Goal: Task Accomplishment & Management: Manage account settings

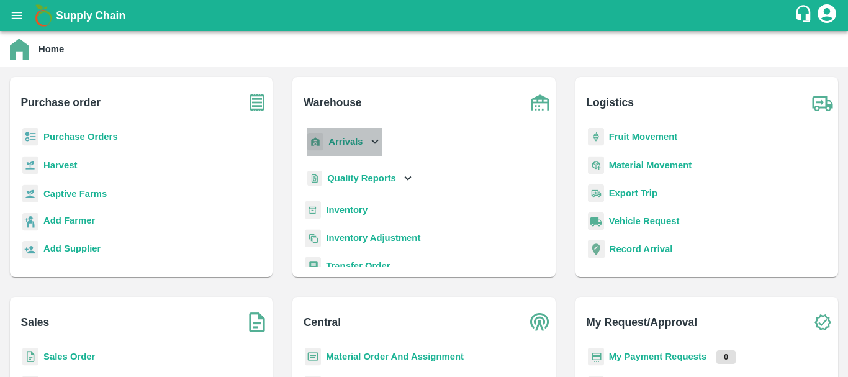
click at [357, 135] on p "Arrivals" at bounding box center [345, 142] width 34 height 14
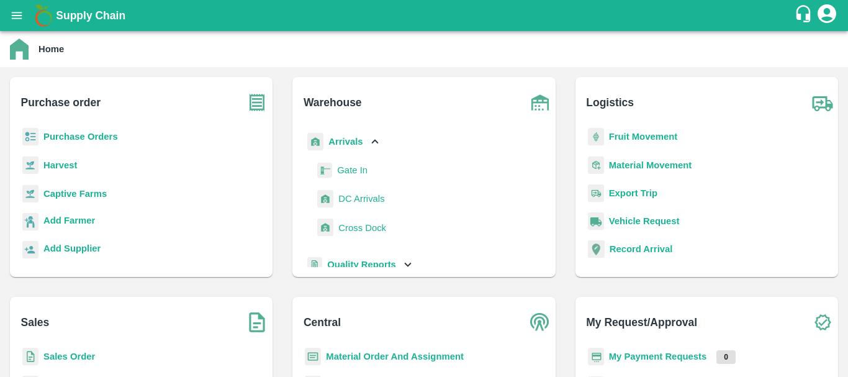
click at [365, 195] on span "DC Arrivals" at bounding box center [361, 199] width 46 height 14
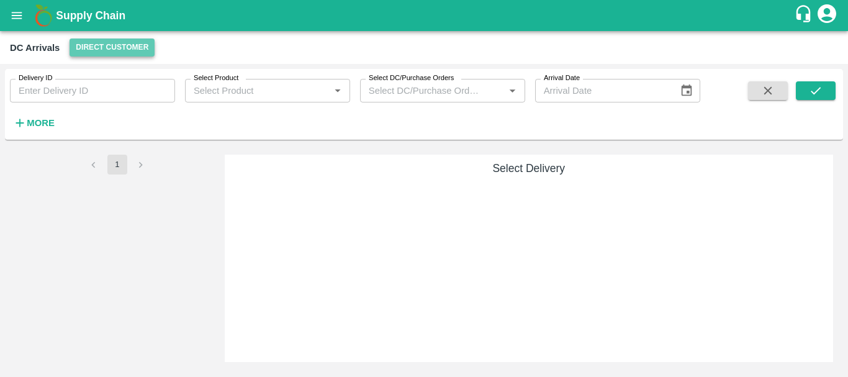
click at [137, 48] on button "Direct Customer" at bounding box center [111, 47] width 85 height 18
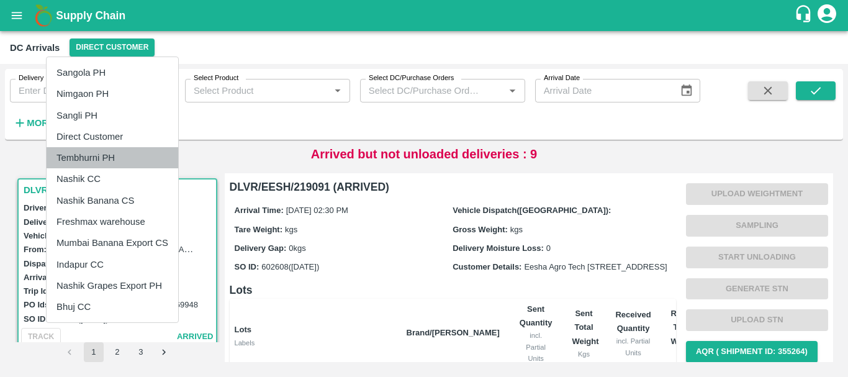
click at [101, 157] on li "Tembhurni PH" at bounding box center [113, 157] width 132 height 21
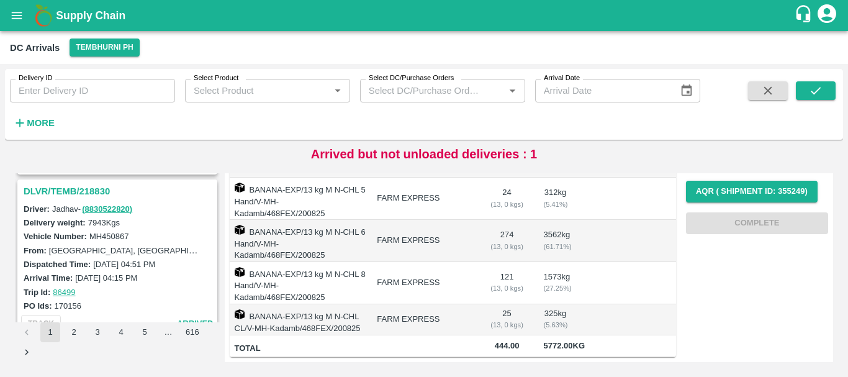
scroll to position [1458, 0]
click at [85, 192] on h3 "DLVR/TEMB/218830" at bounding box center [119, 192] width 191 height 16
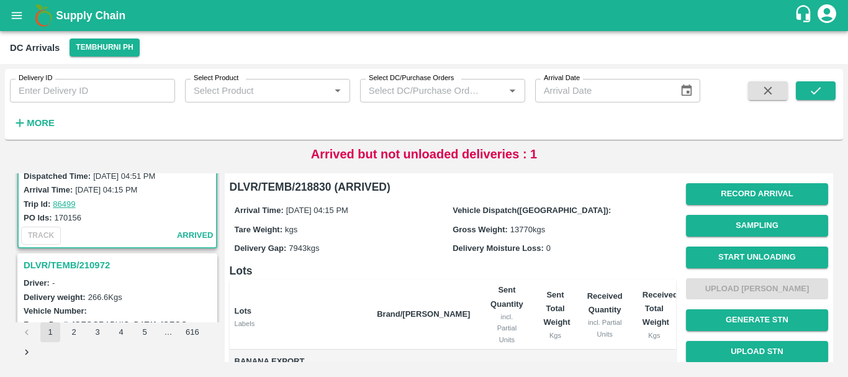
scroll to position [1548, 0]
click at [90, 262] on h3 "DLVR/TEMB/210972" at bounding box center [119, 264] width 191 height 16
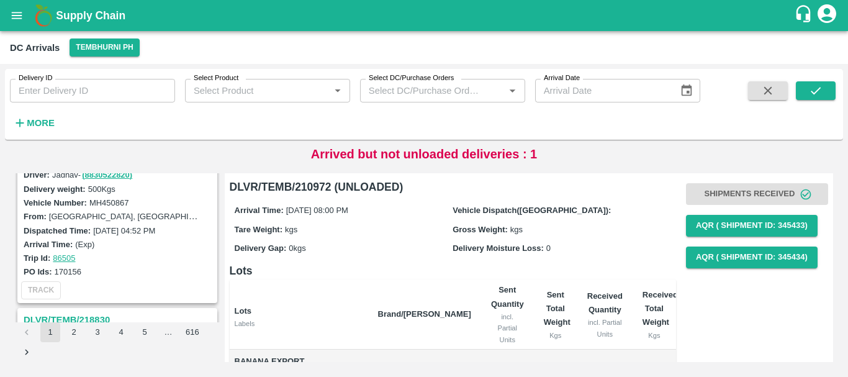
scroll to position [1304, 0]
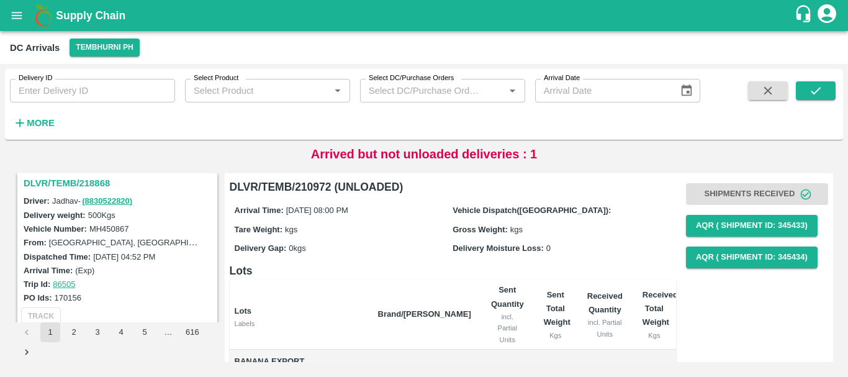
click at [73, 183] on h3 "DLVR/TEMB/218868" at bounding box center [119, 183] width 191 height 16
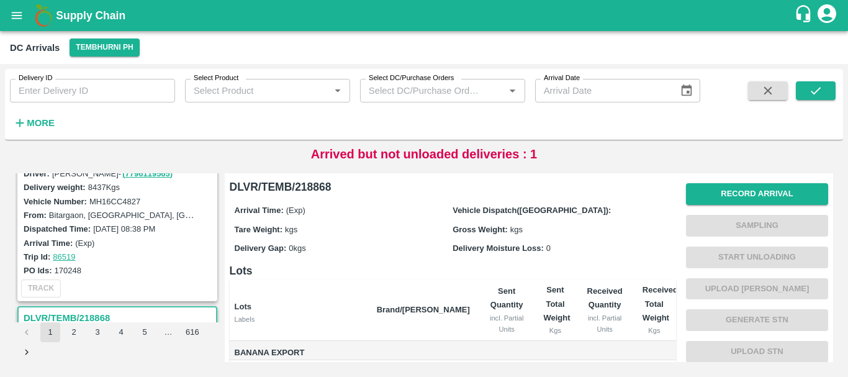
scroll to position [1101, 0]
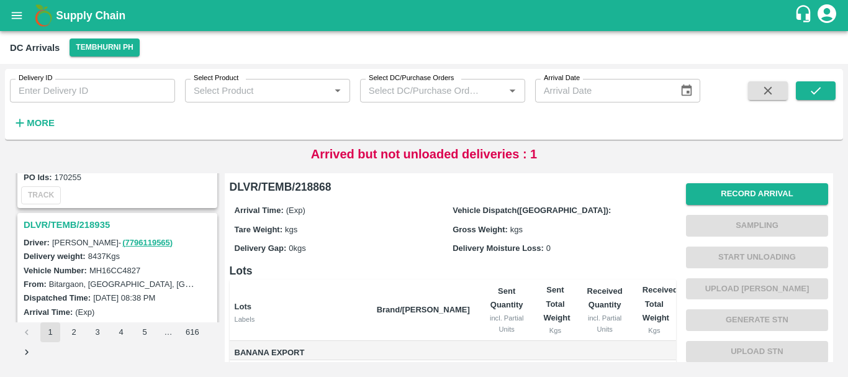
click at [85, 223] on h3 "DLVR/TEMB/218935" at bounding box center [119, 225] width 191 height 16
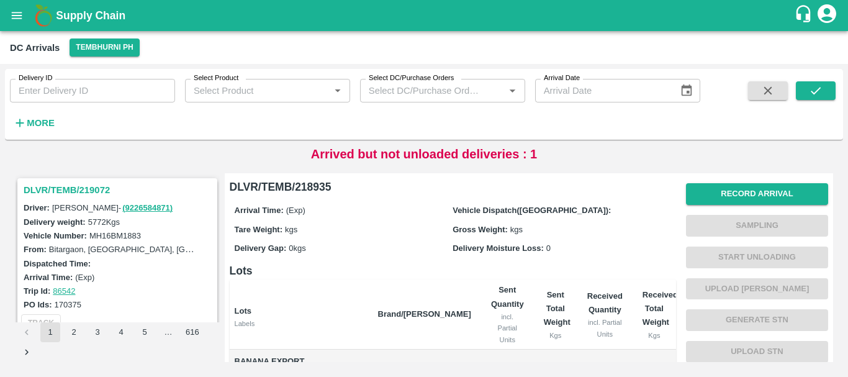
click at [82, 189] on h3 "DLVR/TEMB/219072" at bounding box center [119, 190] width 191 height 16
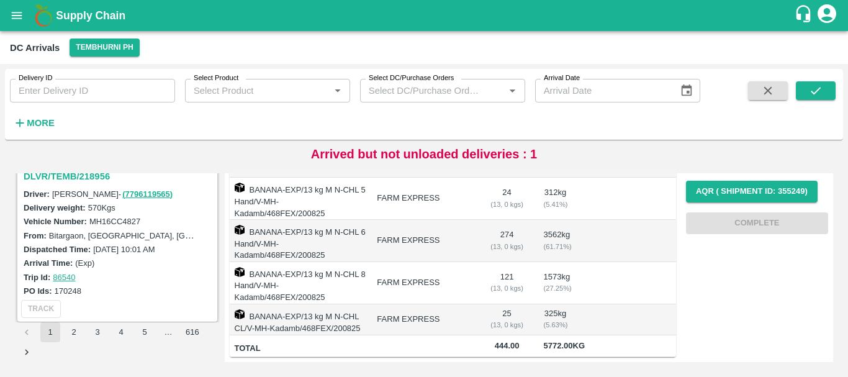
scroll to position [150, 0]
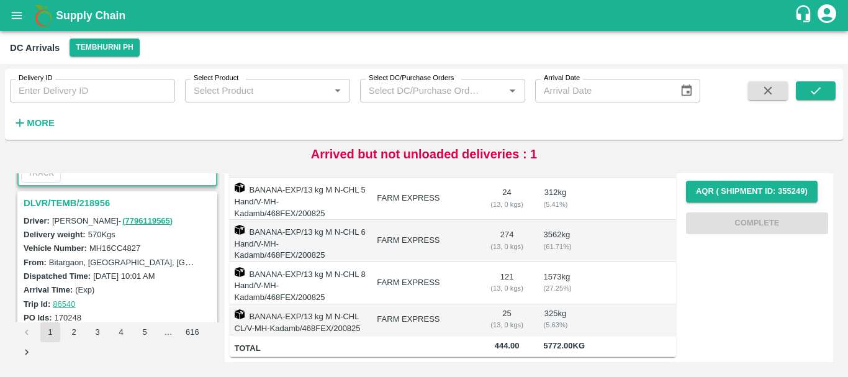
click at [87, 205] on h3 "DLVR/TEMB/218956" at bounding box center [119, 203] width 191 height 16
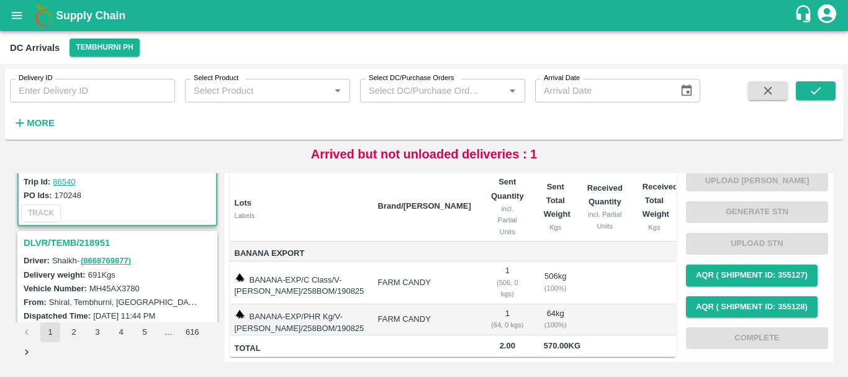
scroll to position [272, 0]
click at [97, 241] on h3 "DLVR/TEMB/218951" at bounding box center [119, 242] width 191 height 16
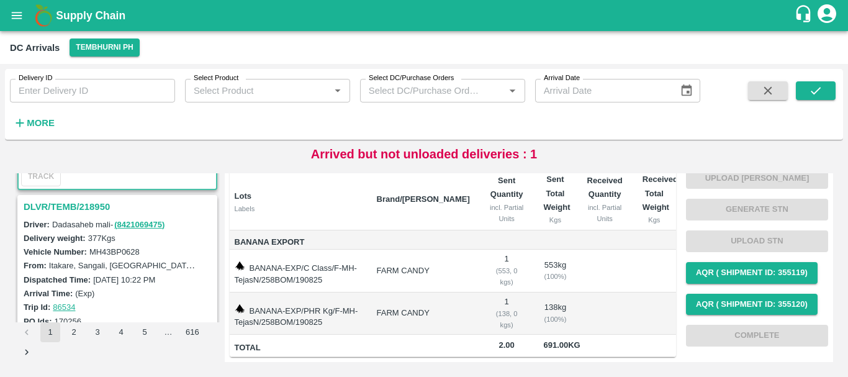
scroll to position [446, 0]
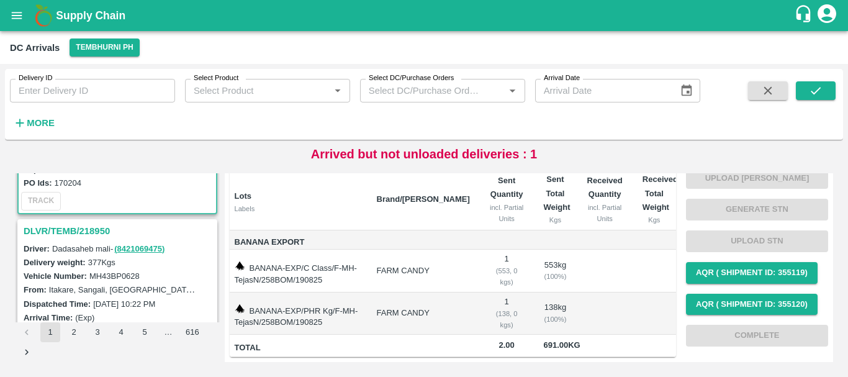
click at [93, 231] on h3 "DLVR/TEMB/218950" at bounding box center [119, 231] width 191 height 16
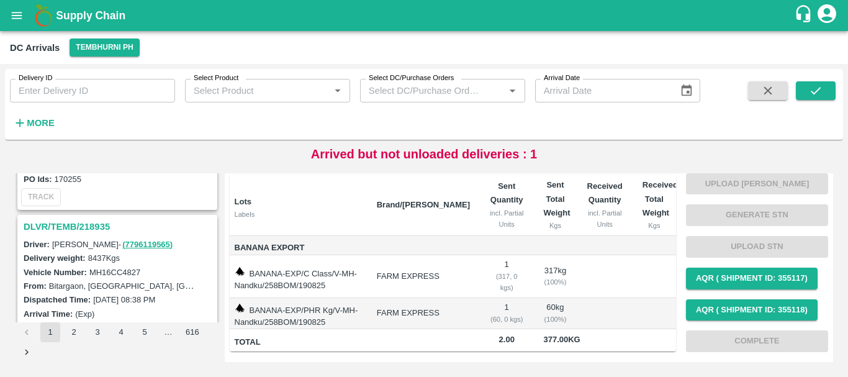
scroll to position [1098, 0]
click at [96, 223] on h3 "DLVR/TEMB/218935" at bounding box center [119, 227] width 191 height 16
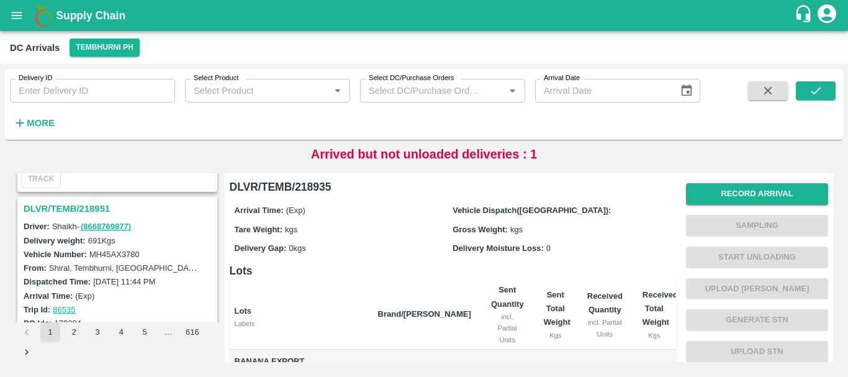
scroll to position [307, 0]
click at [96, 208] on h3 "DLVR/TEMB/218951" at bounding box center [119, 207] width 191 height 16
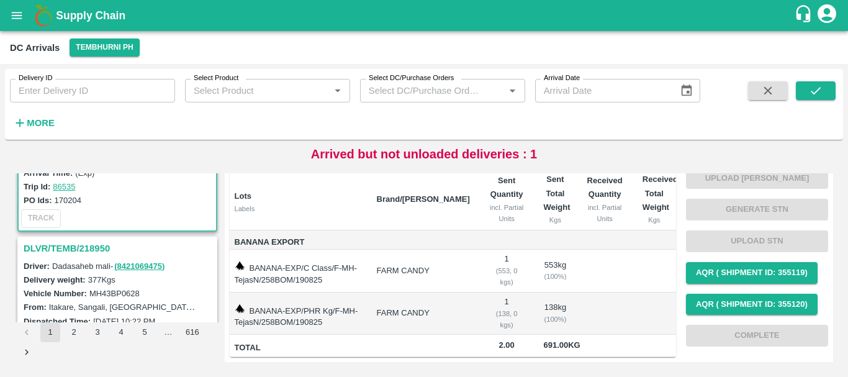
scroll to position [429, 0]
click at [95, 244] on h3 "DLVR/TEMB/218950" at bounding box center [119, 248] width 191 height 16
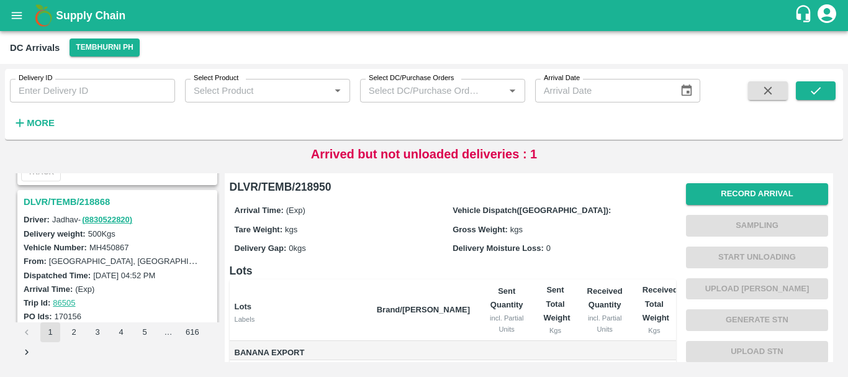
scroll to position [1255, 0]
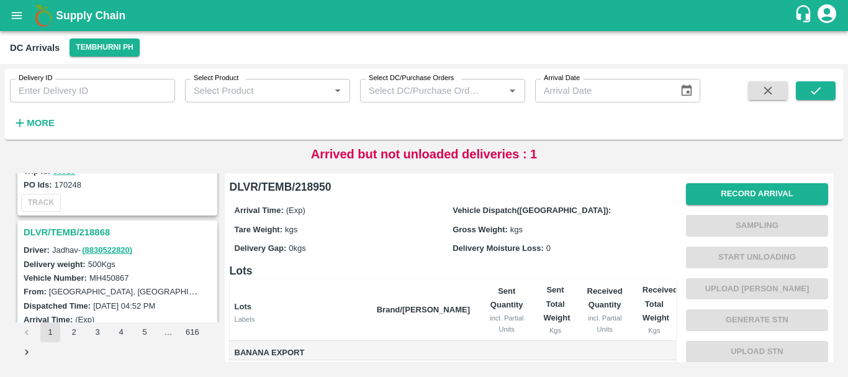
click at [94, 223] on div "DLVR/TEMB/218868" at bounding box center [117, 232] width 197 height 21
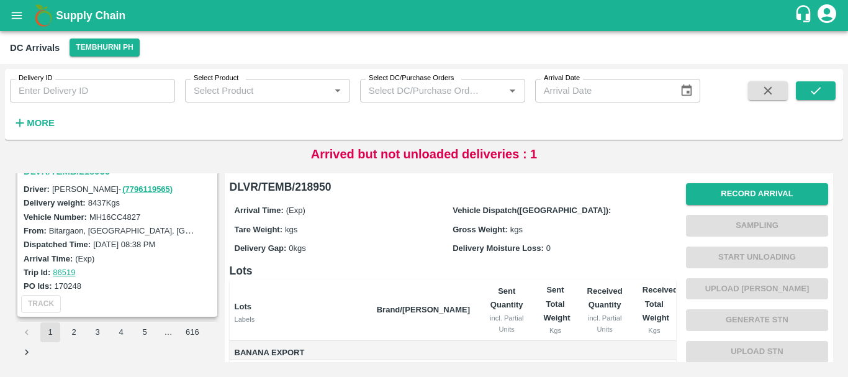
scroll to position [1067, 0]
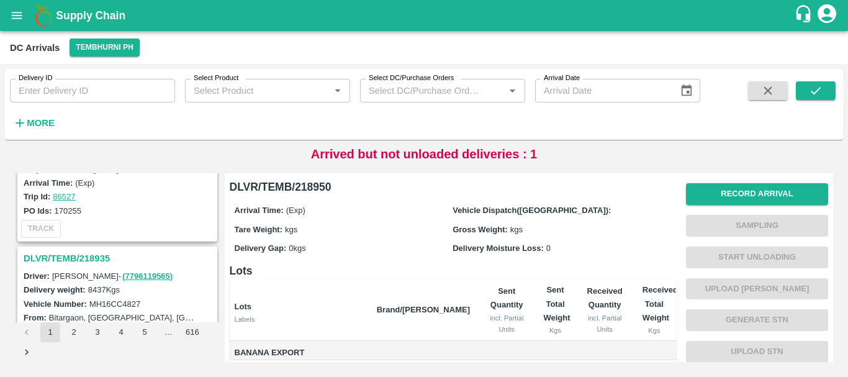
click at [86, 257] on h3 "DLVR/TEMB/218935" at bounding box center [119, 258] width 191 height 16
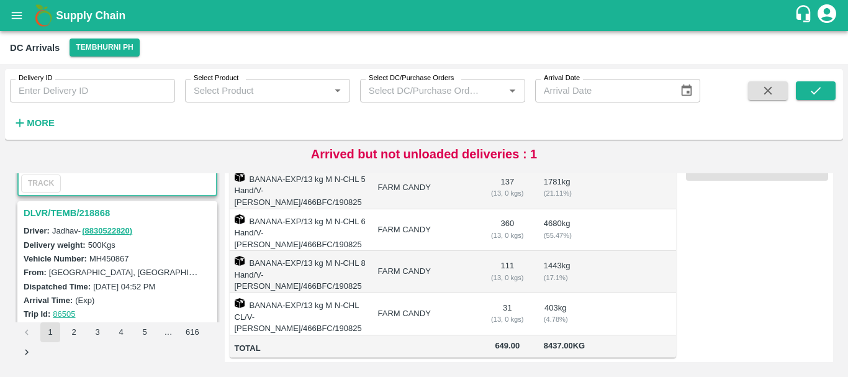
scroll to position [1271, 0]
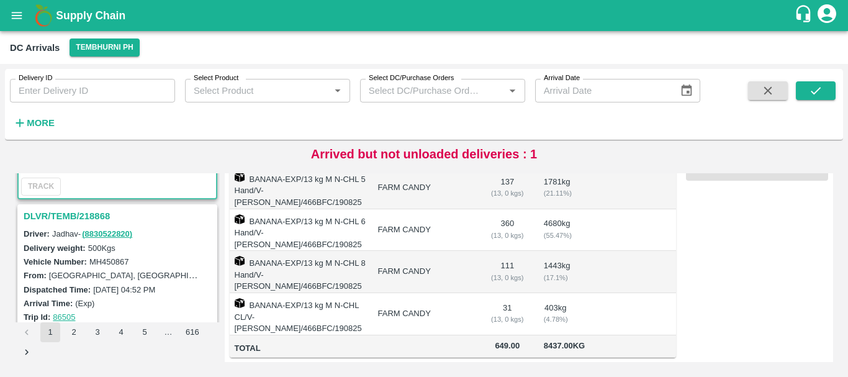
click at [87, 208] on h3 "DLVR/TEMB/218868" at bounding box center [119, 216] width 191 height 16
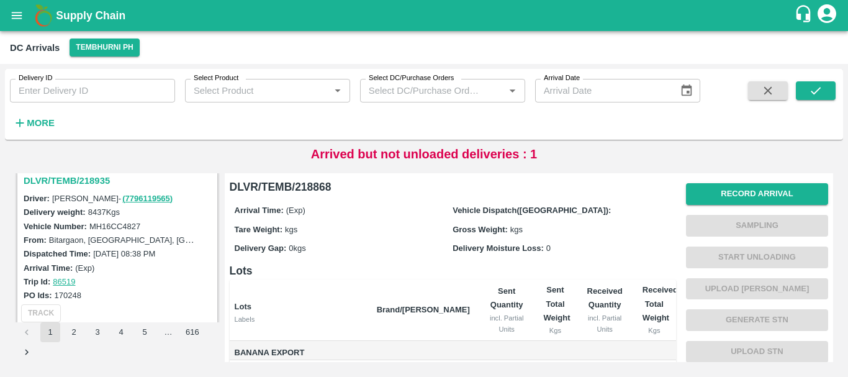
scroll to position [1144, 0]
click at [76, 181] on h3 "DLVR/TEMB/218935" at bounding box center [119, 181] width 191 height 16
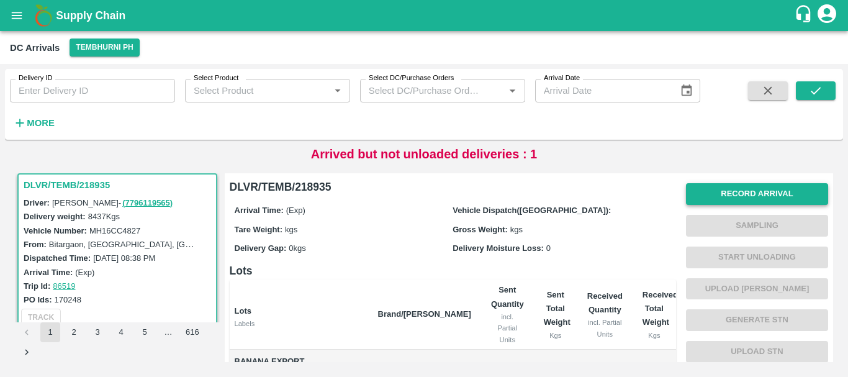
scroll to position [1, 0]
click at [740, 194] on button "Record Arrival" at bounding box center [757, 193] width 142 height 22
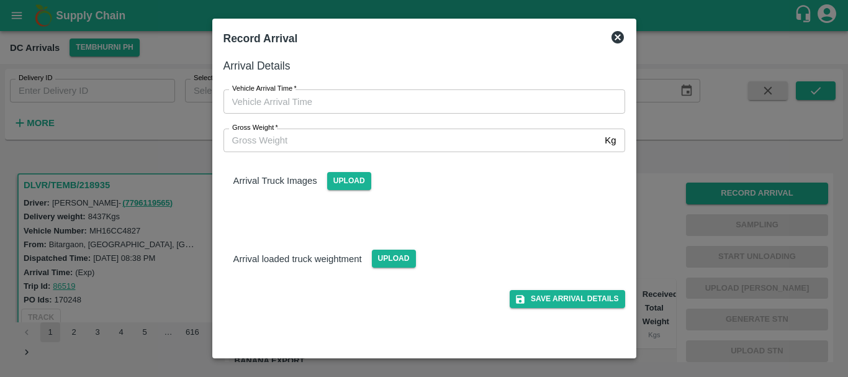
type input "DD/MM/YYYY hh:mm aa"
click at [527, 109] on input "DD/MM/YYYY hh:mm aa" at bounding box center [419, 101] width 393 height 24
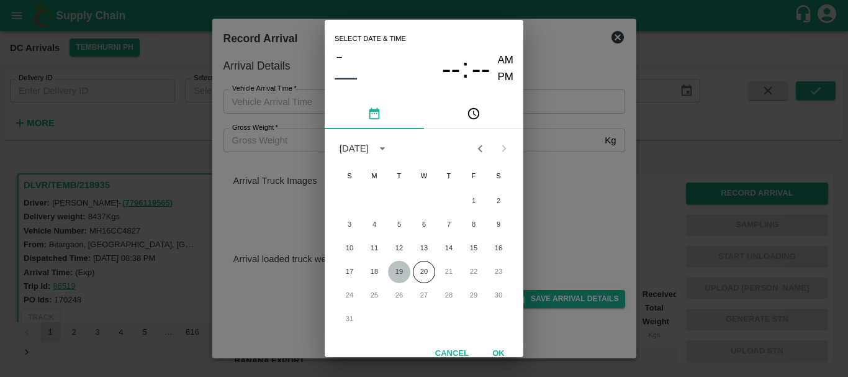
click at [394, 271] on button "19" at bounding box center [399, 272] width 22 height 22
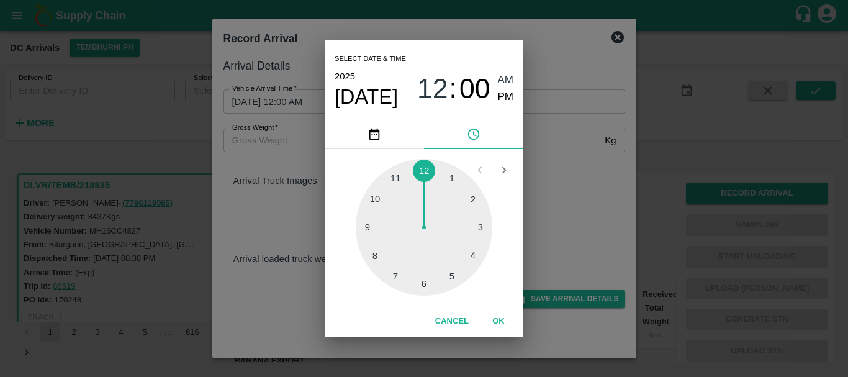
click at [423, 285] on div at bounding box center [424, 227] width 137 height 137
click at [505, 100] on span "PM" at bounding box center [506, 97] width 16 height 17
type input "19/08/2025 06:00 PM"
click at [577, 172] on div "Select date & time 2025 Aug 19 06 : 00 AM PM 05 10 15 20 25 30 35 40 45 50 55 0…" at bounding box center [424, 188] width 848 height 377
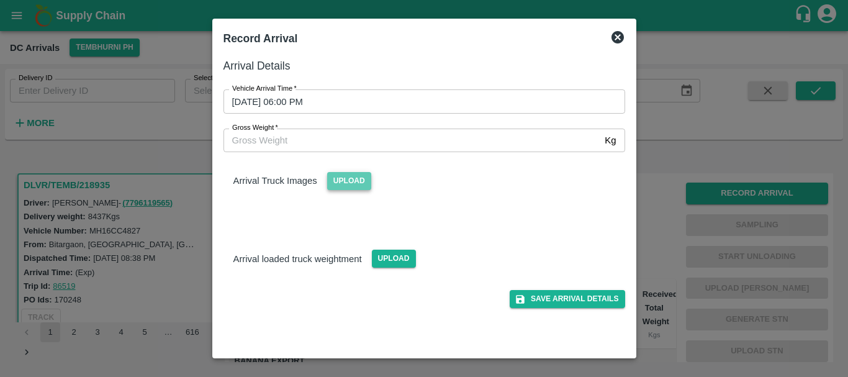
click at [329, 181] on span "Upload" at bounding box center [349, 181] width 44 height 18
click at [0, 0] on input "Upload" at bounding box center [0, 0] width 0 height 0
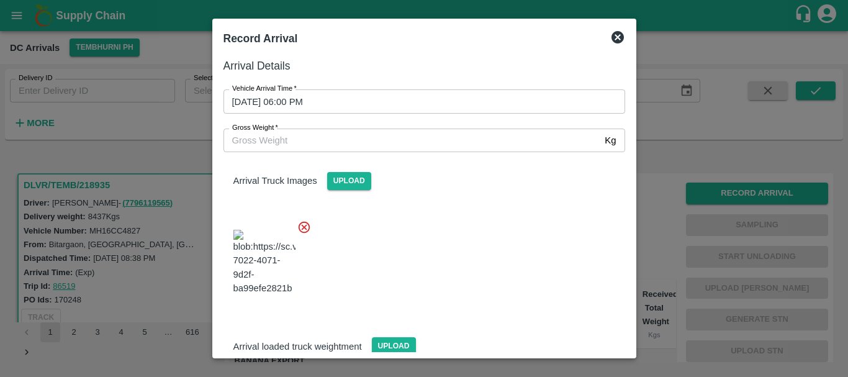
scroll to position [30, 0]
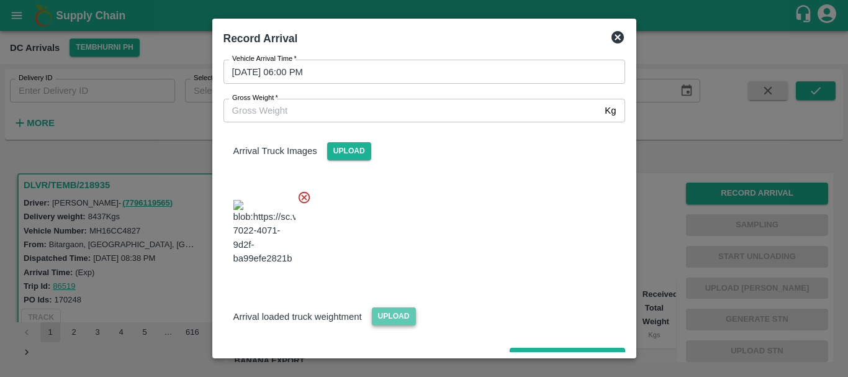
click at [398, 307] on span "Upload" at bounding box center [394, 316] width 44 height 18
click at [0, 0] on input "Upload" at bounding box center [0, 0] width 0 height 0
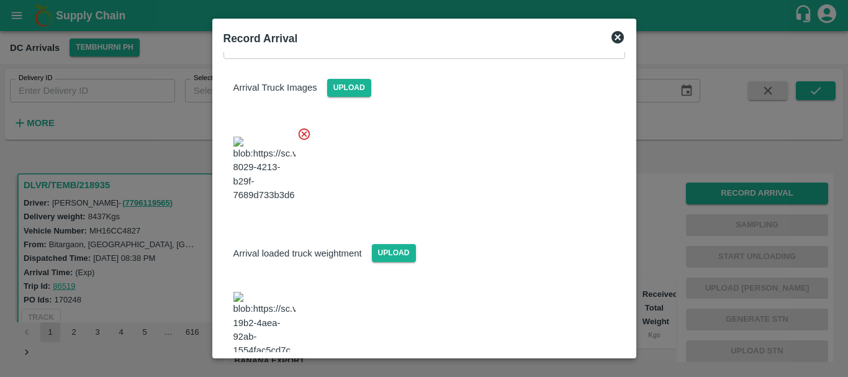
click at [279, 292] on img at bounding box center [264, 324] width 62 height 65
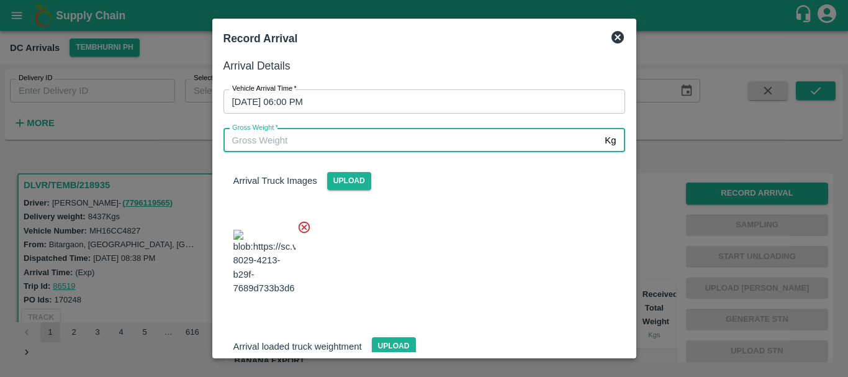
click at [312, 145] on input "Gross Weight   *" at bounding box center [411, 140] width 377 height 24
type input "14910"
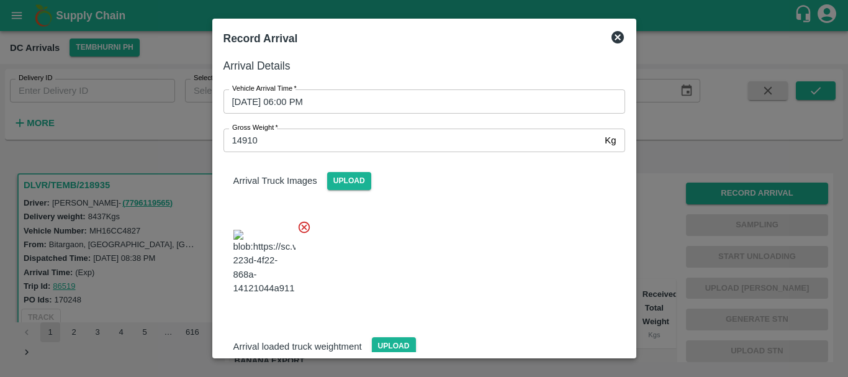
click at [486, 247] on div at bounding box center [418, 258] width 411 height 97
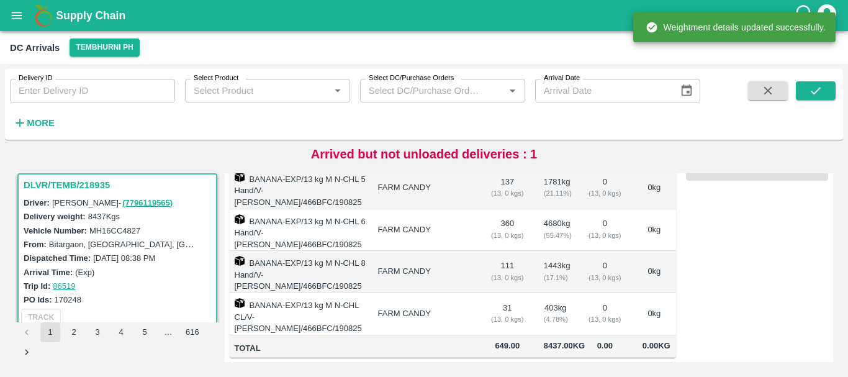
scroll to position [0, 0]
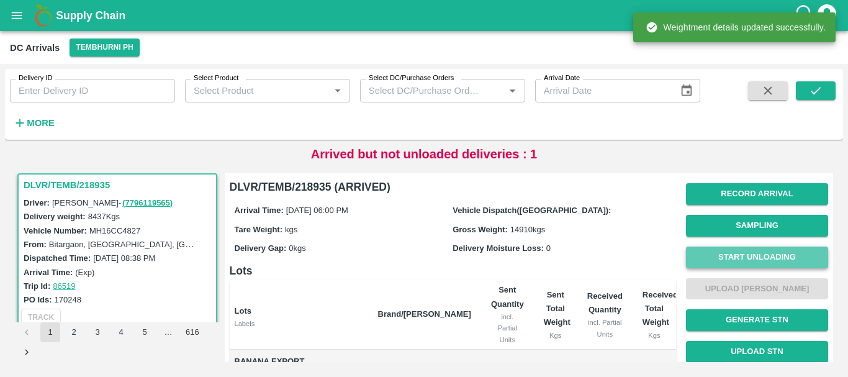
click at [726, 254] on button "Start Unloading" at bounding box center [757, 257] width 142 height 22
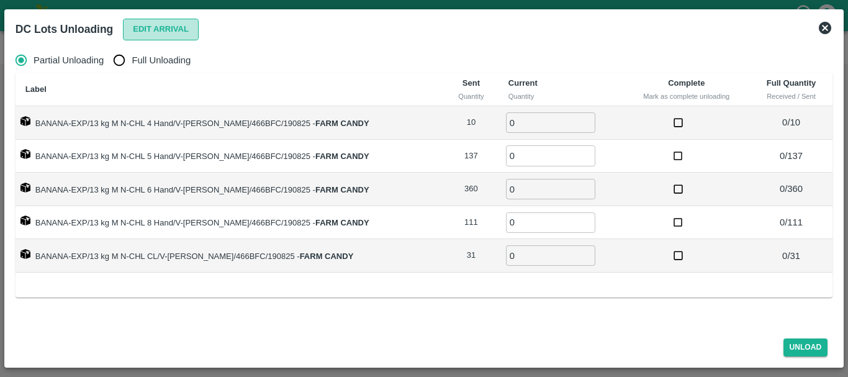
click at [160, 23] on button "Edit Arrival" at bounding box center [161, 30] width 76 height 22
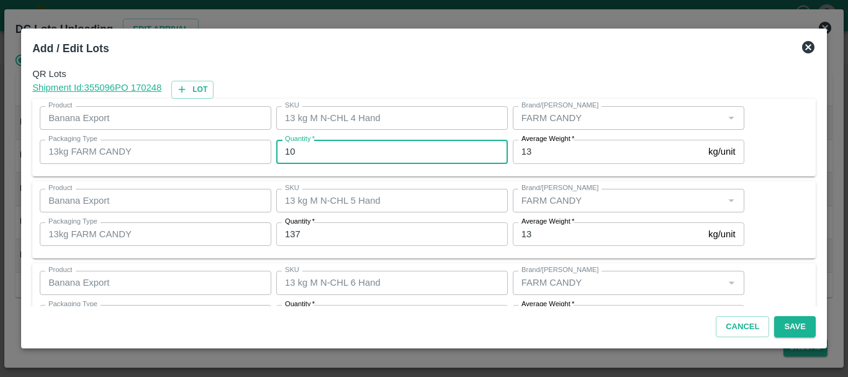
click at [366, 149] on input "10" at bounding box center [391, 152] width 231 height 24
type input "1"
type input "9"
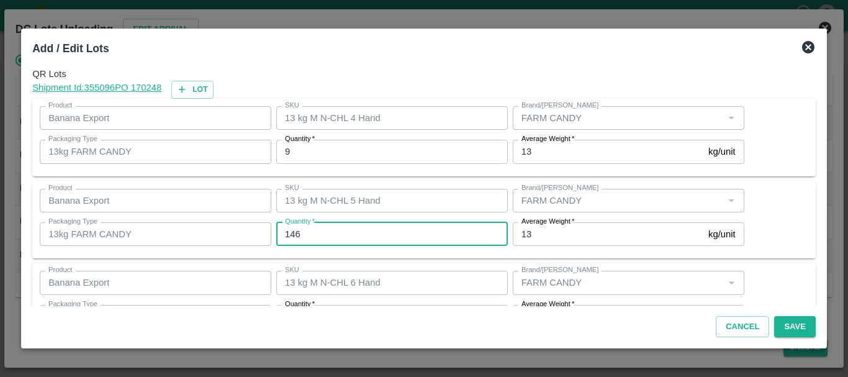
type input "146"
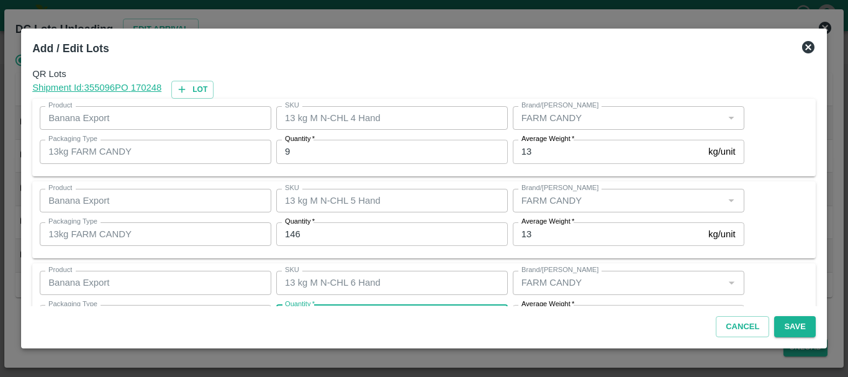
scroll to position [22, 0]
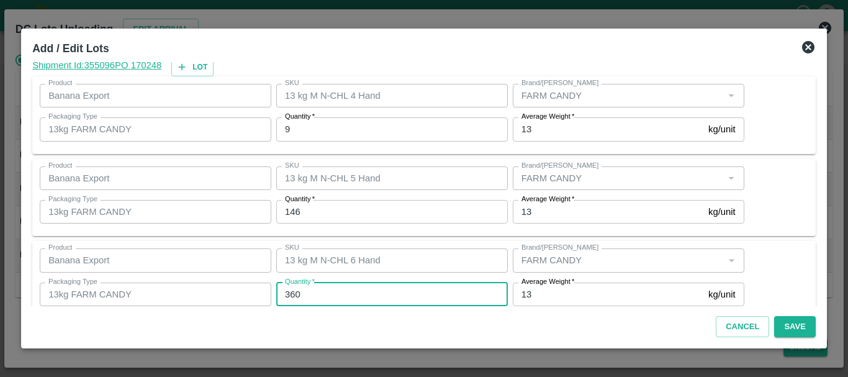
type input "2"
type input "329"
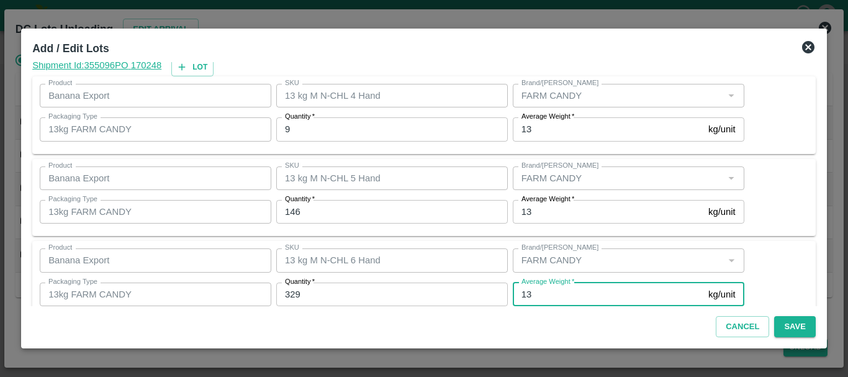
scroll to position [210, 0]
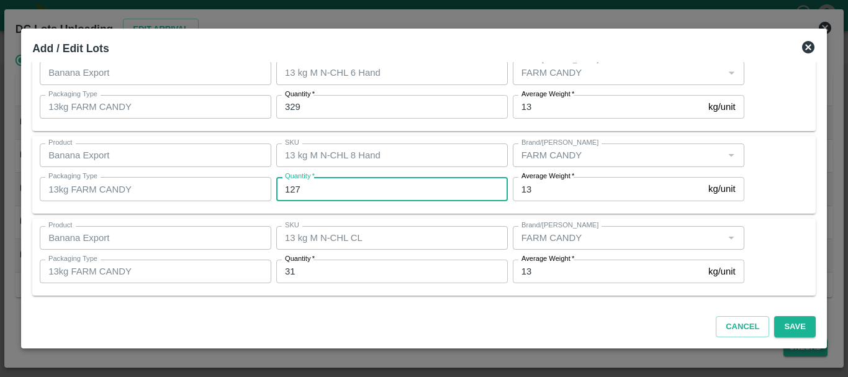
type input "127"
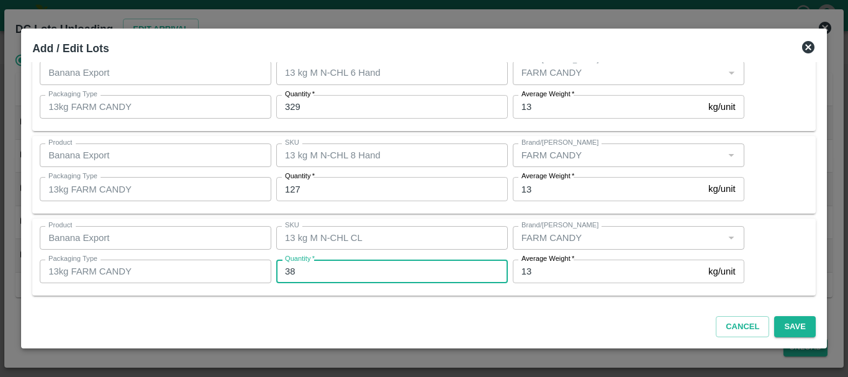
type input "38"
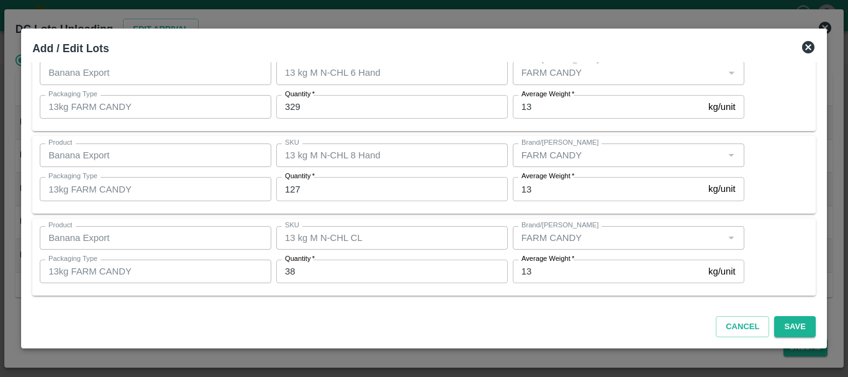
click at [572, 293] on div "Product Banana Export Product SKU 13 kg M N-CHL CL SKU Brand/Marka Brand/Marka …" at bounding box center [423, 257] width 783 height 78
click at [788, 321] on button "Save" at bounding box center [794, 327] width 41 height 22
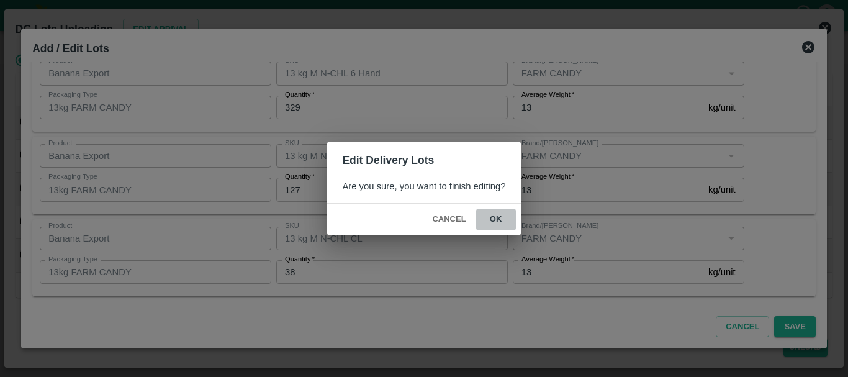
click at [486, 224] on button "ok" at bounding box center [496, 219] width 40 height 22
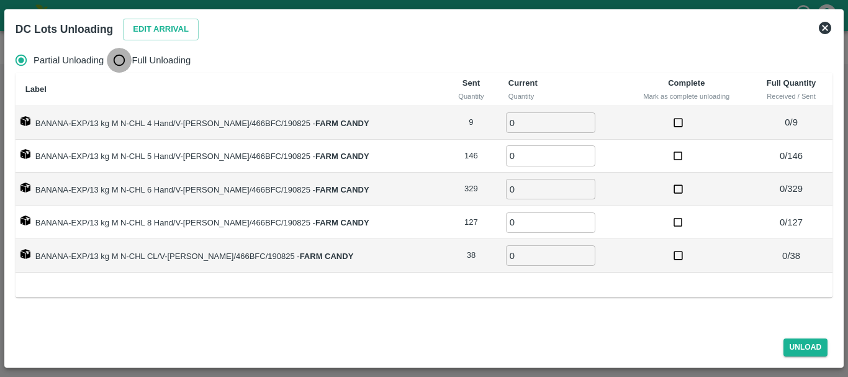
click at [114, 69] on input "Full Unloading" at bounding box center [119, 60] width 25 height 25
radio input "true"
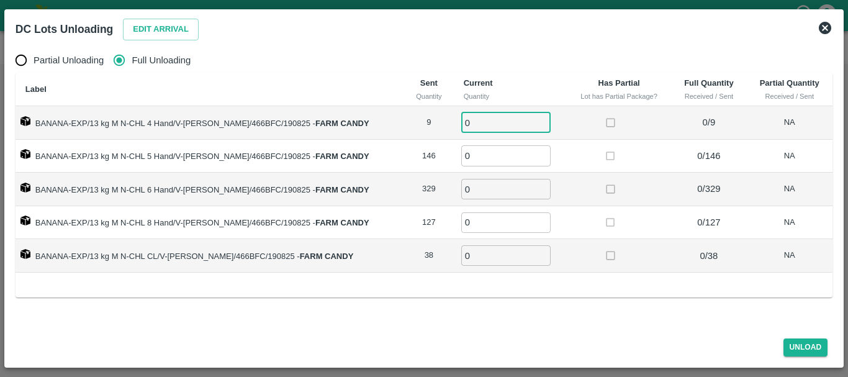
click at [466, 125] on input "0" at bounding box center [505, 122] width 89 height 20
type input "09"
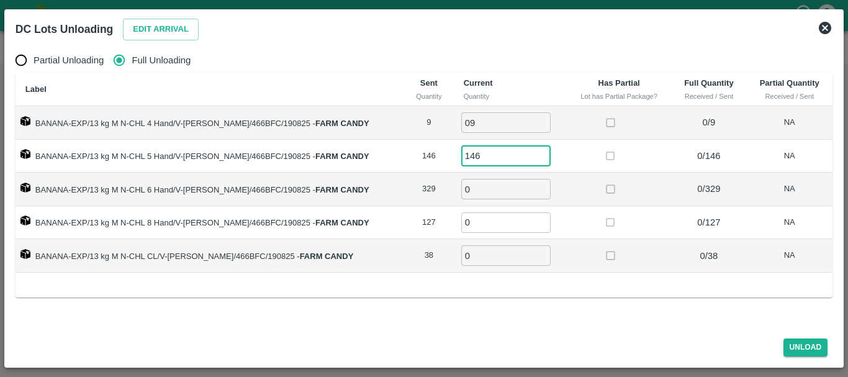
type input "146"
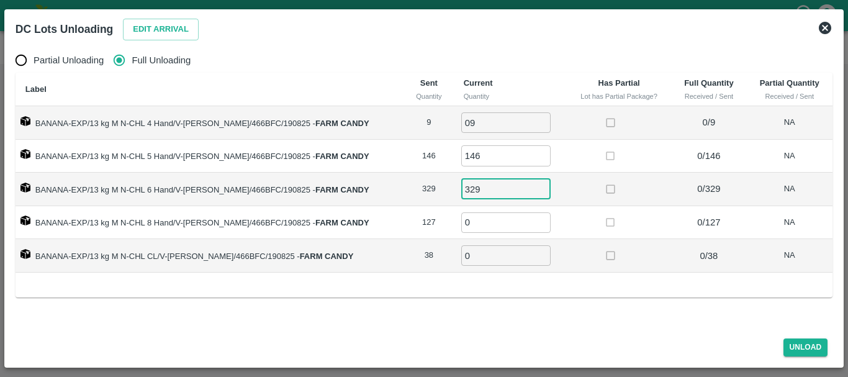
type input "329"
type input "127"
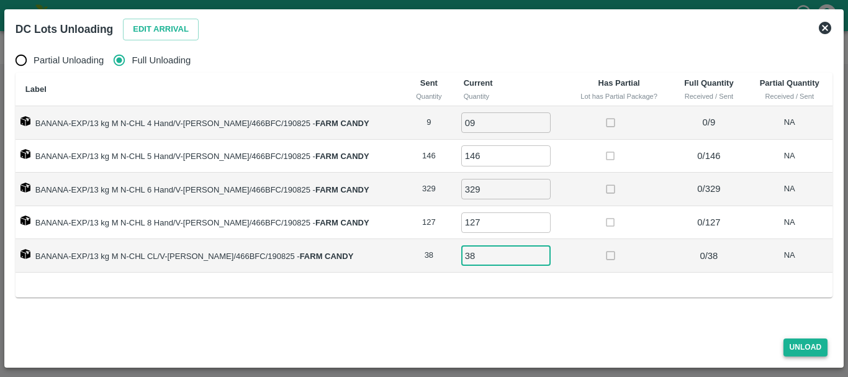
type input "38"
click at [807, 341] on button "Unload" at bounding box center [805, 347] width 45 height 18
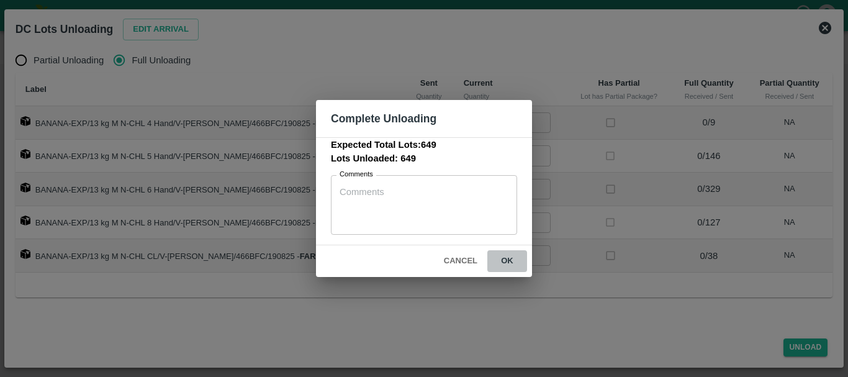
click at [519, 267] on button "ok" at bounding box center [507, 261] width 40 height 22
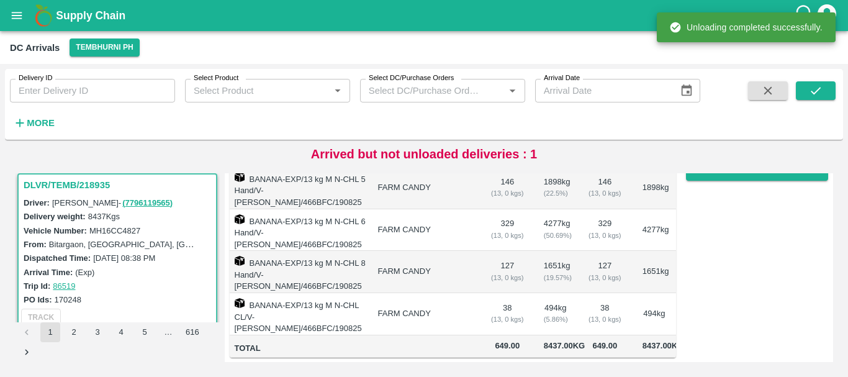
scroll to position [0, 0]
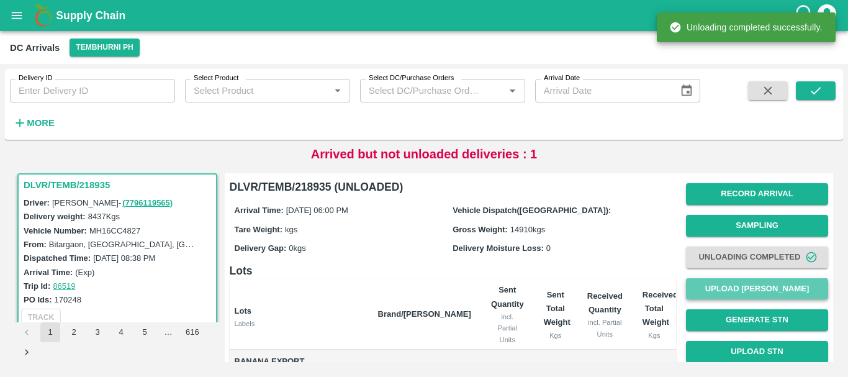
click at [739, 283] on button "Upload [PERSON_NAME]" at bounding box center [757, 289] width 142 height 22
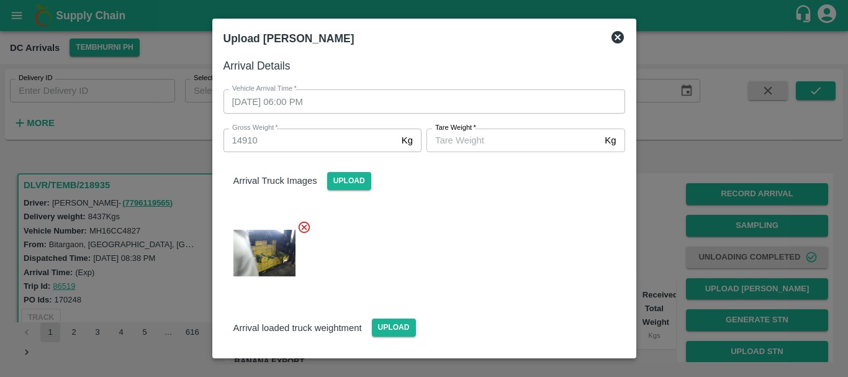
click at [506, 141] on input "Tare Weight   *" at bounding box center [512, 140] width 173 height 24
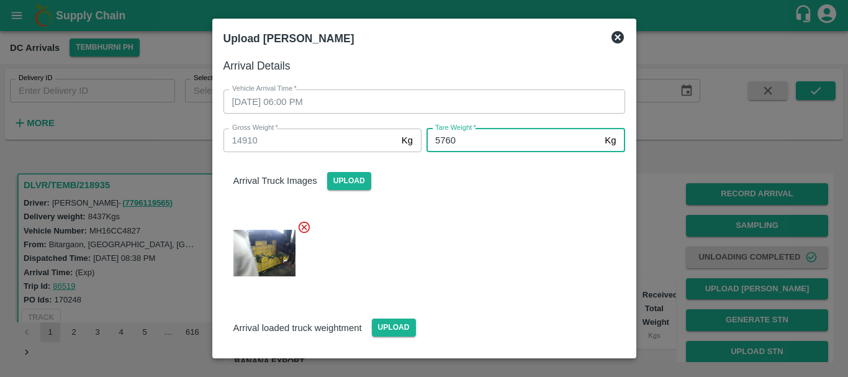
type input "5760"
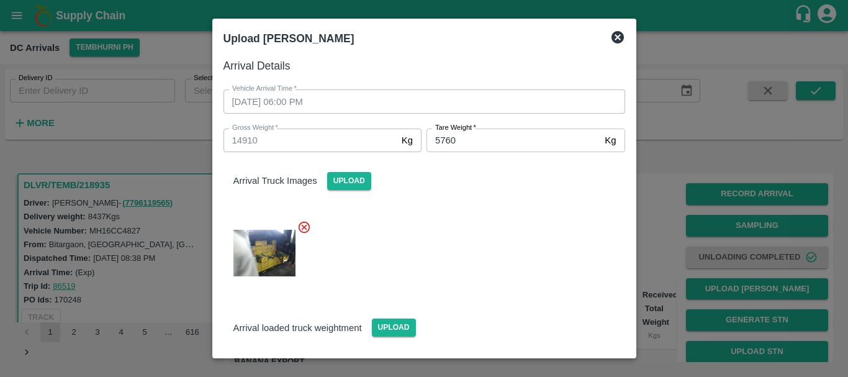
click at [509, 218] on div at bounding box center [418, 249] width 411 height 79
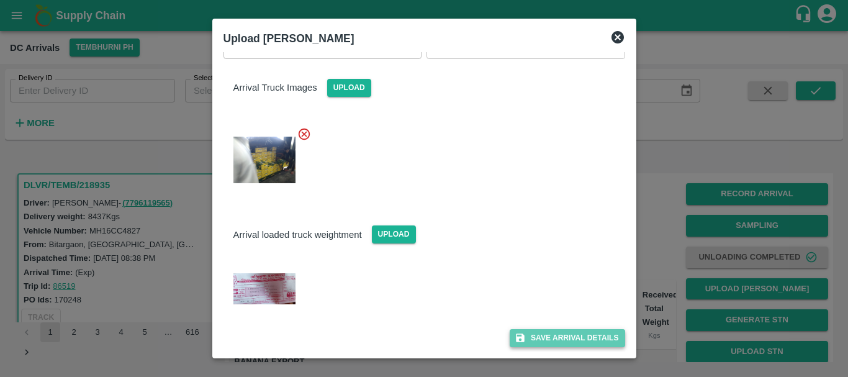
click at [548, 336] on button "Save Arrival Details" at bounding box center [566, 338] width 115 height 18
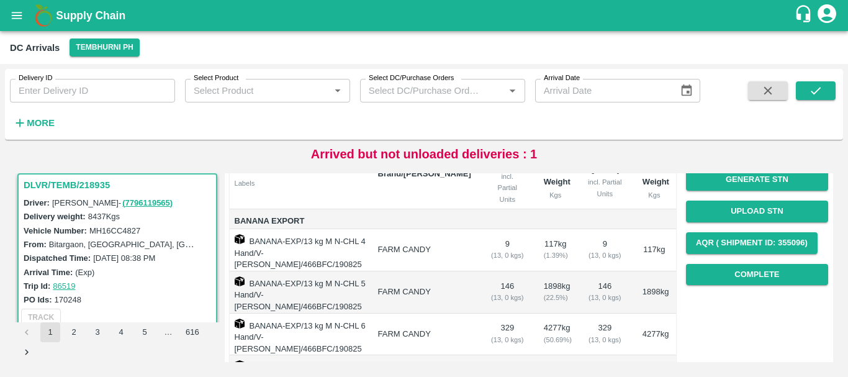
scroll to position [143, 0]
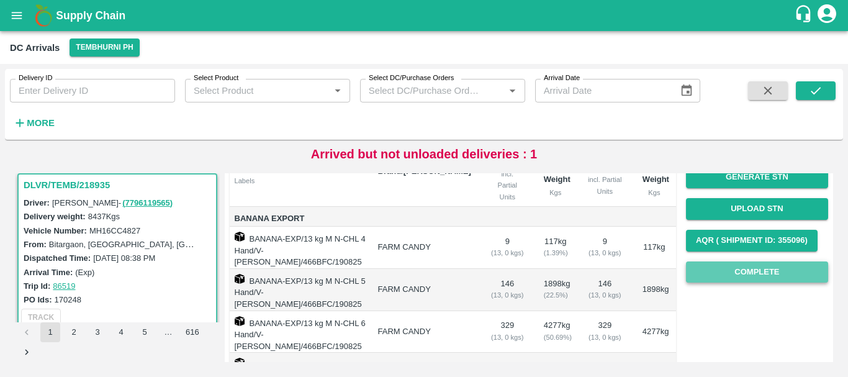
click at [744, 266] on button "Complete" at bounding box center [757, 272] width 142 height 22
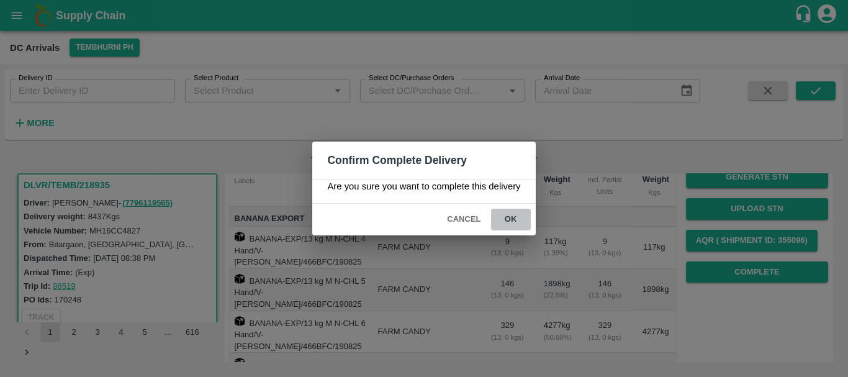
click at [527, 210] on button "ok" at bounding box center [511, 219] width 40 height 22
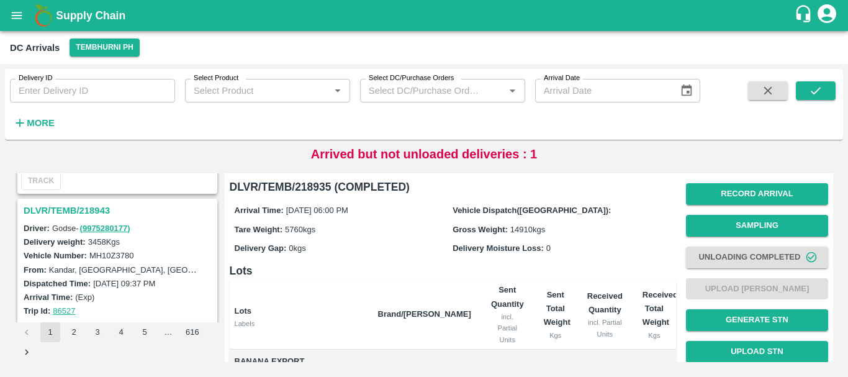
scroll to position [951, 0]
click at [79, 210] on h3 "DLVR/TEMB/218943" at bounding box center [119, 212] width 191 height 16
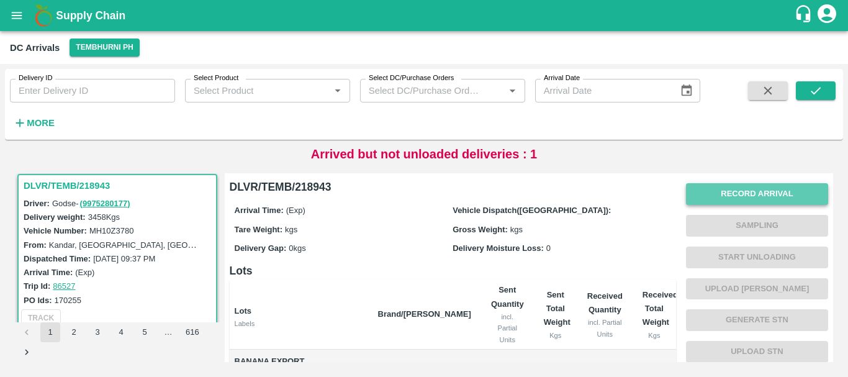
click at [732, 192] on button "Record Arrival" at bounding box center [757, 194] width 142 height 22
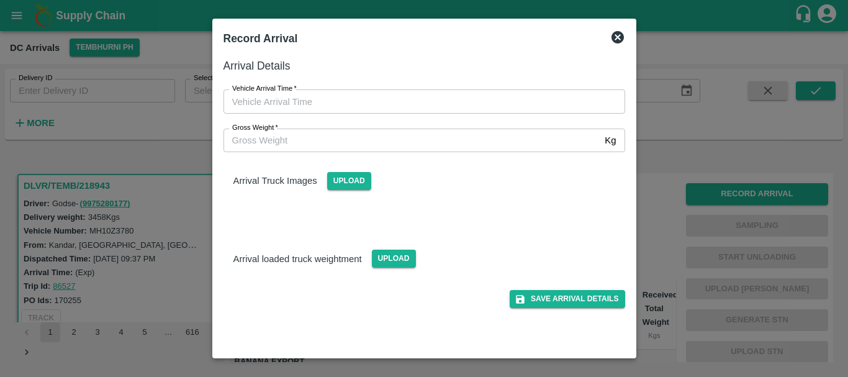
type input "DD/MM/YYYY hh:mm aa"
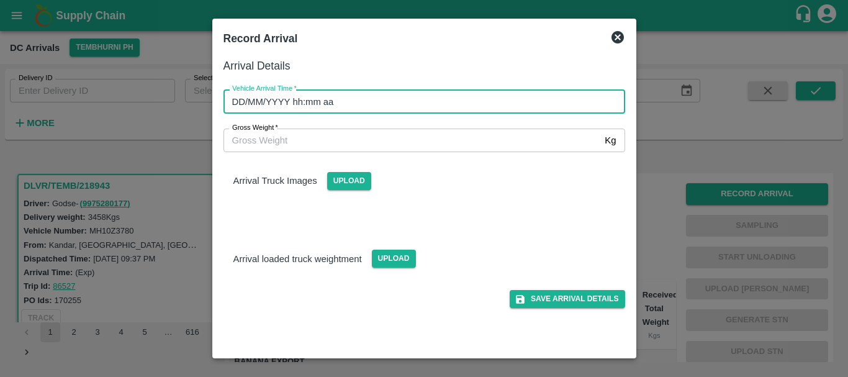
click at [522, 109] on input "DD/MM/YYYY hh:mm aa" at bounding box center [419, 101] width 393 height 24
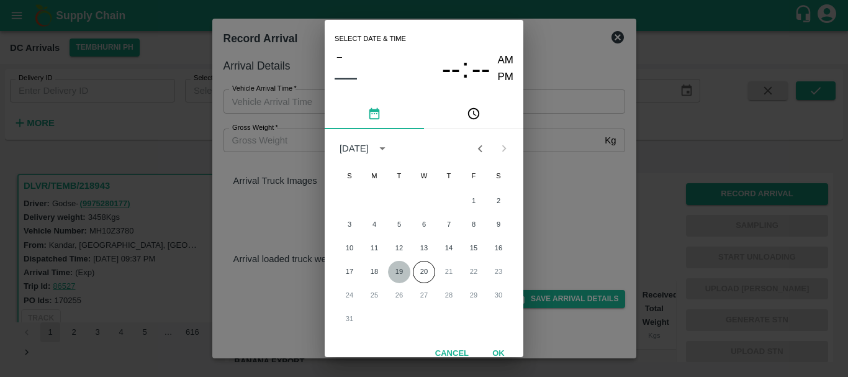
click at [396, 266] on button "19" at bounding box center [399, 272] width 22 height 22
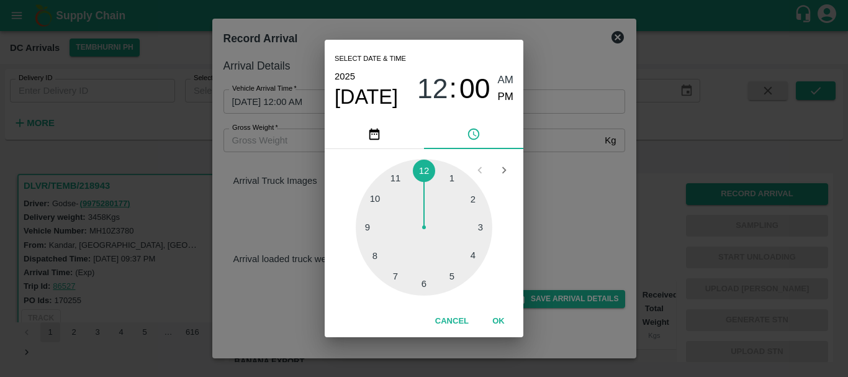
click at [446, 273] on div at bounding box center [424, 227] width 137 height 137
click at [367, 226] on div at bounding box center [424, 227] width 137 height 137
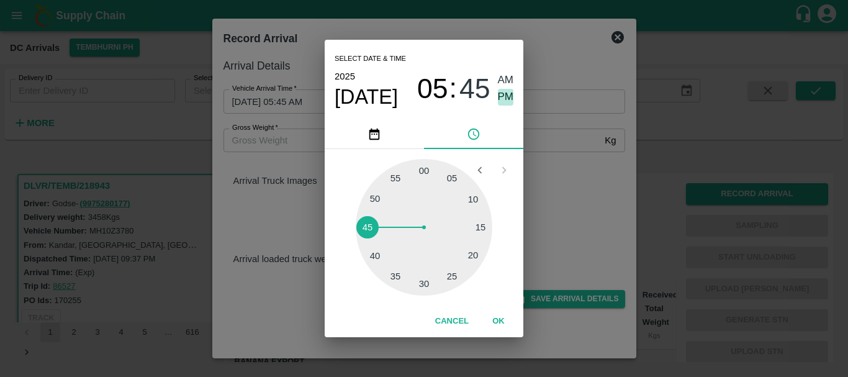
click at [503, 94] on span "PM" at bounding box center [506, 97] width 16 height 17
type input "19/08/2025 05:45 PM"
click at [544, 187] on div "Select date & time 2025 Aug 19 05 : 45 AM PM 05 10 15 20 25 30 35 40 45 50 55 0…" at bounding box center [424, 188] width 848 height 377
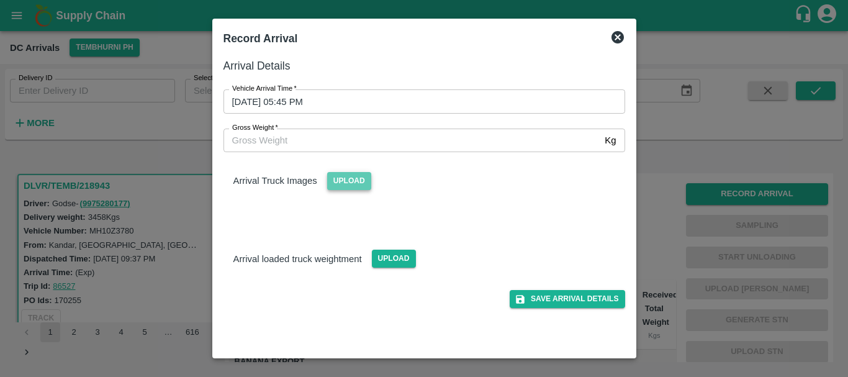
click at [341, 183] on span "Upload" at bounding box center [349, 181] width 44 height 18
click at [0, 0] on input "Upload" at bounding box center [0, 0] width 0 height 0
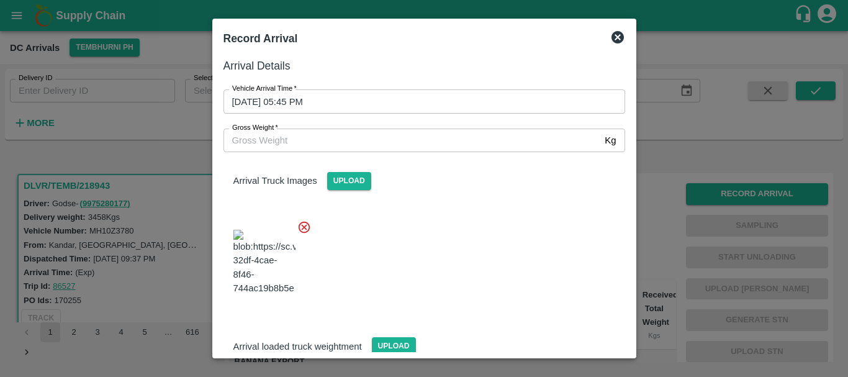
scroll to position [94, 0]
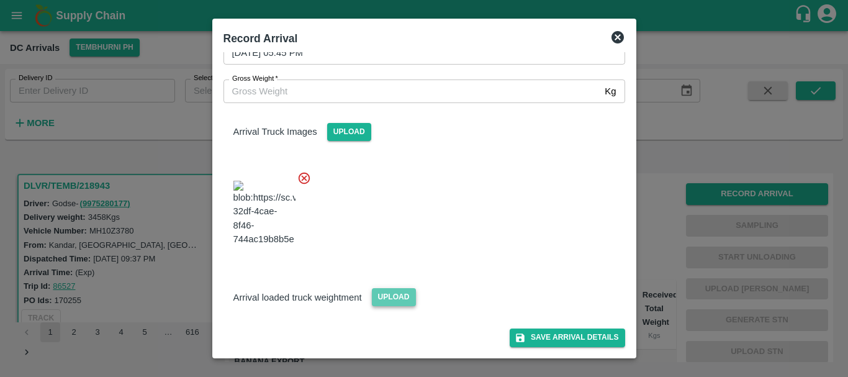
click at [385, 299] on span "Upload" at bounding box center [394, 297] width 44 height 18
click at [0, 0] on input "Upload" at bounding box center [0, 0] width 0 height 0
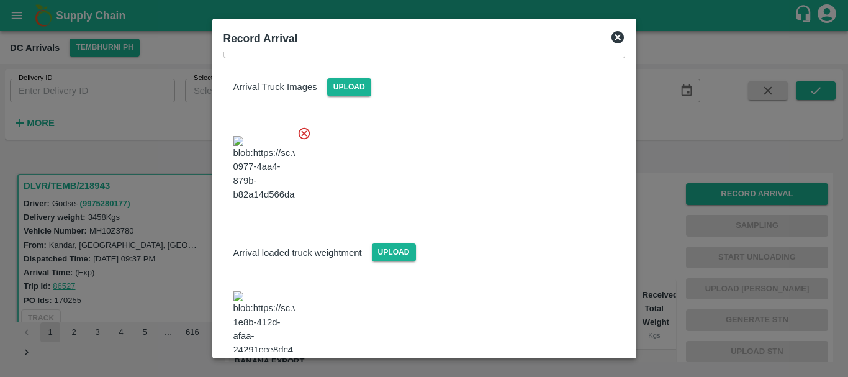
scroll to position [154, 0]
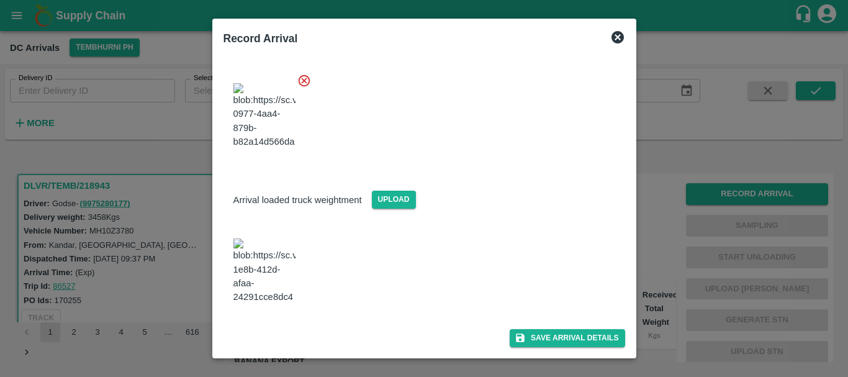
click at [270, 287] on img at bounding box center [264, 270] width 62 height 65
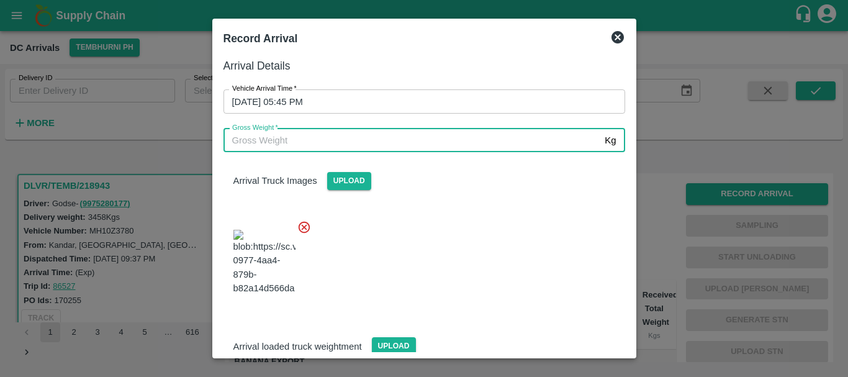
click at [337, 137] on input "Gross Weight   *" at bounding box center [411, 140] width 377 height 24
type input "9260"
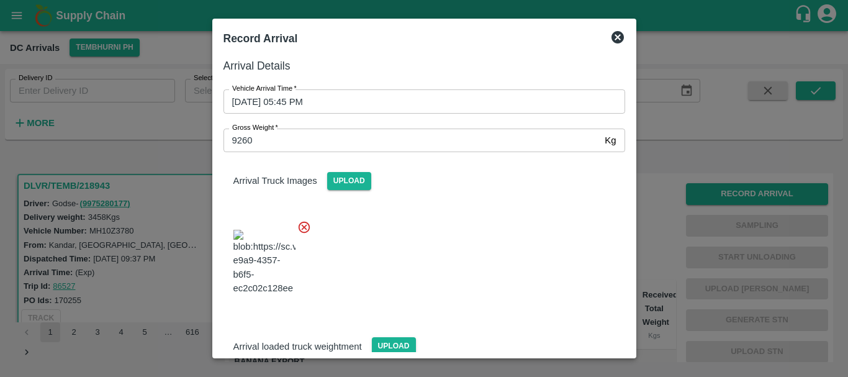
click at [460, 248] on div at bounding box center [418, 258] width 411 height 97
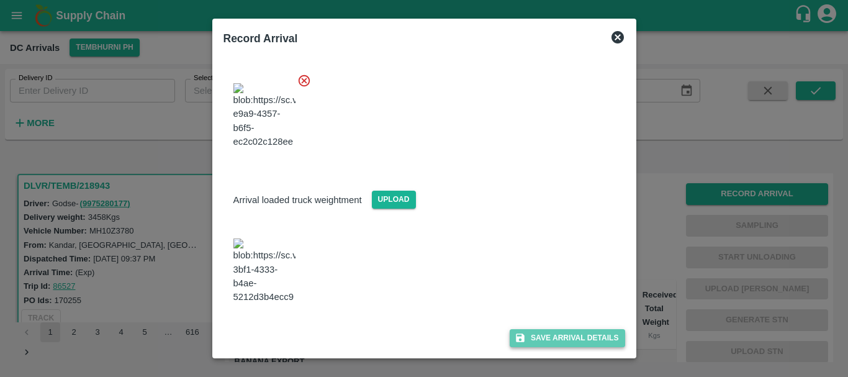
click at [539, 334] on button "Save Arrival Details" at bounding box center [566, 338] width 115 height 18
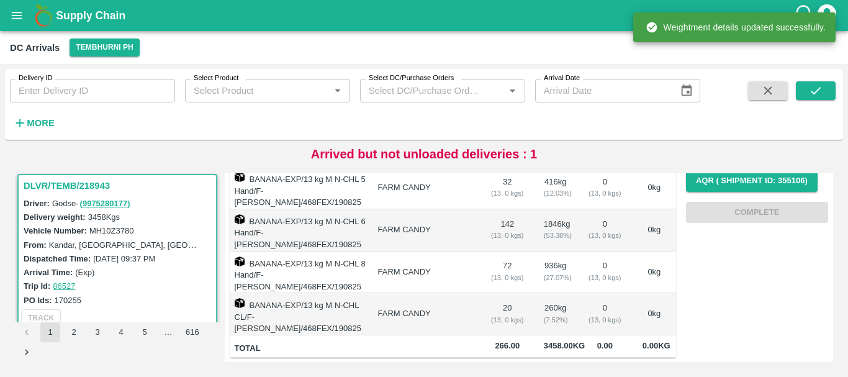
scroll to position [0, 0]
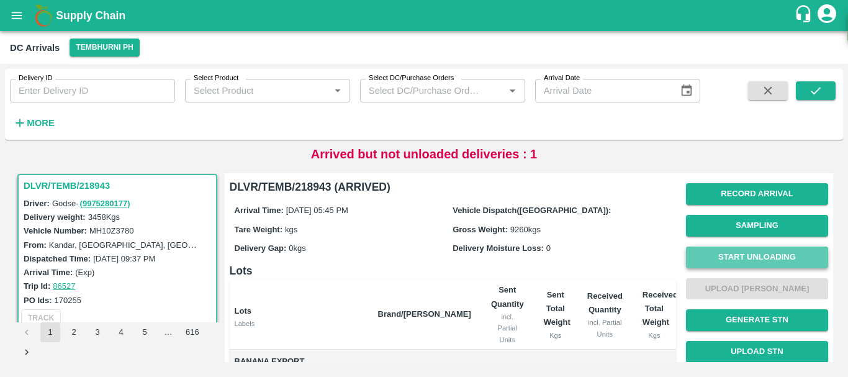
click at [737, 256] on button "Start Unloading" at bounding box center [757, 257] width 142 height 22
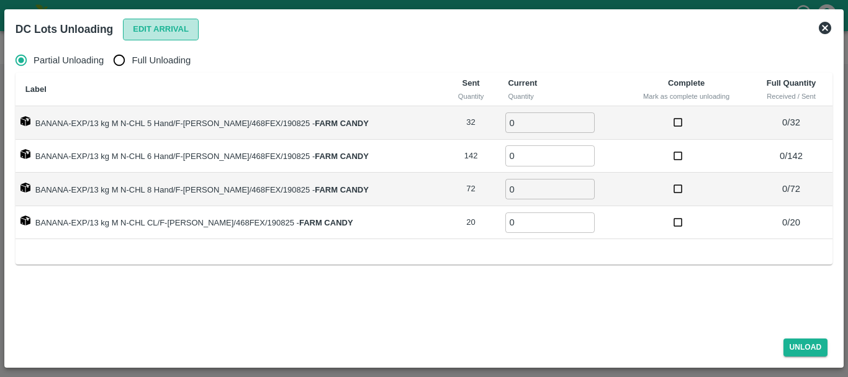
click at [150, 24] on button "Edit Arrival" at bounding box center [161, 30] width 76 height 22
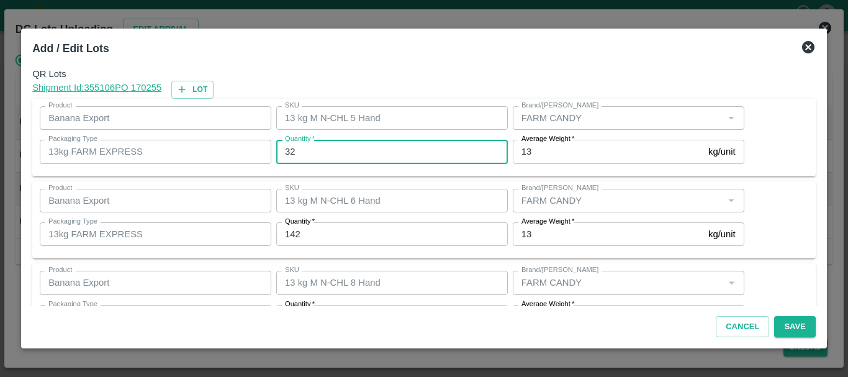
click at [300, 156] on input "32" at bounding box center [391, 152] width 231 height 24
type input "3"
type input "33"
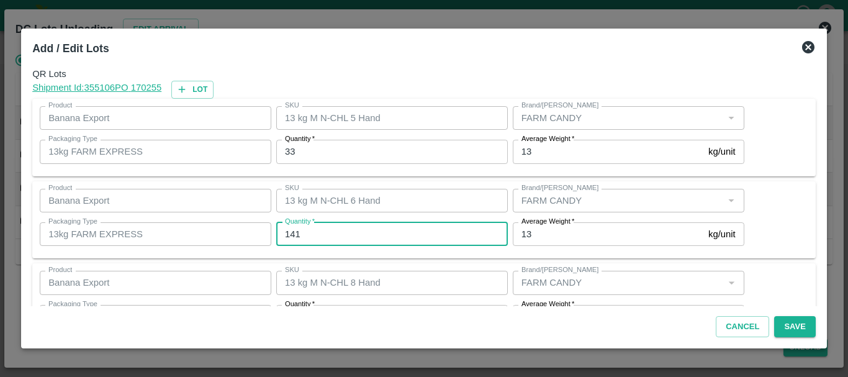
type input "141"
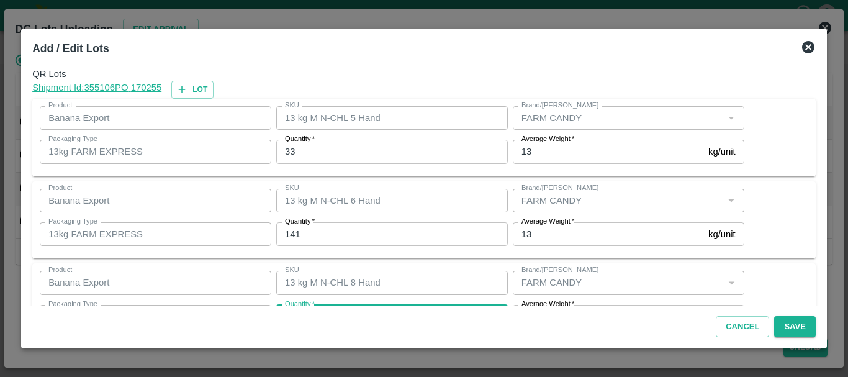
scroll to position [22, 0]
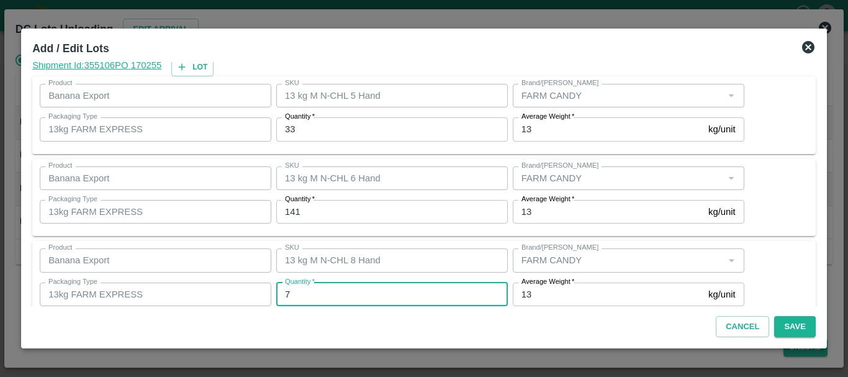
type input "72"
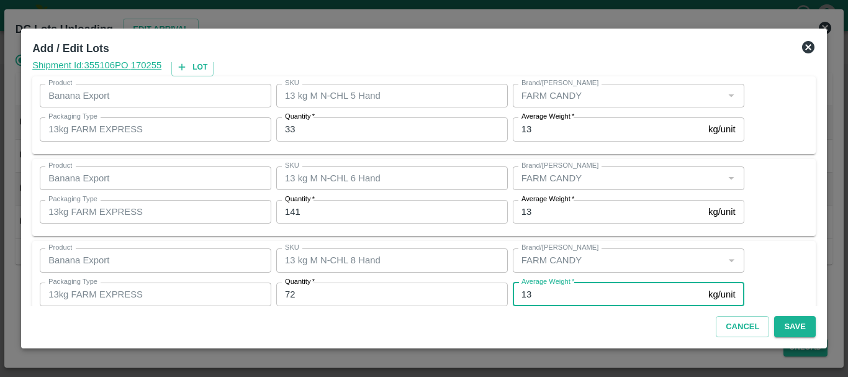
scroll to position [127, 0]
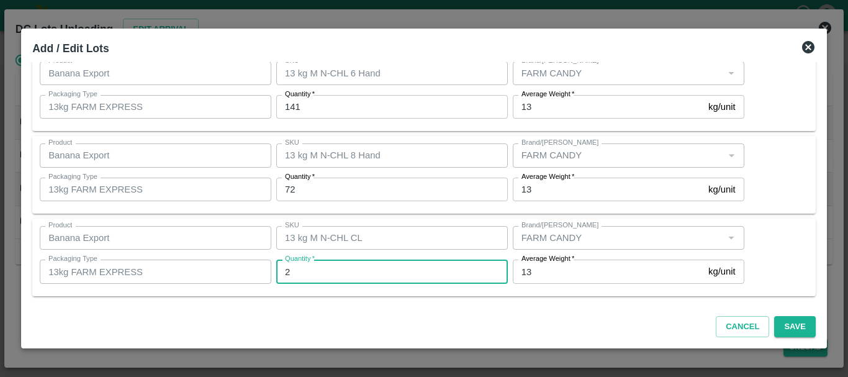
type input "20"
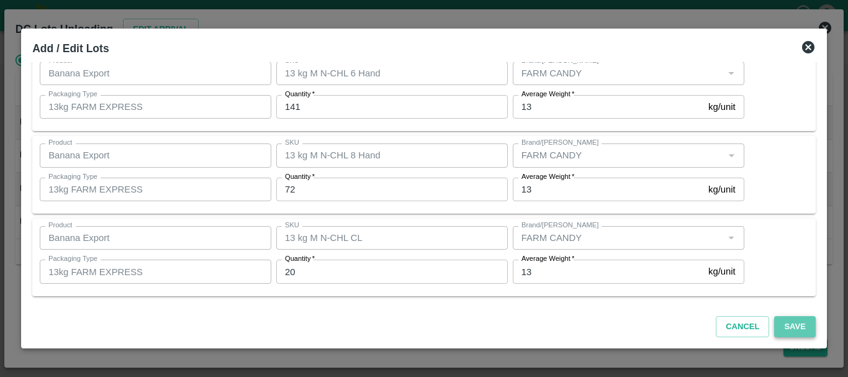
click at [781, 323] on button "Save" at bounding box center [794, 327] width 41 height 22
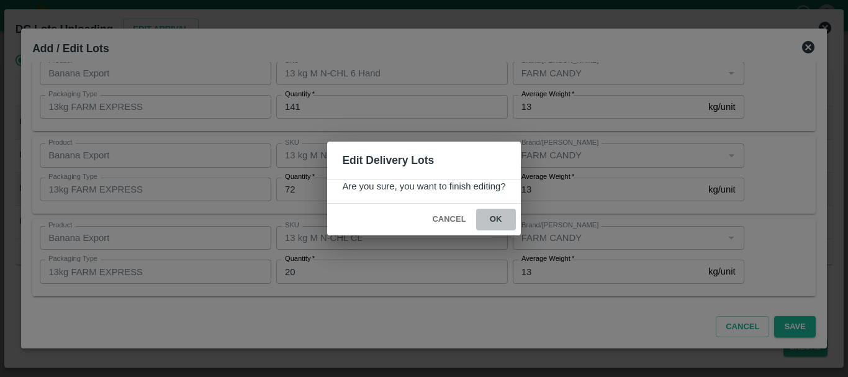
click at [503, 222] on button "ok" at bounding box center [496, 219] width 40 height 22
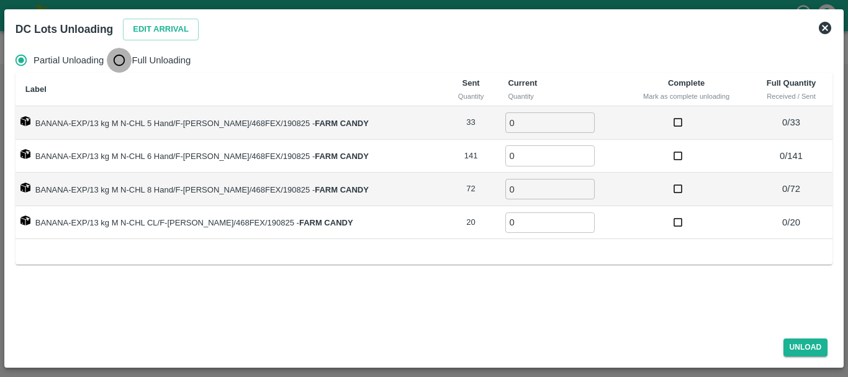
click at [123, 59] on input "Full Unloading" at bounding box center [119, 60] width 25 height 25
radio input "true"
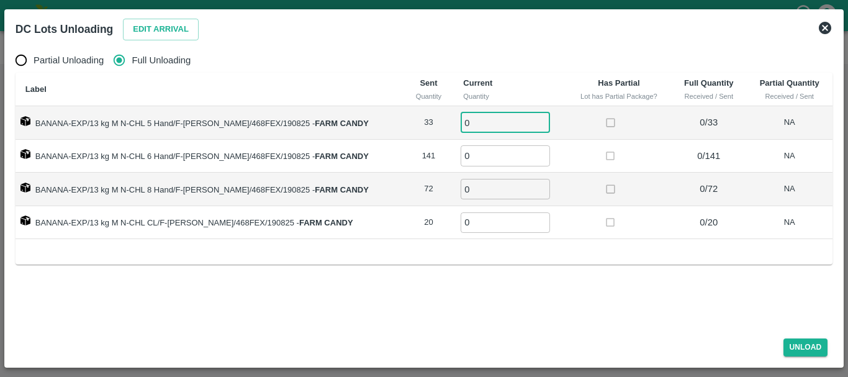
click at [499, 120] on input "0" at bounding box center [504, 122] width 89 height 20
type input "033"
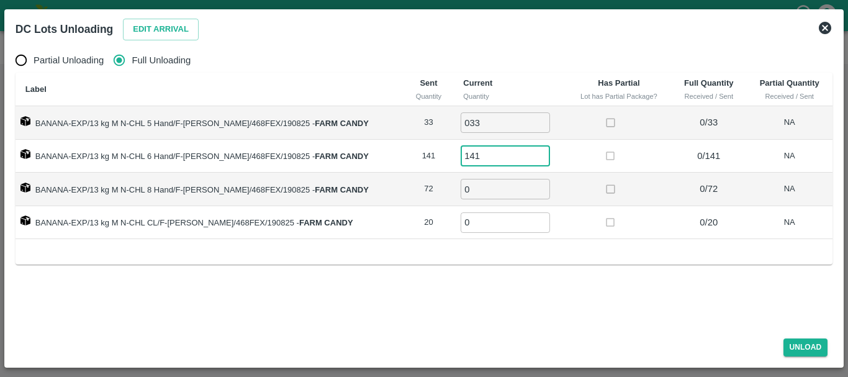
type input "141"
type input "72"
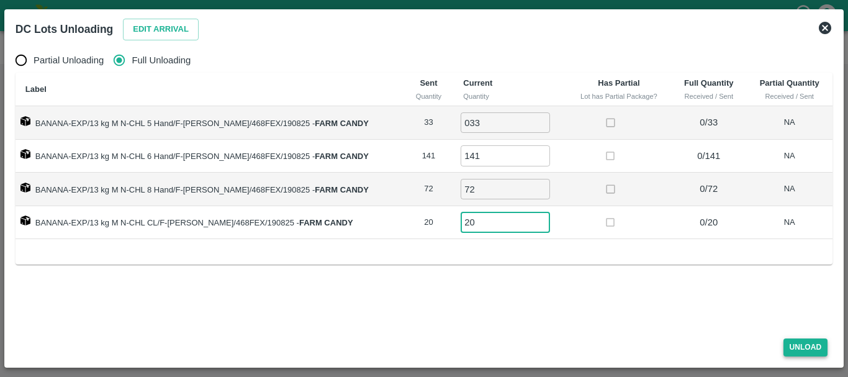
type input "20"
click at [799, 347] on button "Unload" at bounding box center [805, 347] width 45 height 18
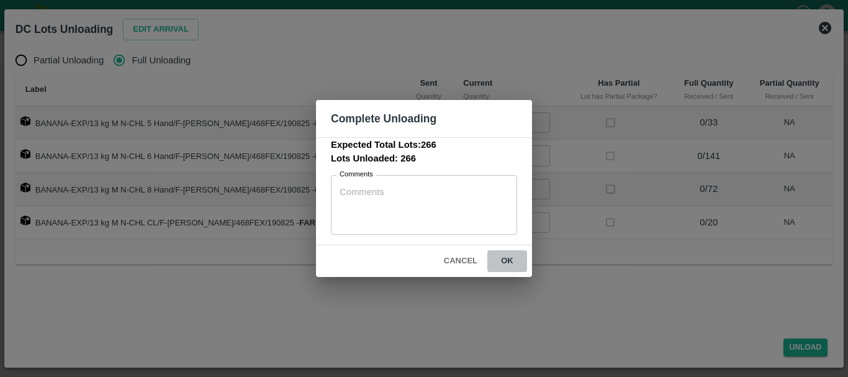
click at [525, 257] on button "ok" at bounding box center [507, 261] width 40 height 22
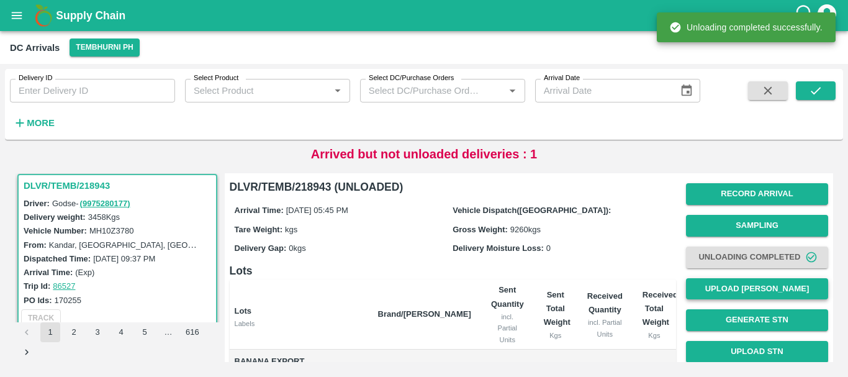
scroll to position [1, 0]
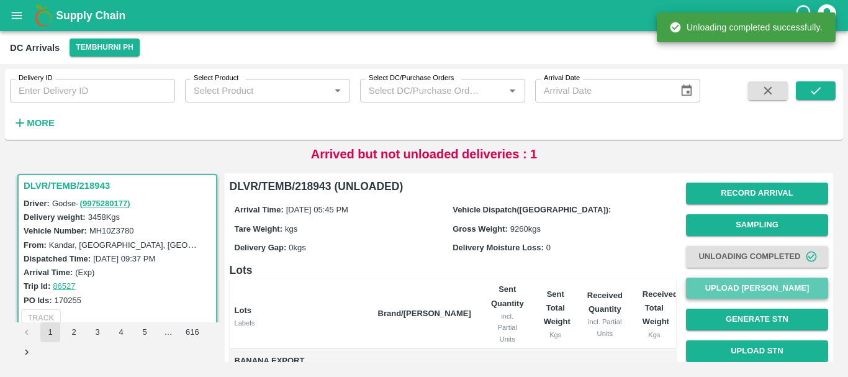
click at [746, 283] on button "Upload [PERSON_NAME]" at bounding box center [757, 288] width 142 height 22
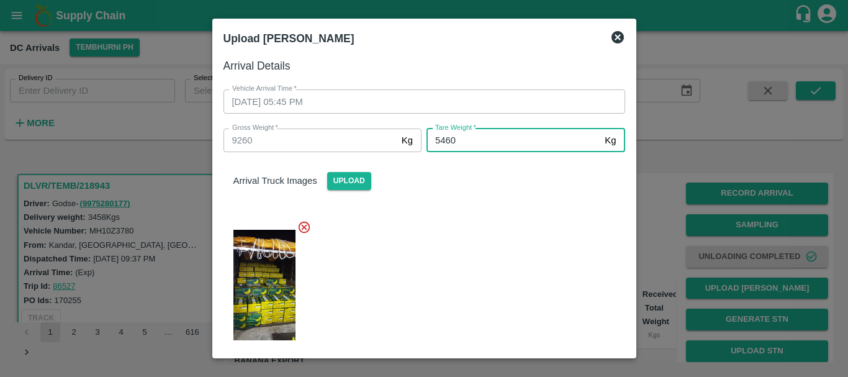
type input "5460"
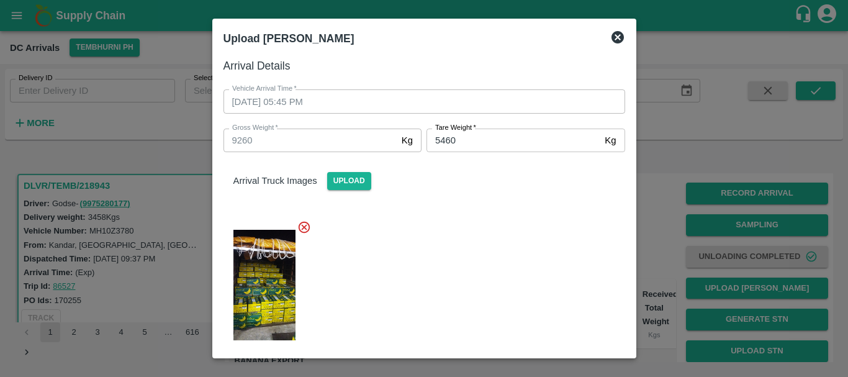
click at [505, 243] on div at bounding box center [418, 281] width 411 height 143
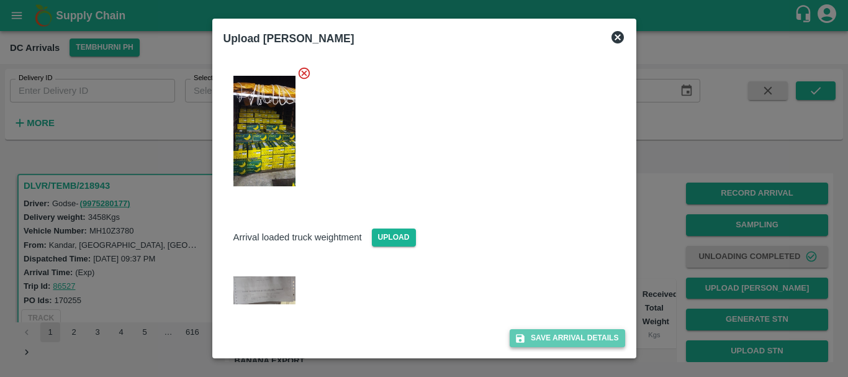
click at [558, 333] on button "Save Arrival Details" at bounding box center [566, 338] width 115 height 18
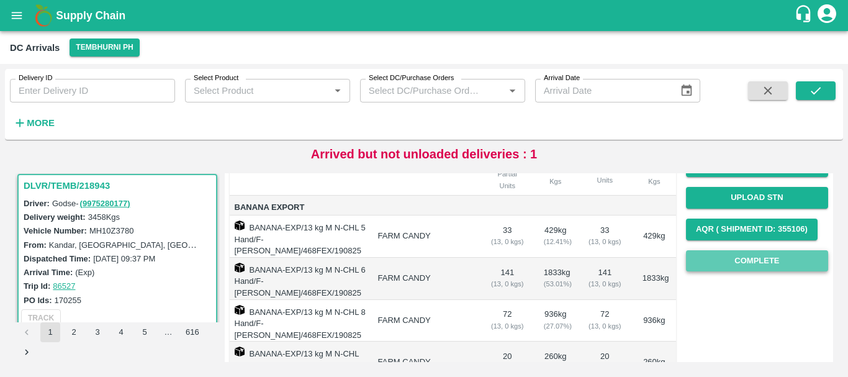
click at [728, 264] on button "Complete" at bounding box center [757, 261] width 142 height 22
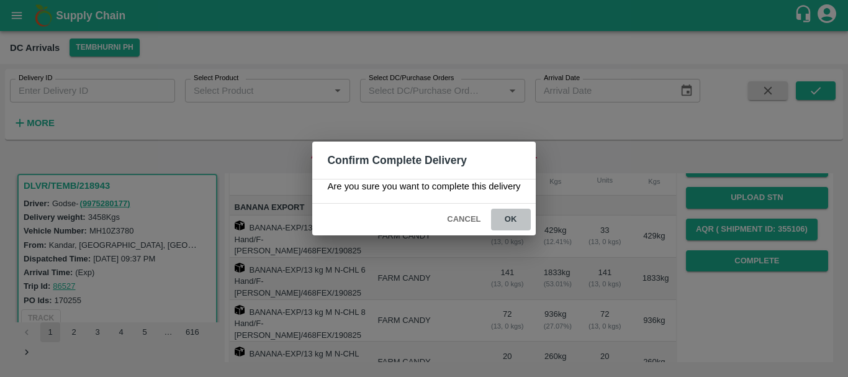
click at [524, 223] on button "ok" at bounding box center [511, 219] width 40 height 22
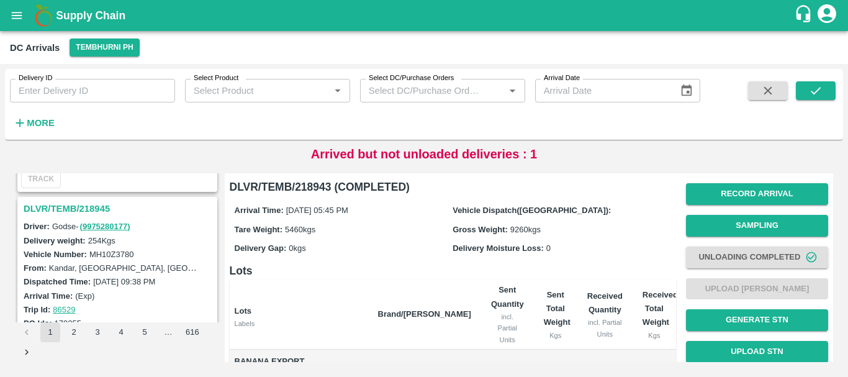
scroll to position [792, 0]
click at [76, 205] on h3 "DLVR/TEMB/218945" at bounding box center [119, 209] width 191 height 16
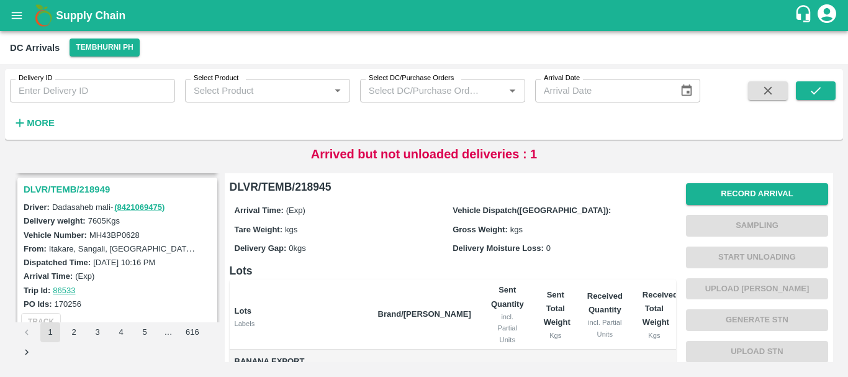
scroll to position [648, 0]
click at [80, 192] on h3 "DLVR/TEMB/218949" at bounding box center [119, 190] width 191 height 16
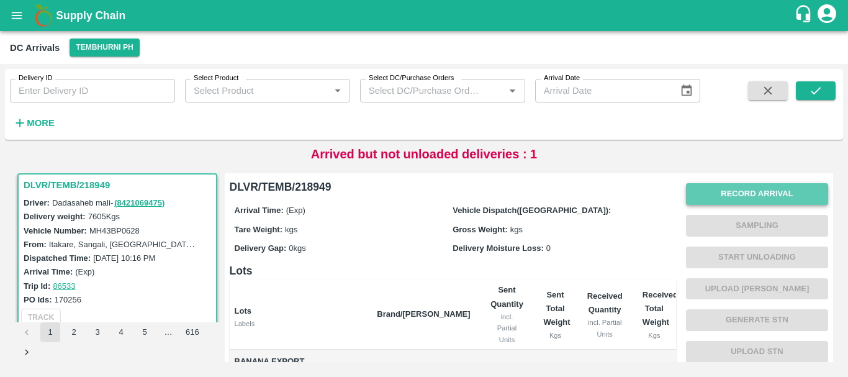
click at [710, 192] on button "Record Arrival" at bounding box center [757, 194] width 142 height 22
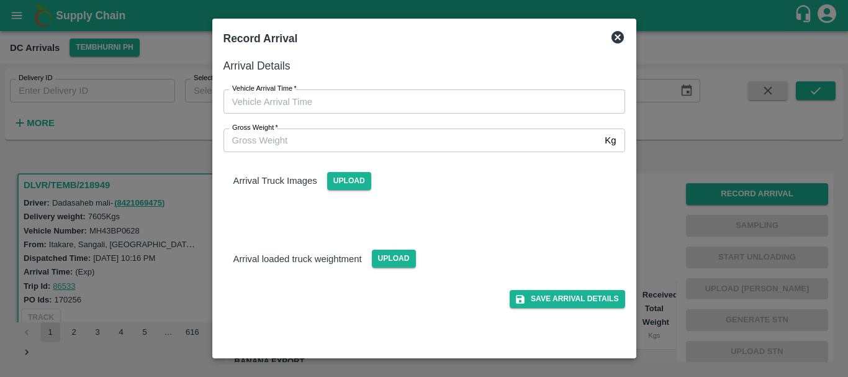
type input "DD/MM/YYYY hh:mm aa"
click at [501, 96] on input "DD/MM/YYYY hh:mm aa" at bounding box center [419, 101] width 393 height 24
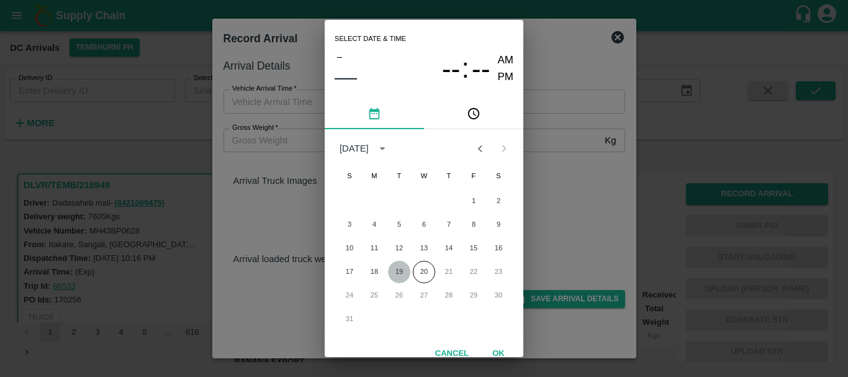
click at [396, 269] on button "19" at bounding box center [399, 272] width 22 height 22
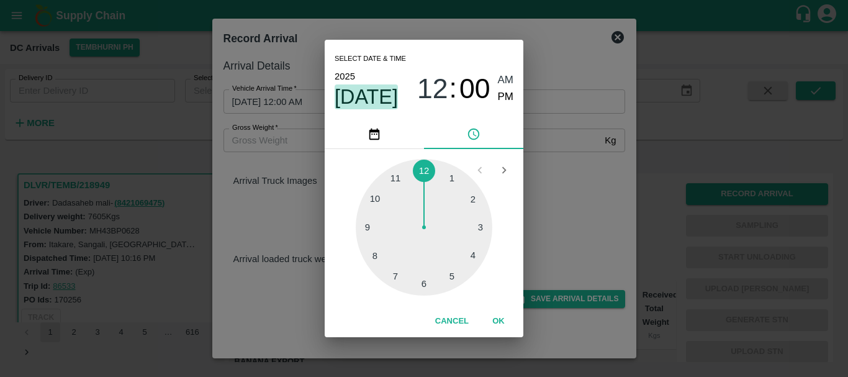
click at [384, 87] on span "Aug 19" at bounding box center [365, 96] width 63 height 25
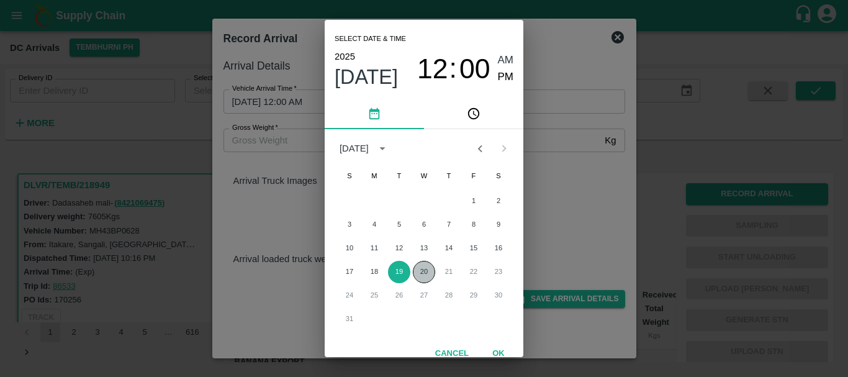
click at [417, 270] on button "20" at bounding box center [424, 272] width 22 height 22
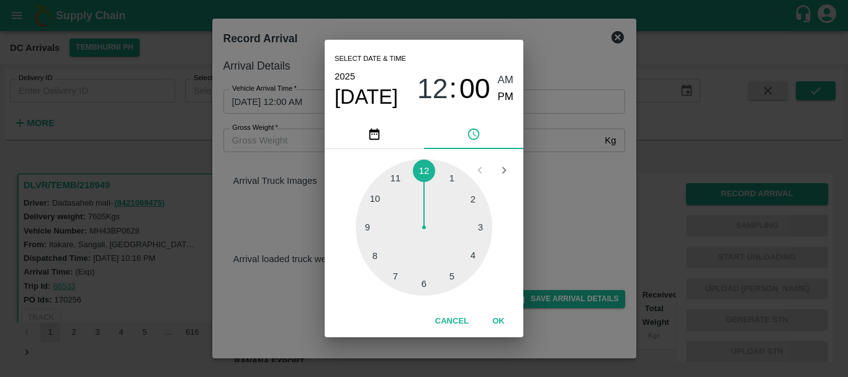
click at [378, 258] on div at bounding box center [424, 227] width 137 height 137
click at [473, 201] on div at bounding box center [424, 227] width 137 height 137
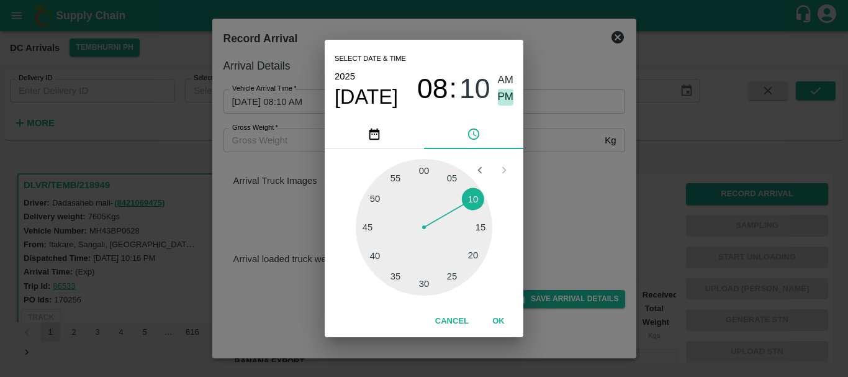
click at [511, 102] on span "PM" at bounding box center [506, 97] width 16 height 17
type input "20/08/2025 08:10 PM"
click at [558, 189] on div "Select date & time 2025 Aug 20 08 : 10 AM PM 05 10 15 20 25 30 35 40 45 50 55 0…" at bounding box center [424, 188] width 848 height 377
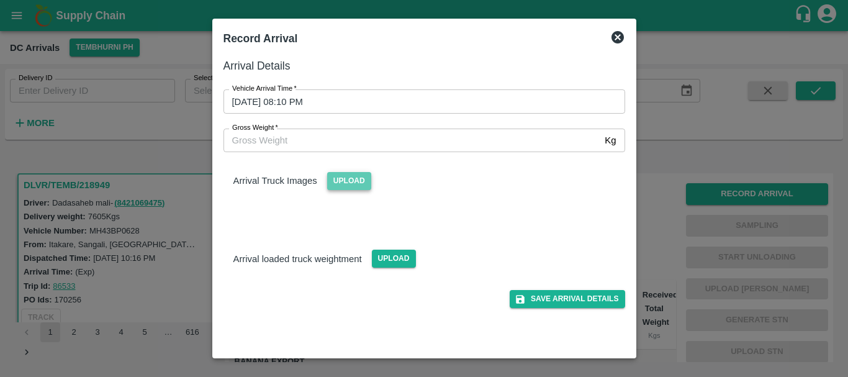
click at [362, 181] on span "Upload" at bounding box center [349, 181] width 44 height 18
click at [0, 0] on input "Upload" at bounding box center [0, 0] width 0 height 0
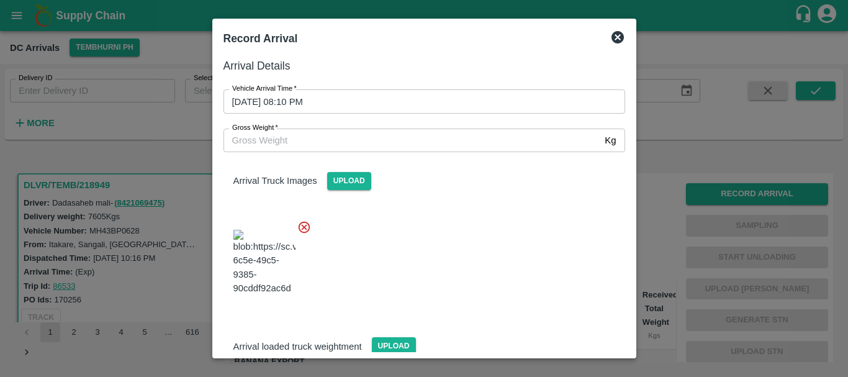
scroll to position [66, 0]
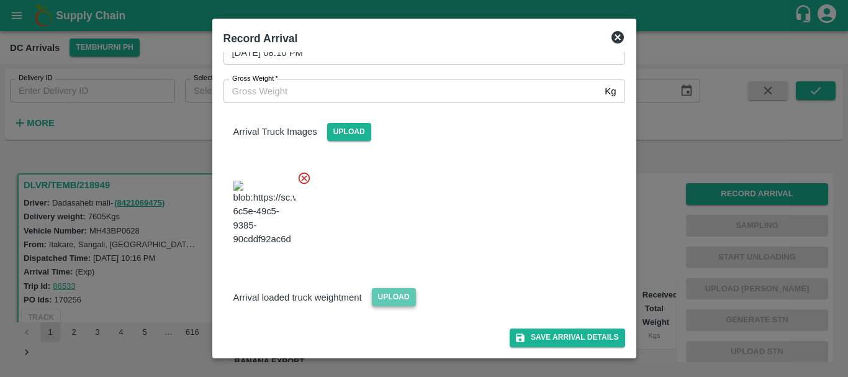
click at [395, 298] on span "Upload" at bounding box center [394, 297] width 44 height 18
click at [0, 0] on input "Upload" at bounding box center [0, 0] width 0 height 0
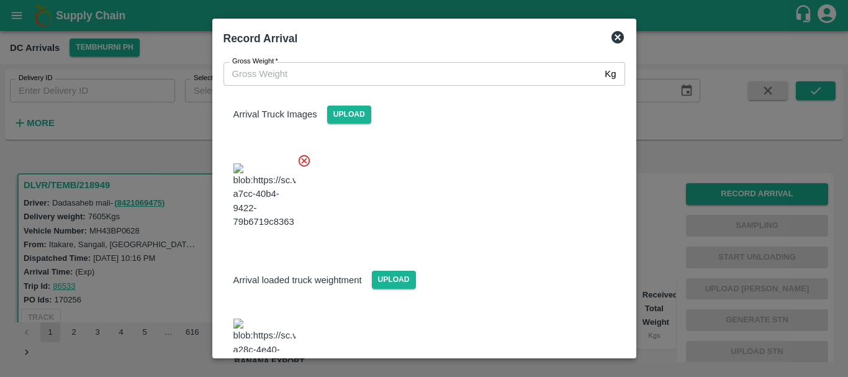
scroll to position [127, 0]
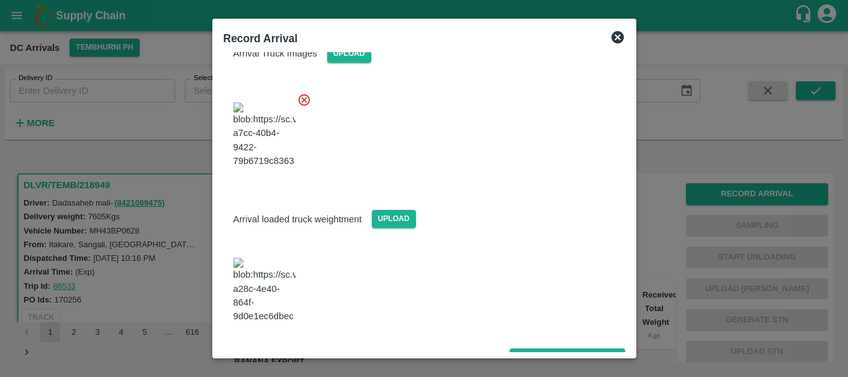
click at [270, 282] on img at bounding box center [264, 289] width 62 height 65
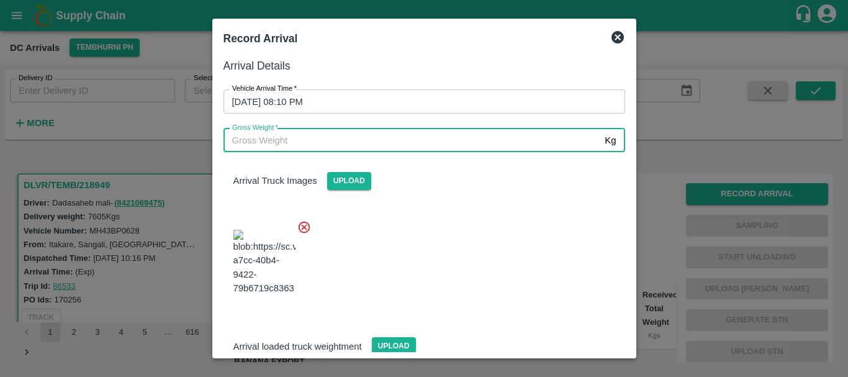
click at [290, 131] on input "Gross Weight   *" at bounding box center [411, 140] width 377 height 24
type input "13100"
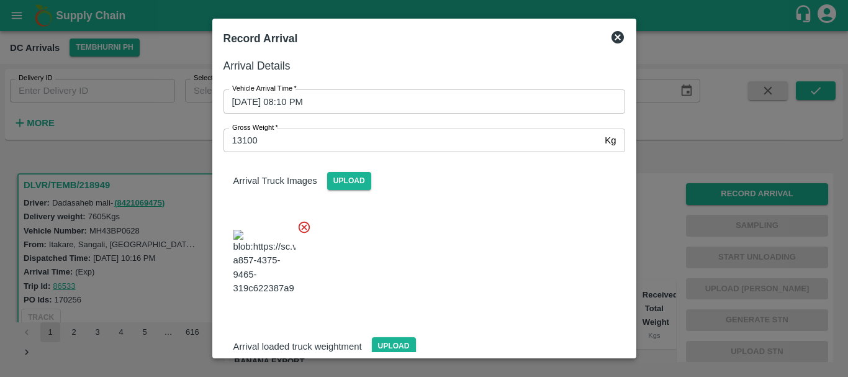
click at [444, 246] on div at bounding box center [418, 258] width 411 height 97
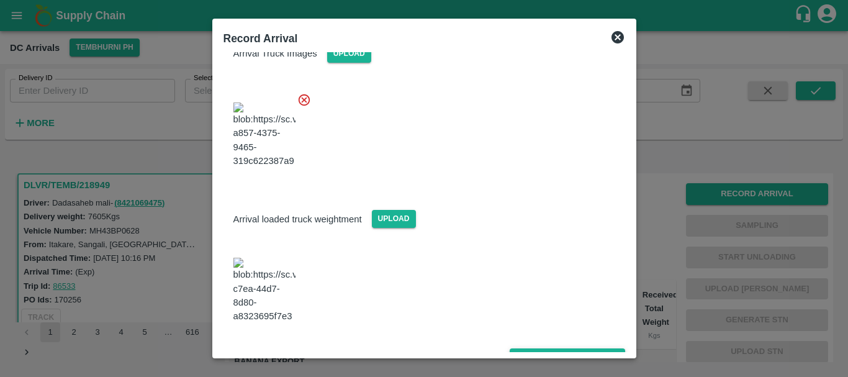
click at [531, 348] on button "Save Arrival Details" at bounding box center [566, 357] width 115 height 18
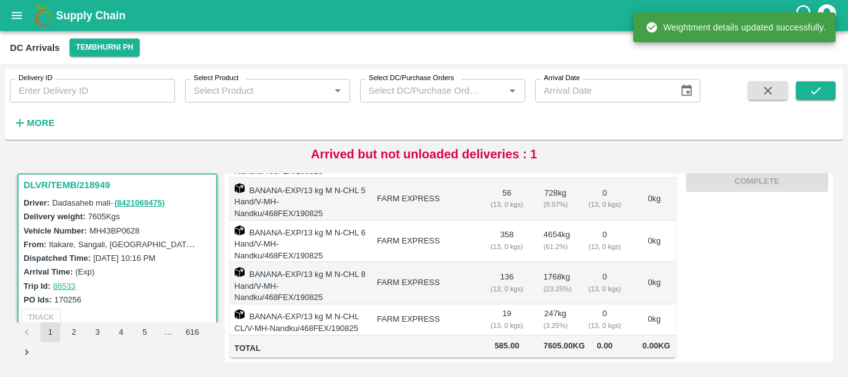
scroll to position [0, 0]
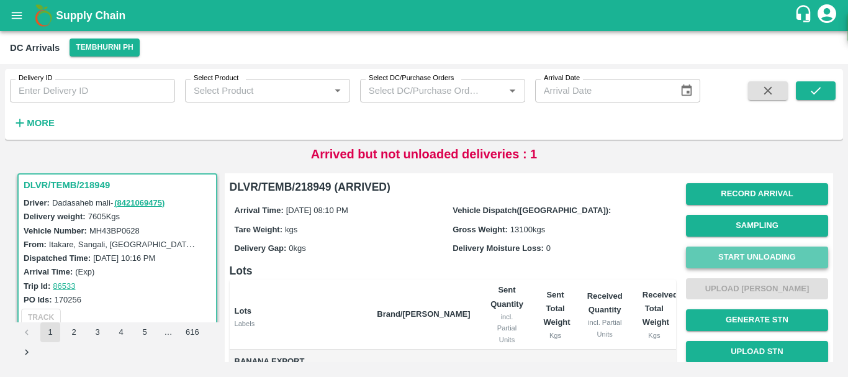
click at [710, 260] on button "Start Unloading" at bounding box center [757, 257] width 142 height 22
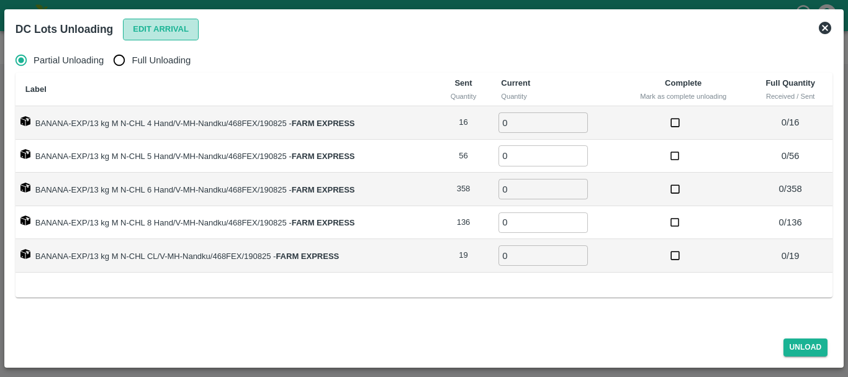
click at [161, 30] on button "Edit Arrival" at bounding box center [161, 30] width 76 height 22
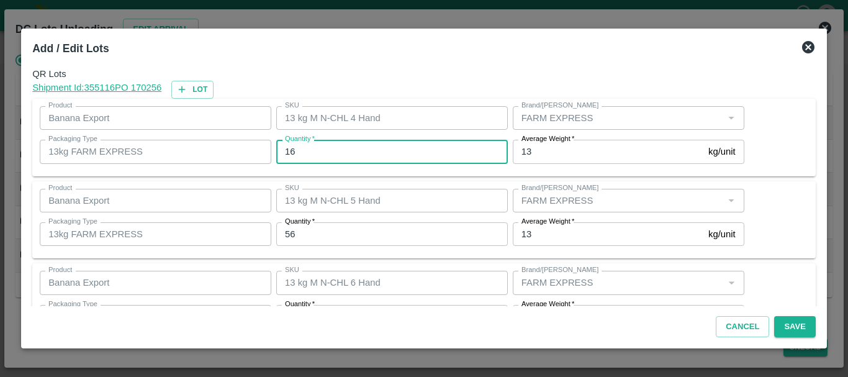
click at [384, 154] on input "16" at bounding box center [391, 152] width 231 height 24
type input "1"
type input "13"
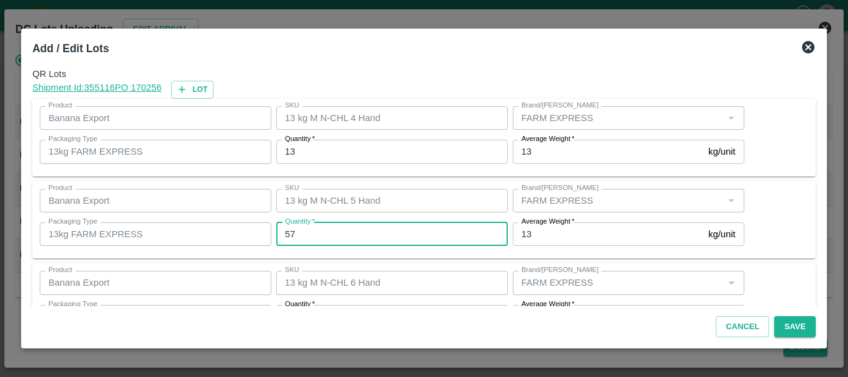
type input "57"
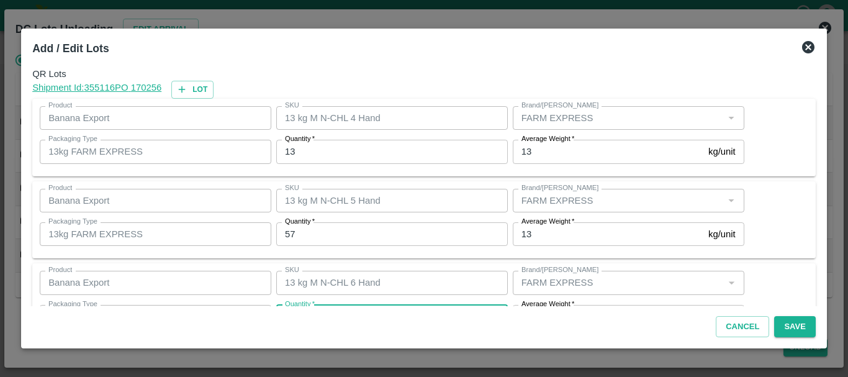
scroll to position [22, 0]
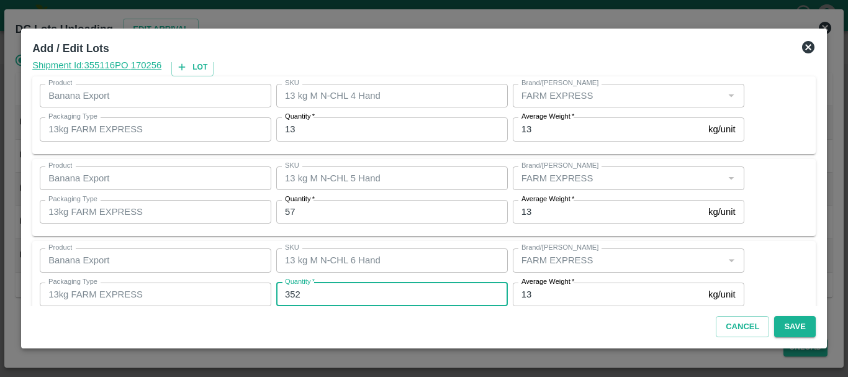
type input "352"
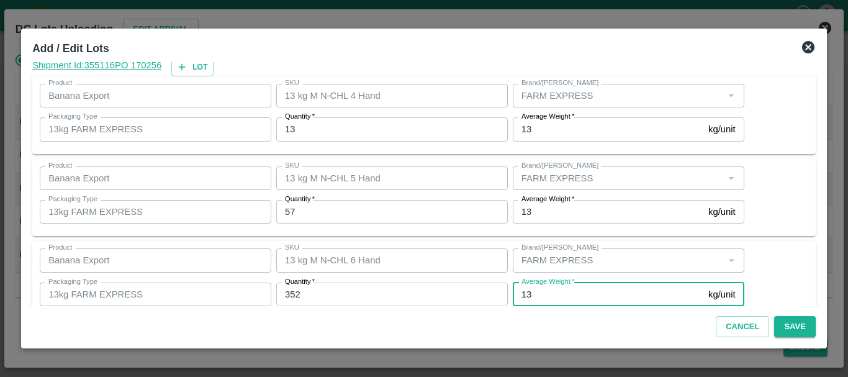
scroll to position [210, 0]
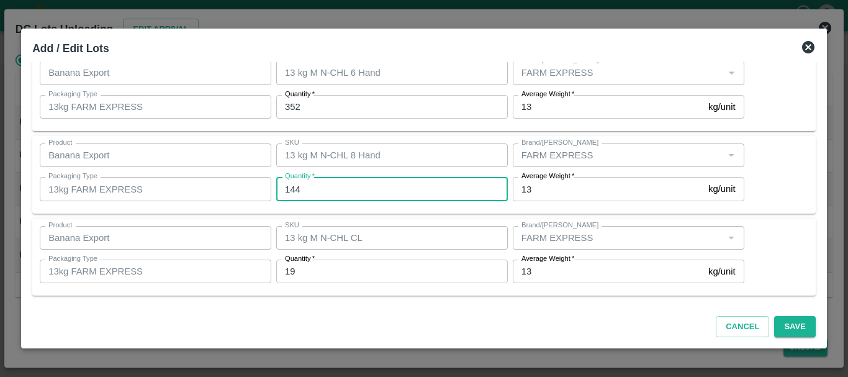
type input "144"
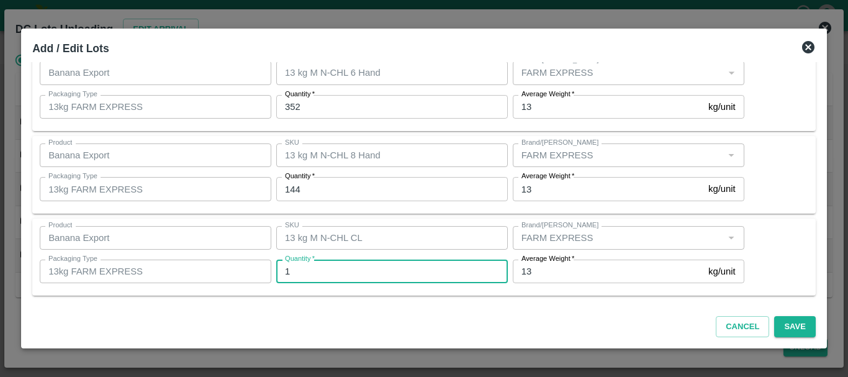
type input "19"
click at [540, 286] on div "Average Weight   * 13 kg/unit Average Weight" at bounding box center [626, 271] width 236 height 34
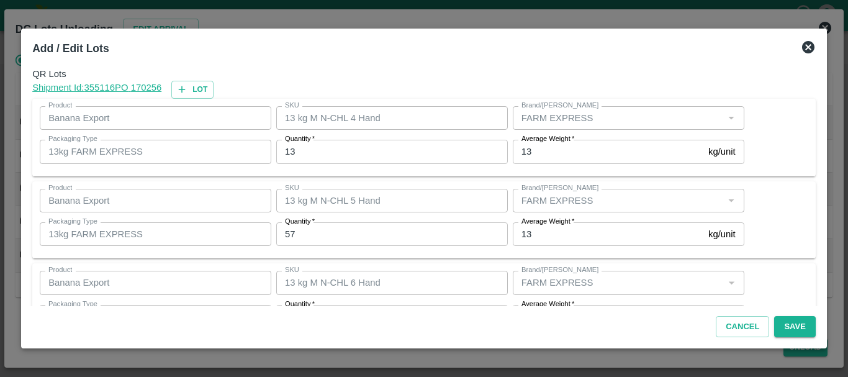
scroll to position [209, 0]
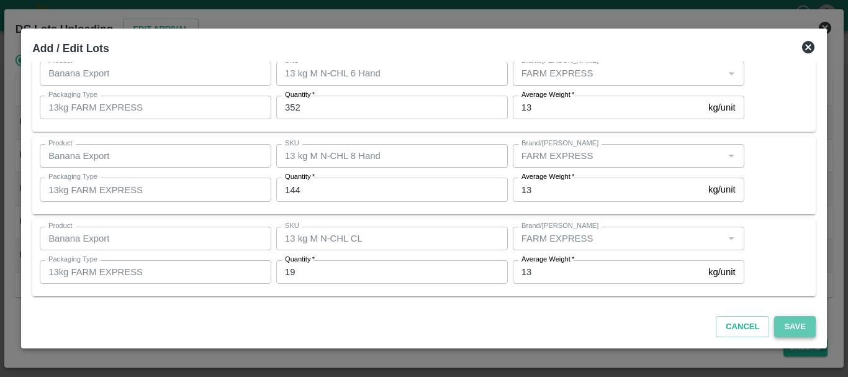
click at [790, 332] on button "Save" at bounding box center [794, 327] width 41 height 22
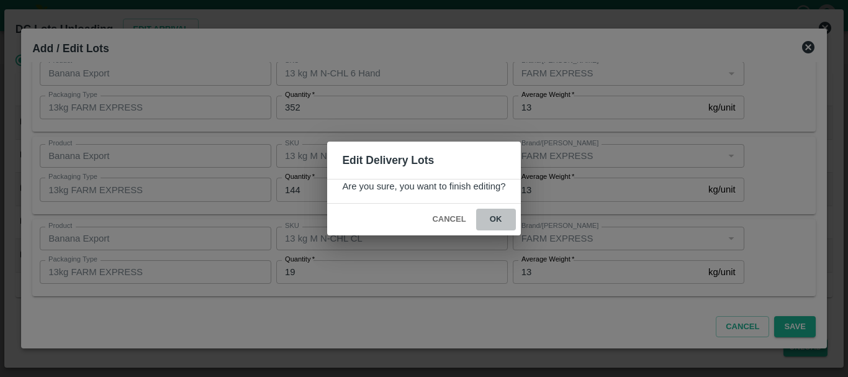
click at [498, 218] on button "ok" at bounding box center [496, 219] width 40 height 22
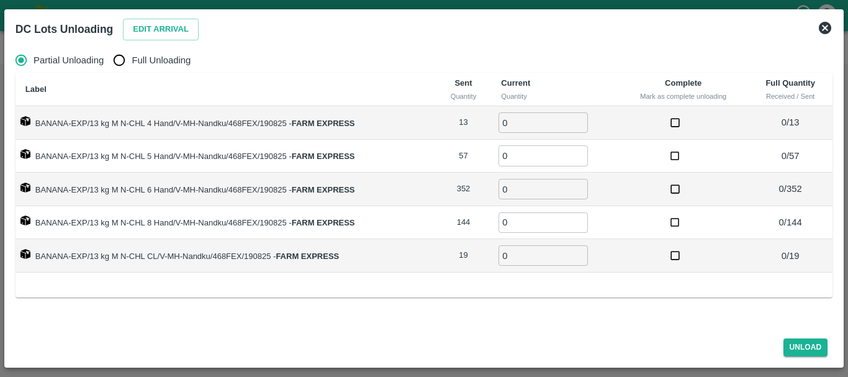
click at [521, 126] on input "0" at bounding box center [542, 122] width 89 height 20
type input "013"
click at [123, 57] on input "Full Unloading" at bounding box center [119, 60] width 25 height 25
radio input "true"
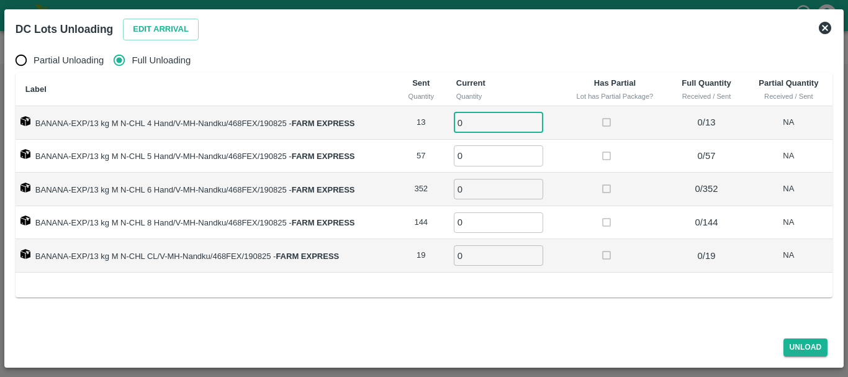
click at [487, 119] on input "0" at bounding box center [498, 122] width 89 height 20
type input "013"
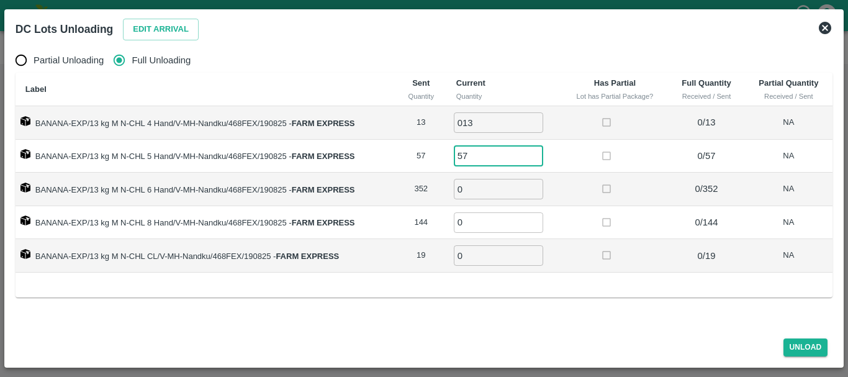
type input "57"
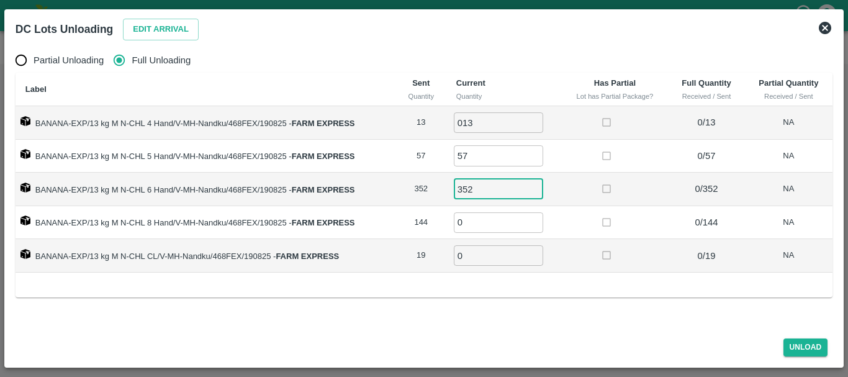
type input "352"
type input "144"
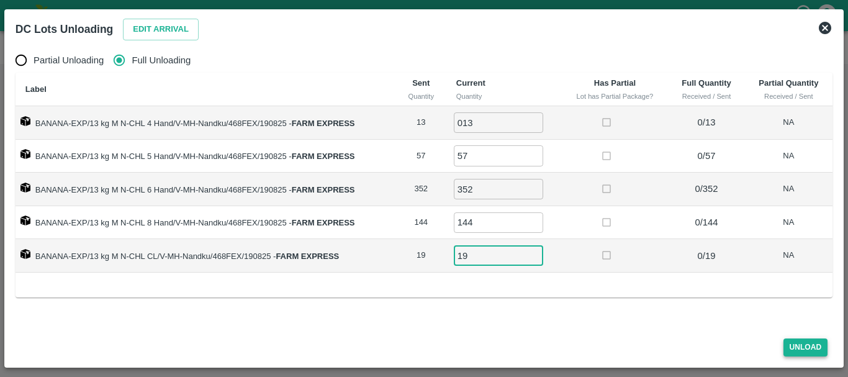
type input "19"
click at [788, 343] on button "Unload" at bounding box center [805, 347] width 45 height 18
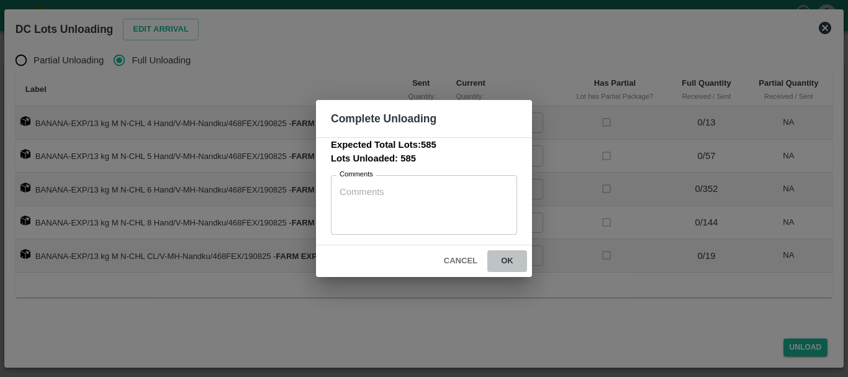
click at [513, 258] on button "ok" at bounding box center [507, 261] width 40 height 22
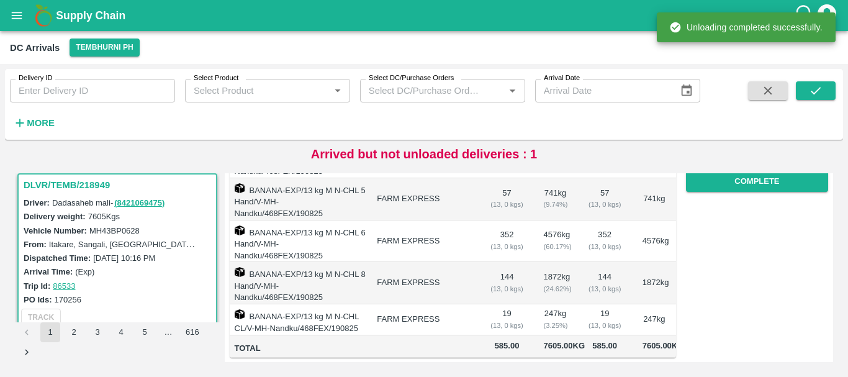
scroll to position [0, 0]
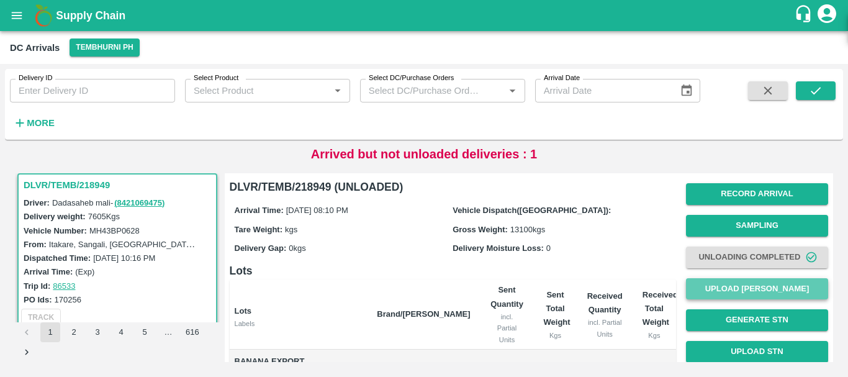
click at [742, 284] on button "Upload [PERSON_NAME]" at bounding box center [757, 289] width 142 height 22
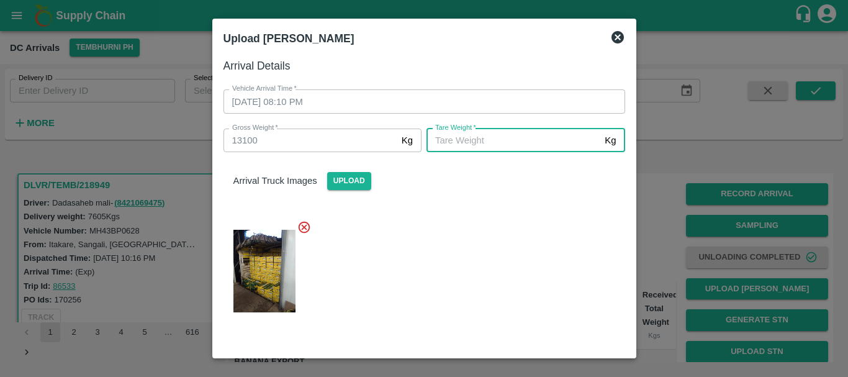
click at [532, 138] on input "Tare Weight   *" at bounding box center [512, 140] width 173 height 24
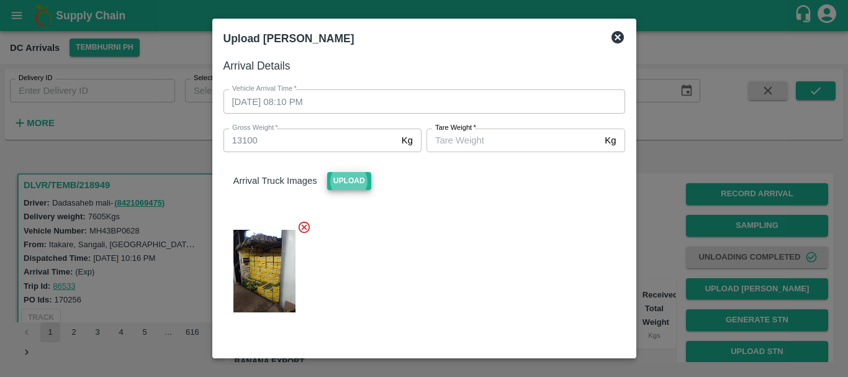
click at [532, 138] on input "Tare Weight   *" at bounding box center [512, 140] width 173 height 24
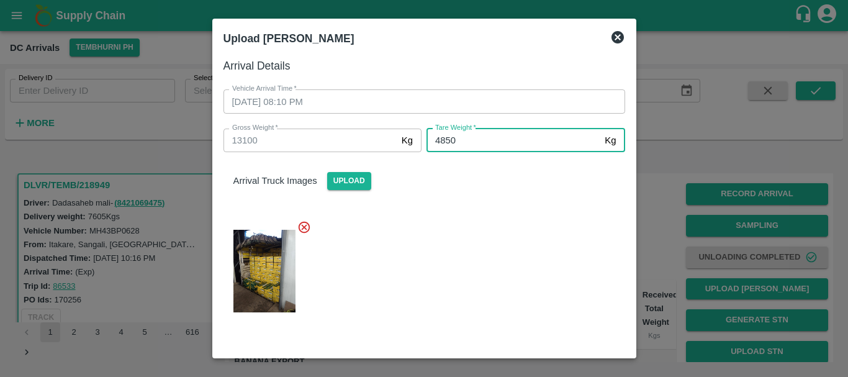
type input "4850"
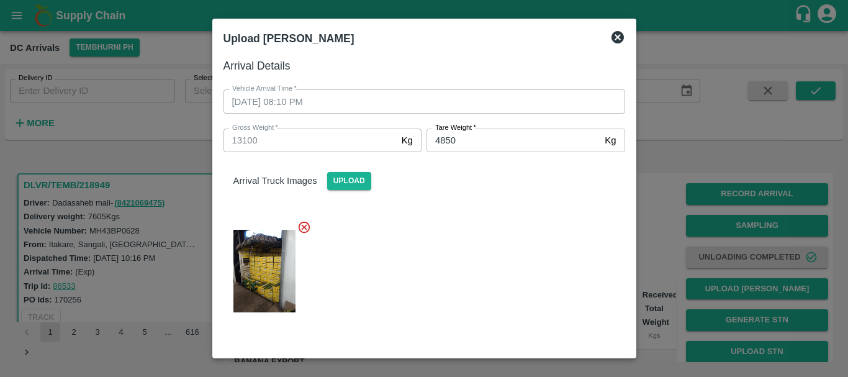
click at [522, 235] on div at bounding box center [418, 267] width 411 height 115
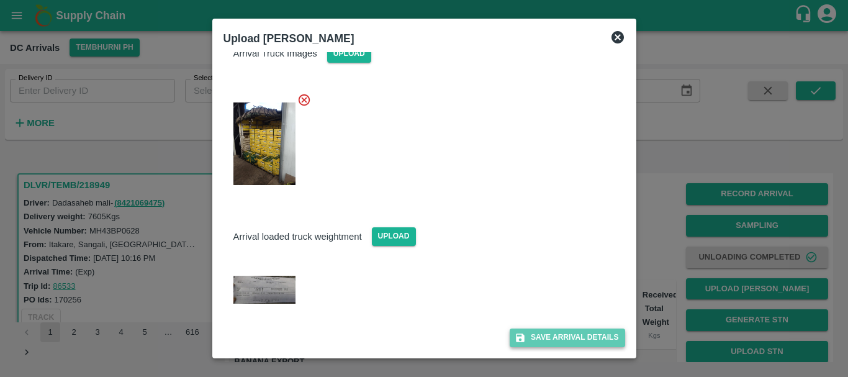
click at [552, 334] on button "Save Arrival Details" at bounding box center [566, 337] width 115 height 18
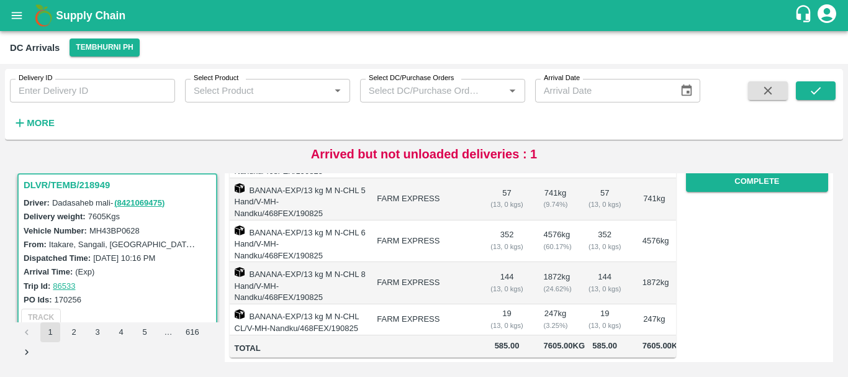
scroll to position [0, 0]
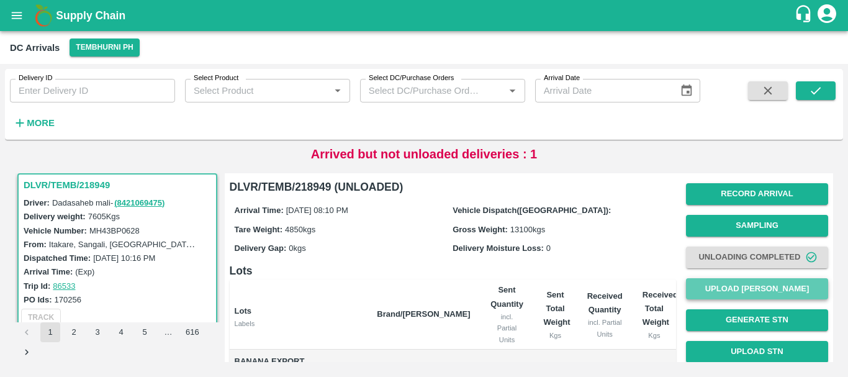
click at [737, 284] on button "Upload [PERSON_NAME]" at bounding box center [757, 289] width 142 height 22
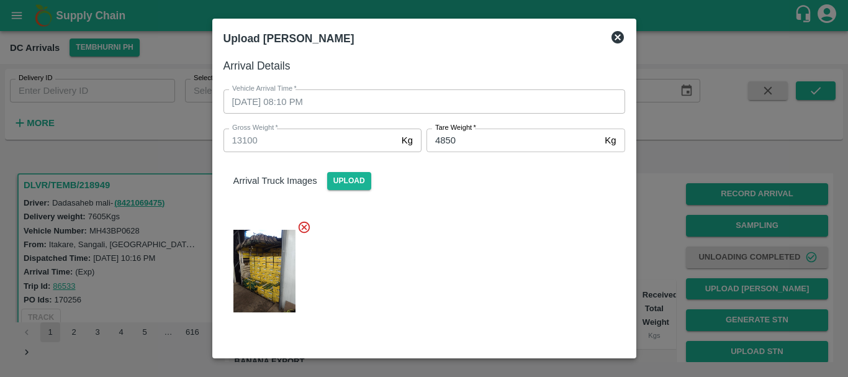
click at [653, 254] on div at bounding box center [424, 188] width 848 height 377
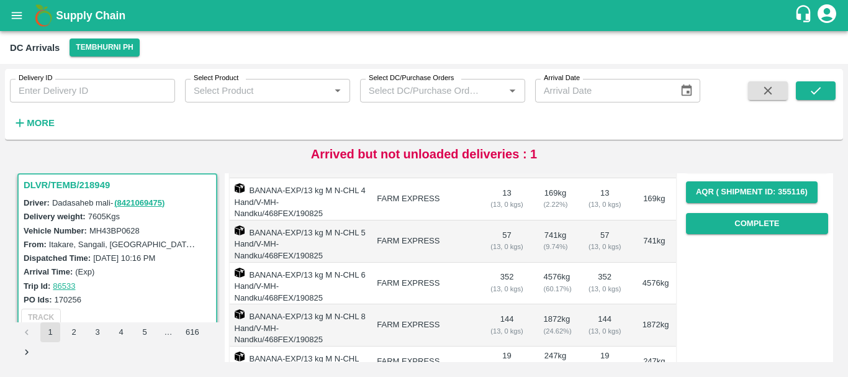
scroll to position [190, 0]
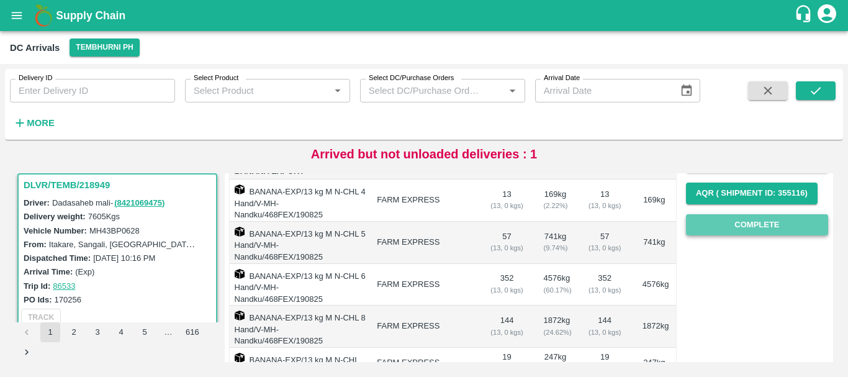
click at [745, 234] on button "Complete" at bounding box center [757, 225] width 142 height 22
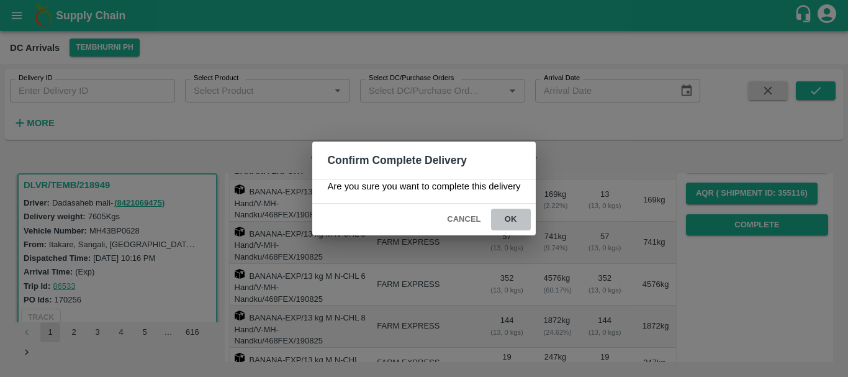
click at [516, 222] on button "ok" at bounding box center [511, 219] width 40 height 22
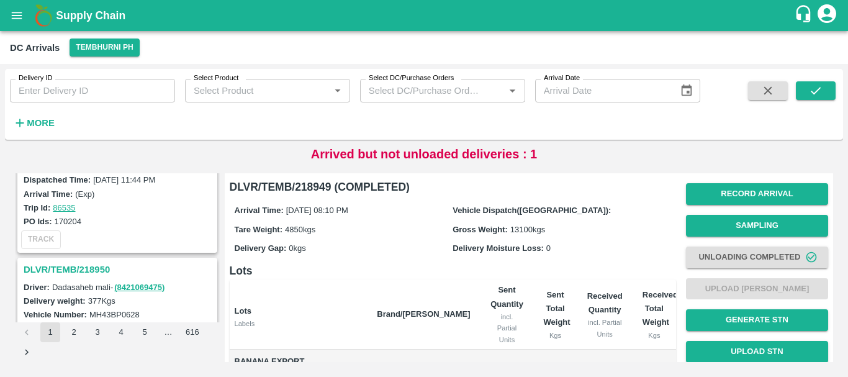
scroll to position [404, 0]
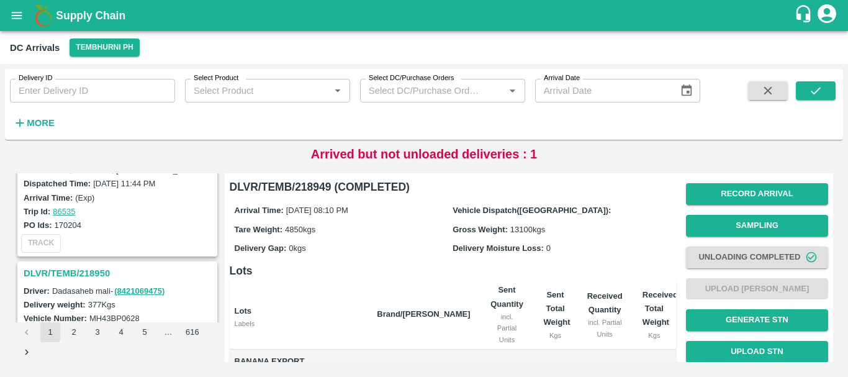
click at [84, 271] on h3 "DLVR/TEMB/218950" at bounding box center [119, 273] width 191 height 16
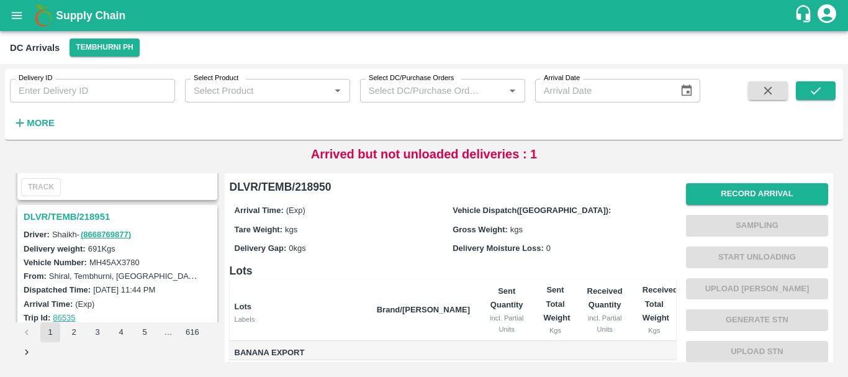
scroll to position [296, 0]
click at [85, 211] on h3 "DLVR/TEMB/218951" at bounding box center [119, 218] width 191 height 16
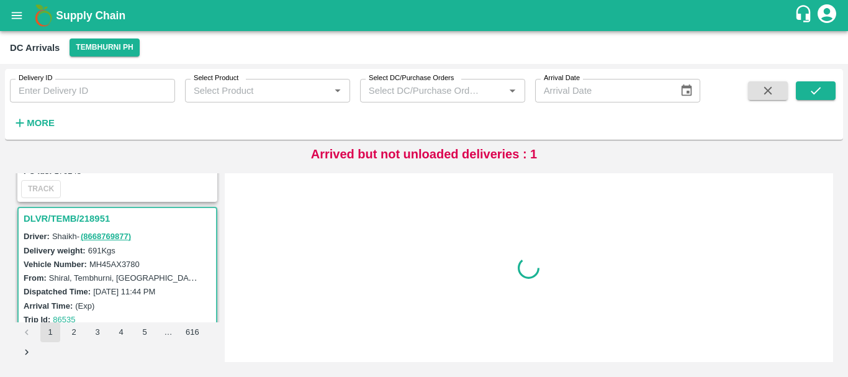
scroll to position [329, 0]
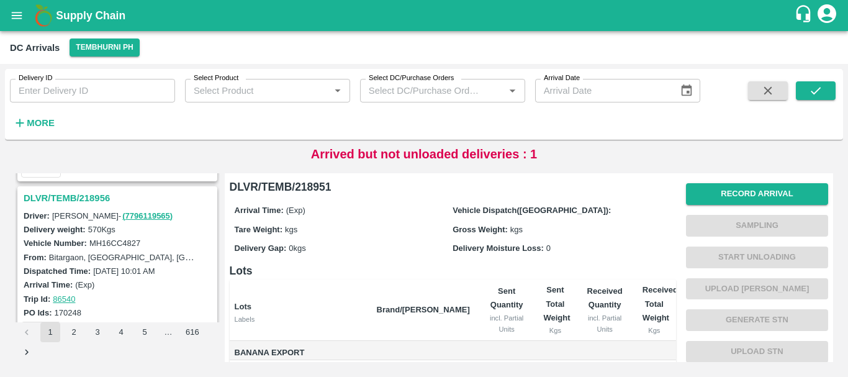
click at [81, 197] on h3 "DLVR/TEMB/218956" at bounding box center [119, 198] width 191 height 16
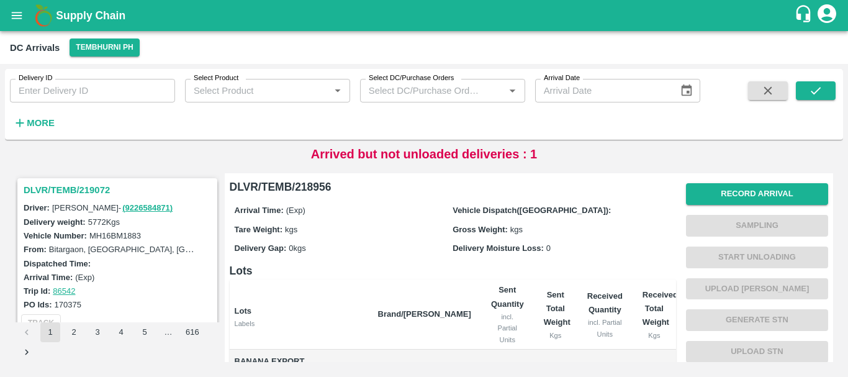
click at [73, 192] on h3 "DLVR/TEMB/219072" at bounding box center [119, 190] width 191 height 16
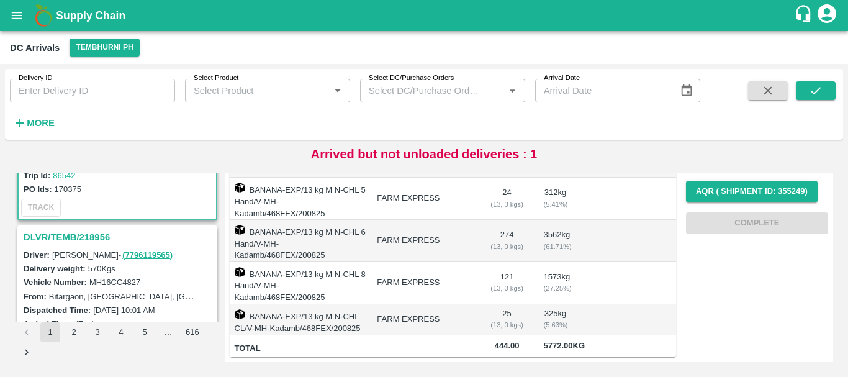
click at [84, 236] on h3 "DLVR/TEMB/218956" at bounding box center [119, 237] width 191 height 16
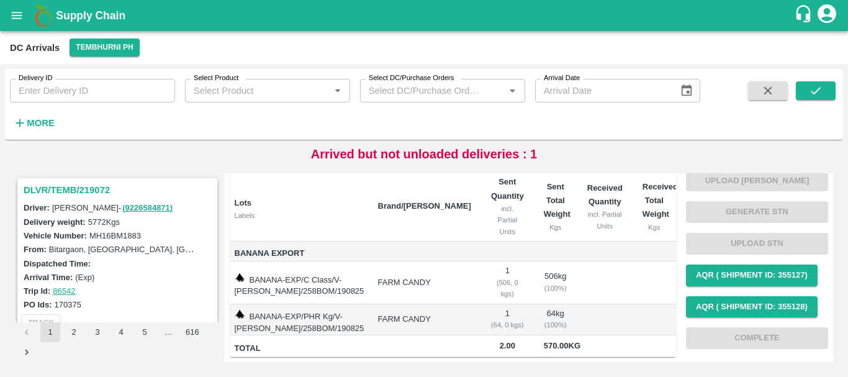
click at [82, 189] on h3 "DLVR/TEMB/219072" at bounding box center [119, 190] width 191 height 16
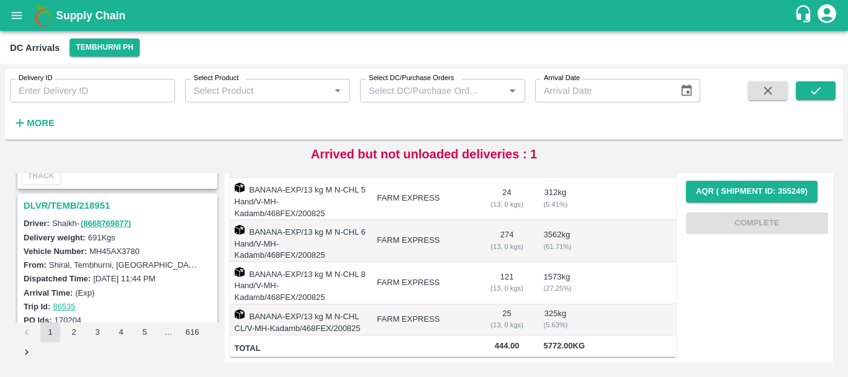
scroll to position [310, 0]
click at [84, 207] on h3 "DLVR/TEMB/218951" at bounding box center [119, 205] width 191 height 16
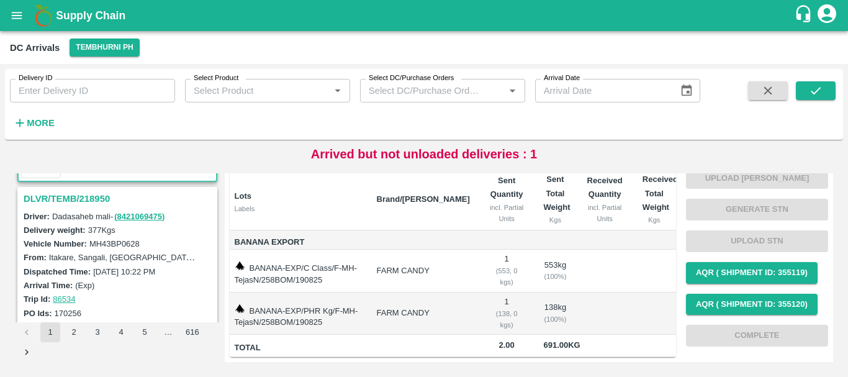
scroll to position [479, 0]
click at [87, 197] on h3 "DLVR/TEMB/218950" at bounding box center [119, 198] width 191 height 16
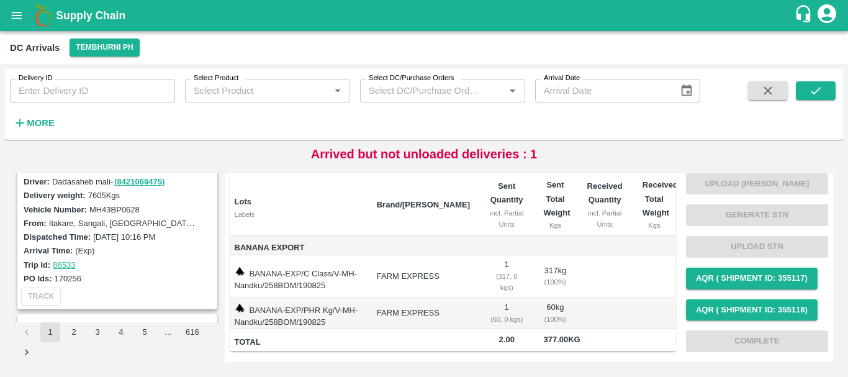
scroll to position [640, 0]
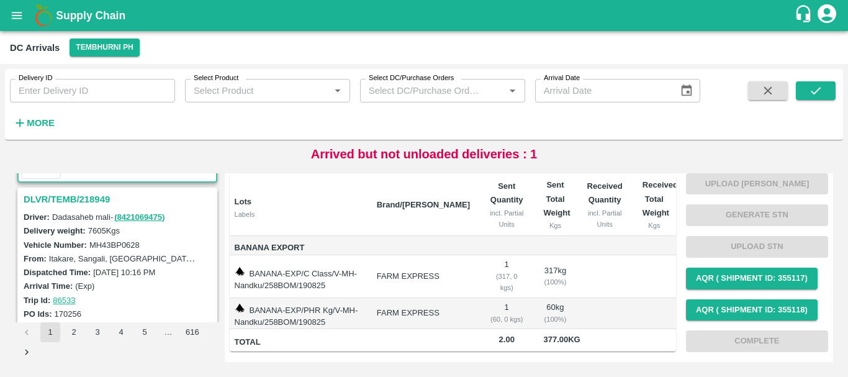
click at [78, 197] on h3 "DLVR/TEMB/218949" at bounding box center [119, 199] width 191 height 16
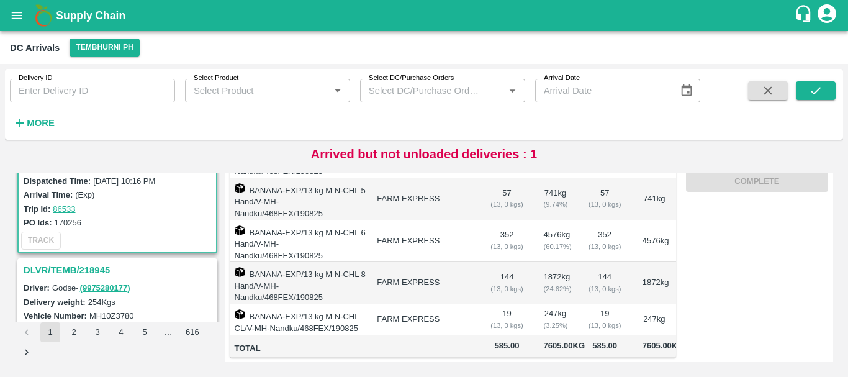
scroll to position [762, 0]
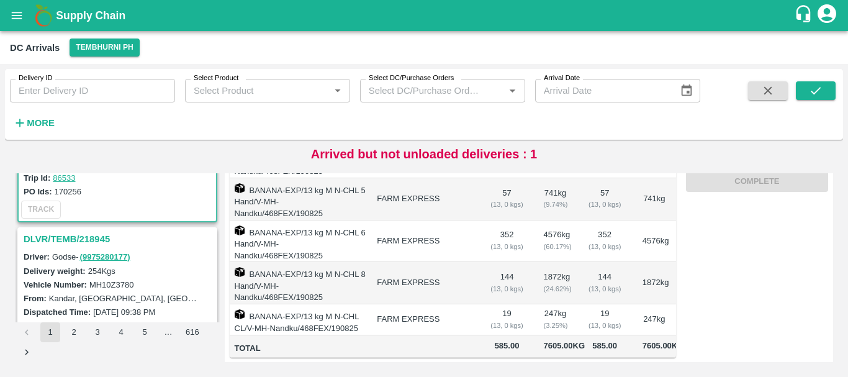
click at [96, 236] on h3 "DLVR/TEMB/218945" at bounding box center [119, 239] width 191 height 16
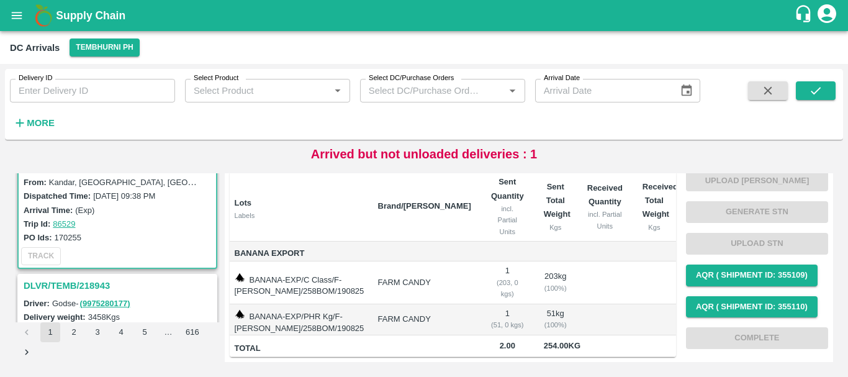
scroll to position [950, 0]
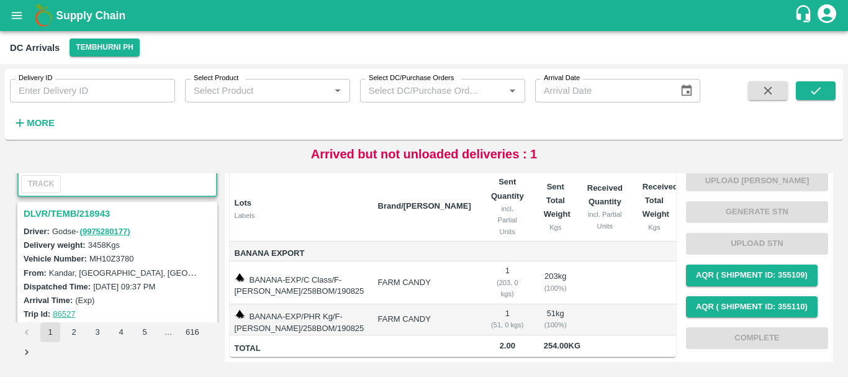
click at [90, 216] on h3 "DLVR/TEMB/218943" at bounding box center [119, 213] width 191 height 16
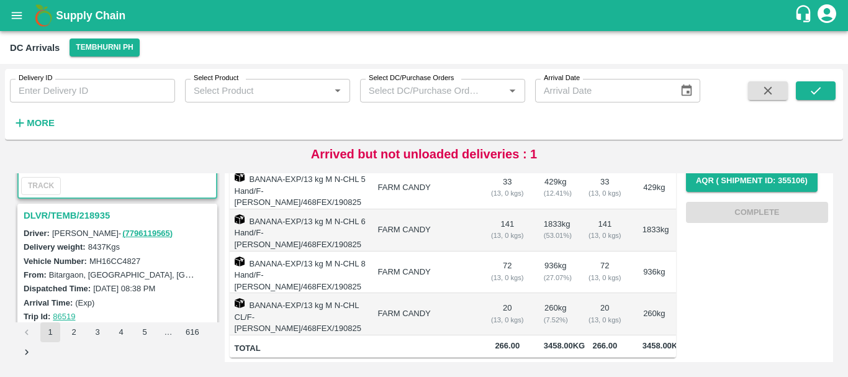
click at [85, 215] on h3 "DLVR/TEMB/218935" at bounding box center [119, 215] width 191 height 16
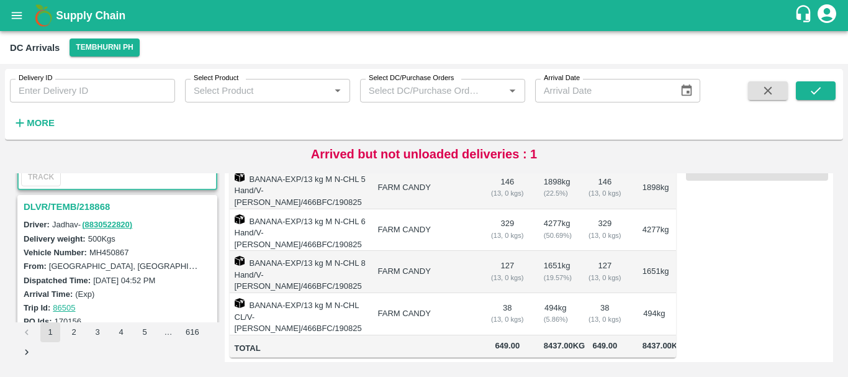
drag, startPoint x: 69, startPoint y: 198, endPoint x: 70, endPoint y: 204, distance: 6.3
click at [70, 204] on div "DLVR/TEMB/218868" at bounding box center [117, 206] width 197 height 21
click at [70, 204] on h3 "DLVR/TEMB/218868" at bounding box center [119, 207] width 191 height 16
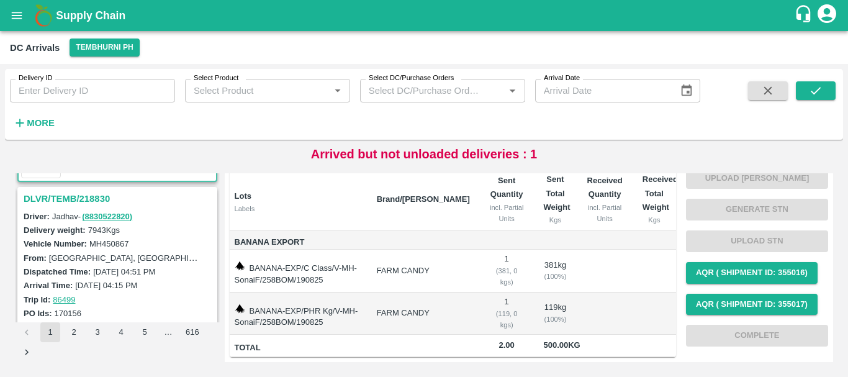
click at [75, 198] on h3 "DLVR/TEMB/218830" at bounding box center [119, 198] width 191 height 16
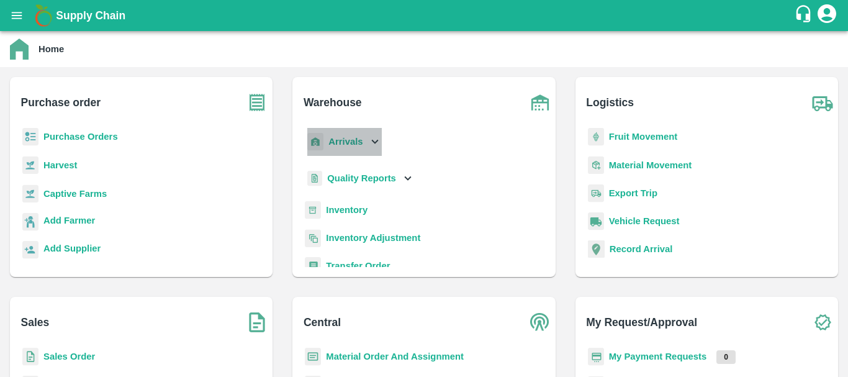
click at [327, 147] on div "Arrivals" at bounding box center [343, 142] width 77 height 28
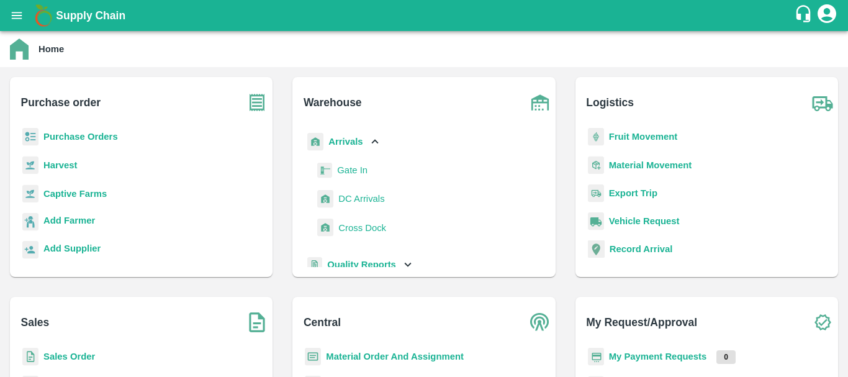
click at [356, 197] on span "DC Arrivals" at bounding box center [361, 199] width 46 height 14
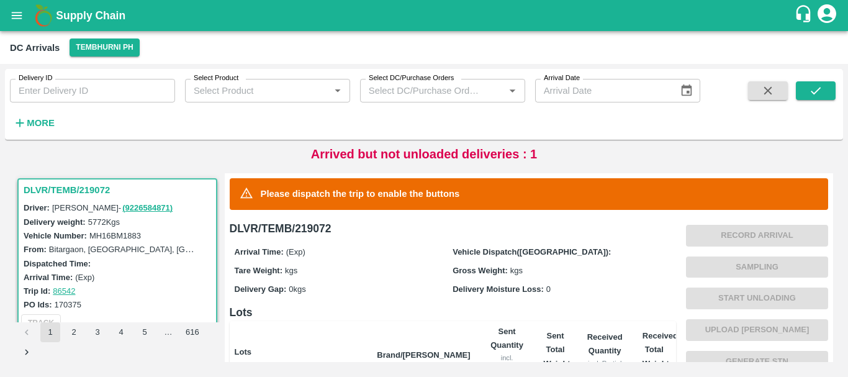
click at [15, 12] on icon "open drawer" at bounding box center [17, 16] width 14 height 14
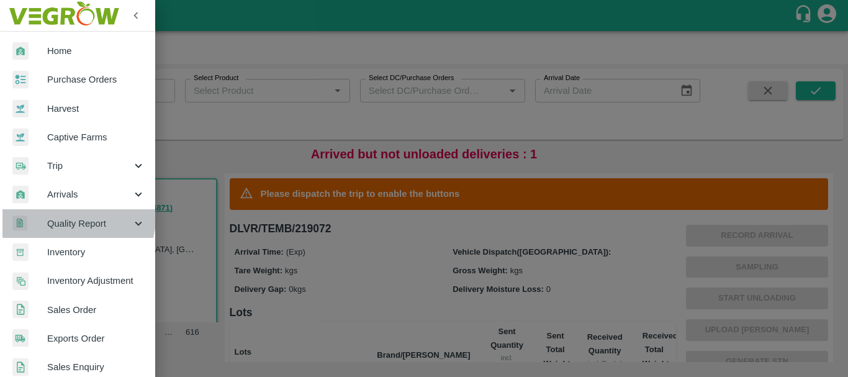
click at [71, 217] on span "Quality Report" at bounding box center [89, 224] width 84 height 14
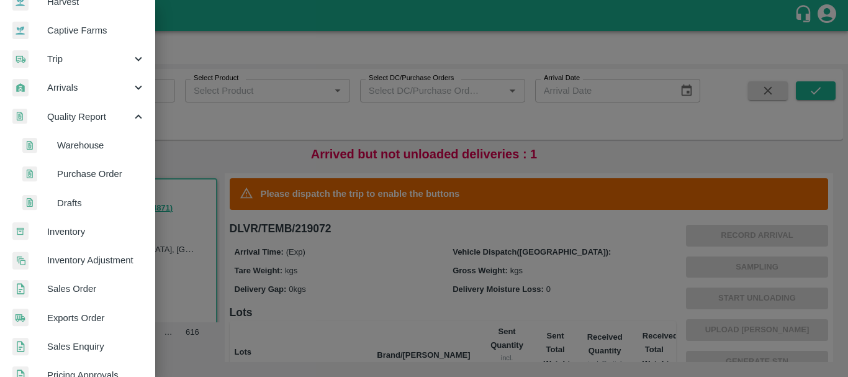
scroll to position [107, 0]
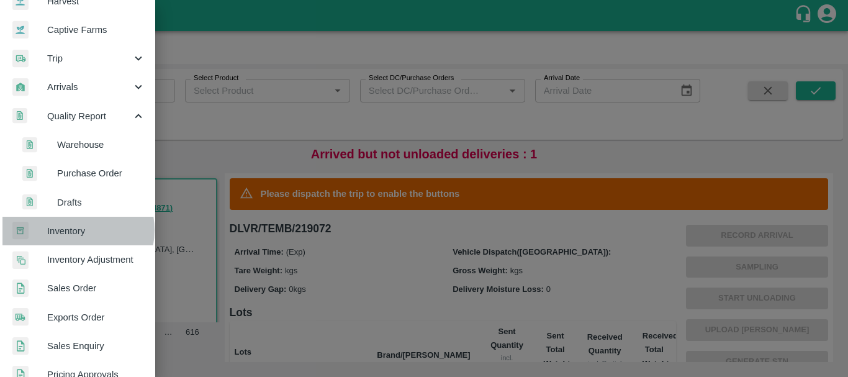
click at [75, 230] on span "Inventory" at bounding box center [96, 231] width 98 height 14
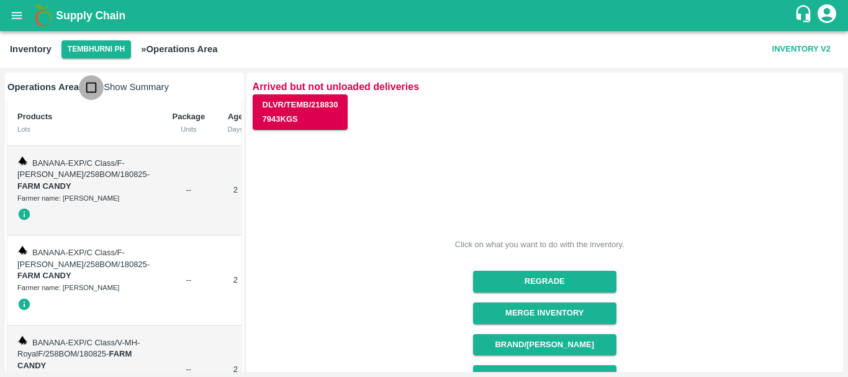
click at [92, 87] on input "checkbox" at bounding box center [91, 87] width 25 height 25
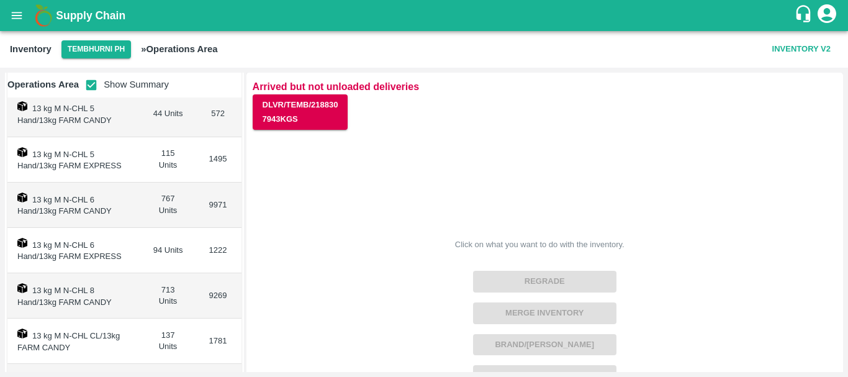
scroll to position [274, 0]
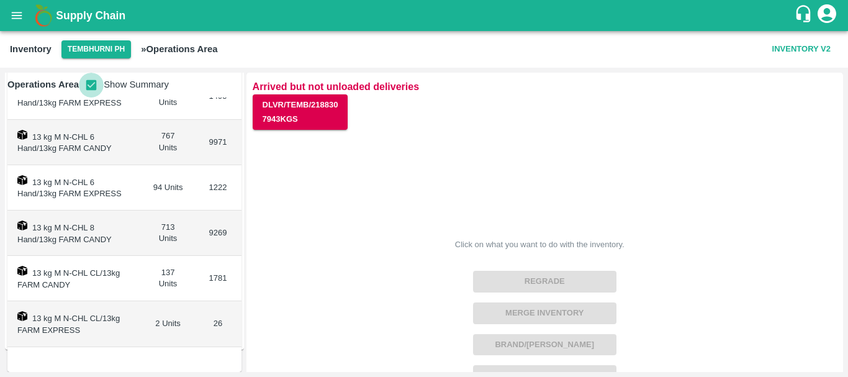
click at [89, 82] on input "checkbox" at bounding box center [91, 85] width 25 height 25
checkbox input "false"
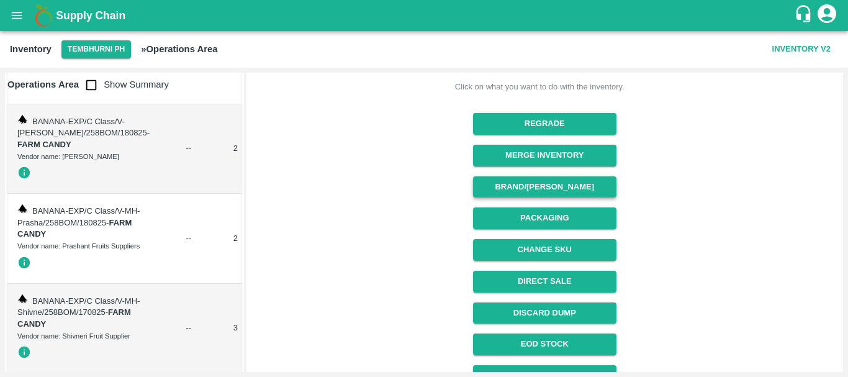
scroll to position [159, 0]
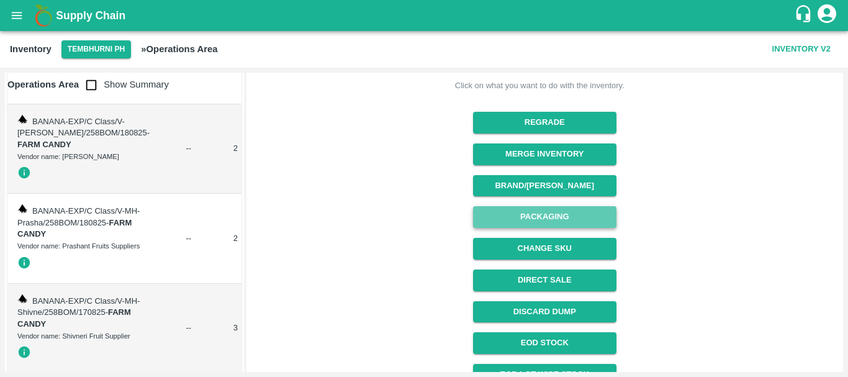
click at [526, 218] on button "Packaging" at bounding box center [544, 217] width 143 height 22
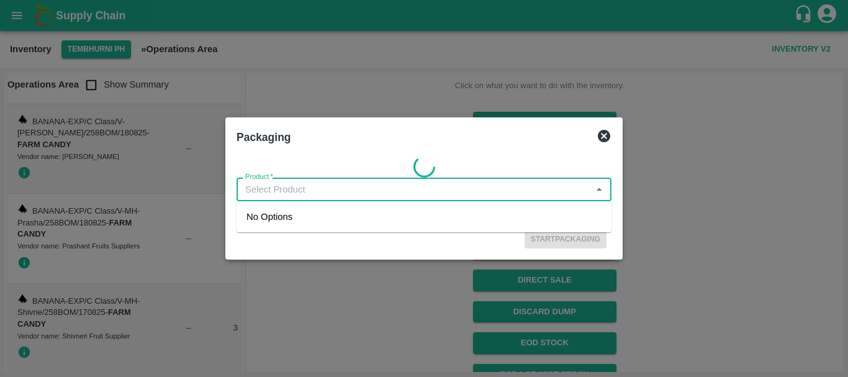
click at [279, 190] on input "Product   *" at bounding box center [413, 189] width 347 height 16
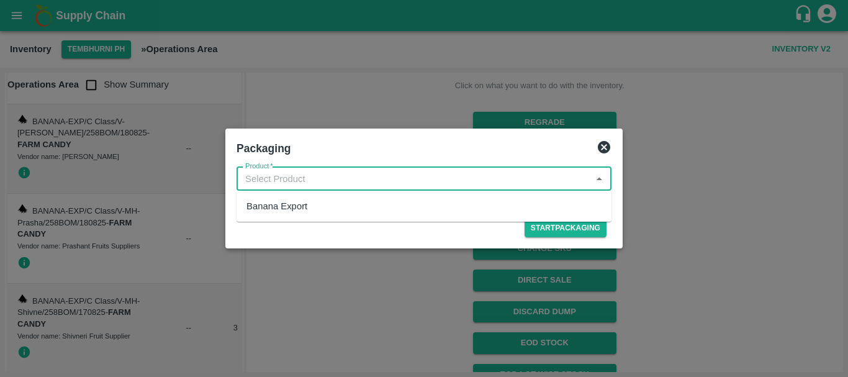
click at [289, 203] on div "Banana Export" at bounding box center [276, 206] width 61 height 14
type input "Banana Export"
click at [554, 229] on button "Start Packaging" at bounding box center [565, 228] width 82 height 18
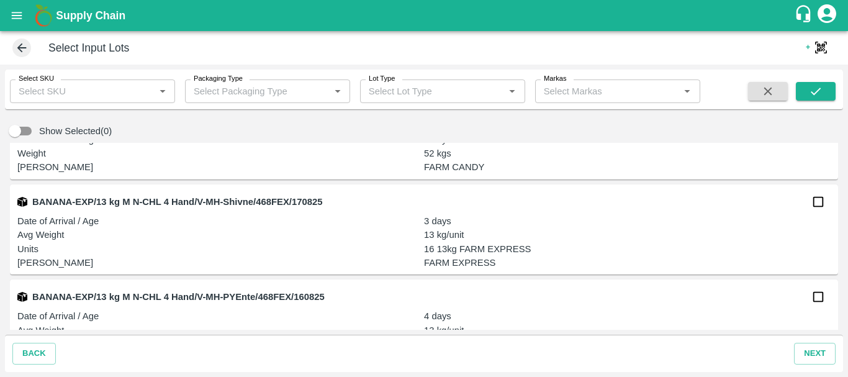
scroll to position [3343, 0]
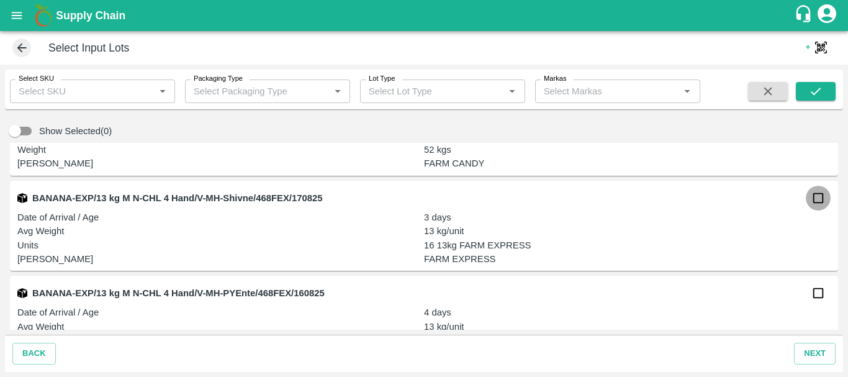
click at [817, 202] on input "checkbox" at bounding box center [817, 198] width 25 height 25
checkbox input "true"
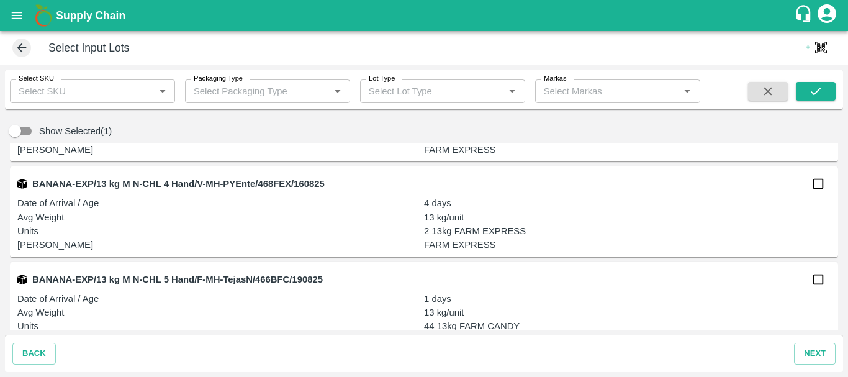
scroll to position [3454, 0]
click at [814, 183] on input "checkbox" at bounding box center [817, 182] width 25 height 25
checkbox input "true"
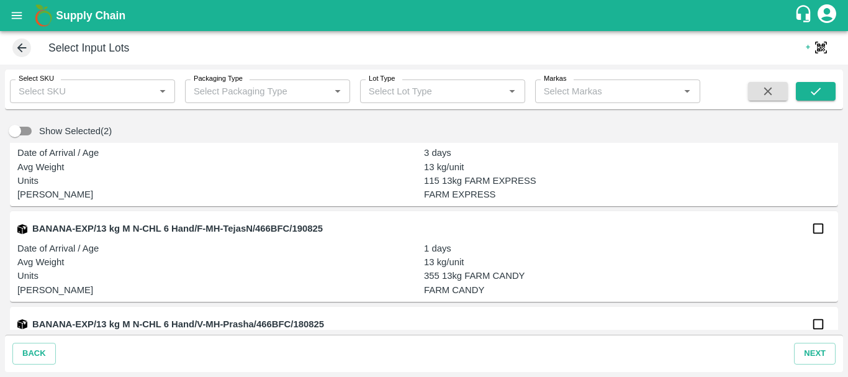
scroll to position [3655, 0]
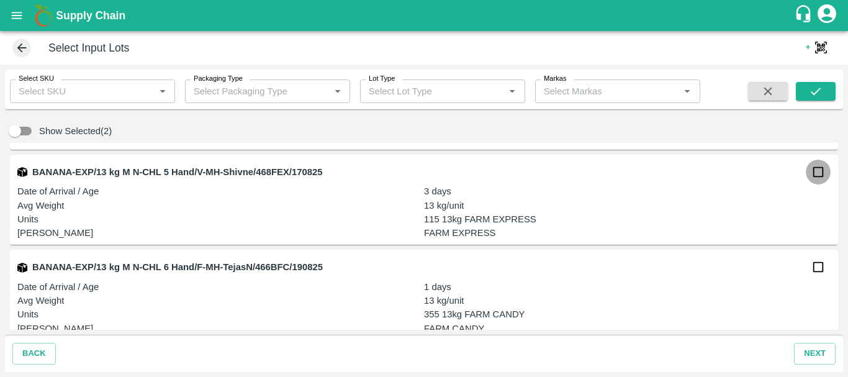
click at [811, 172] on input "checkbox" at bounding box center [817, 171] width 25 height 25
checkbox input "true"
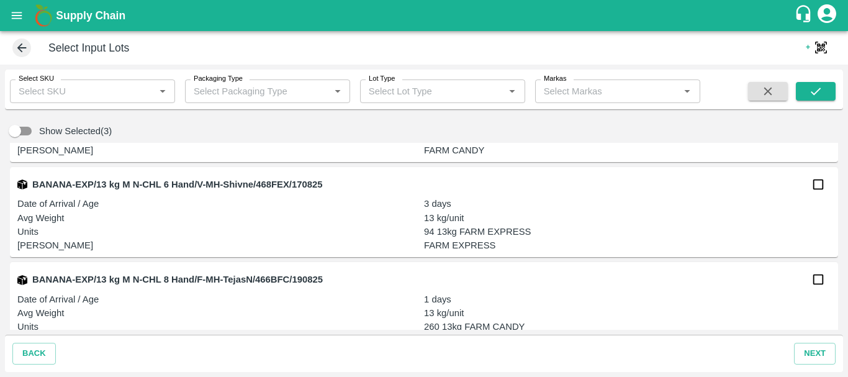
scroll to position [4120, 0]
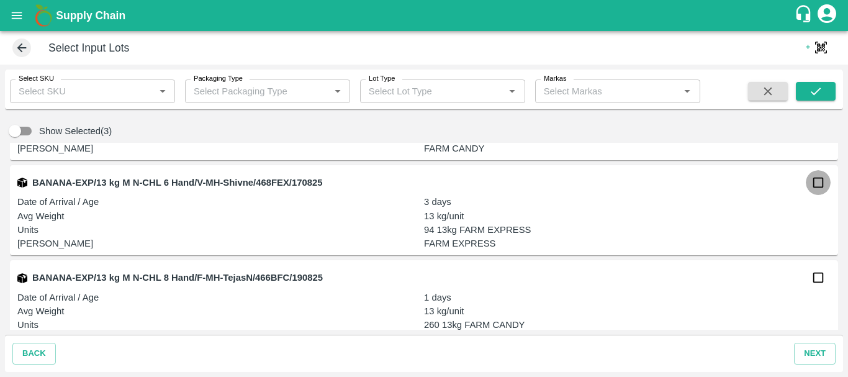
click at [818, 183] on input "checkbox" at bounding box center [817, 182] width 25 height 25
checkbox input "true"
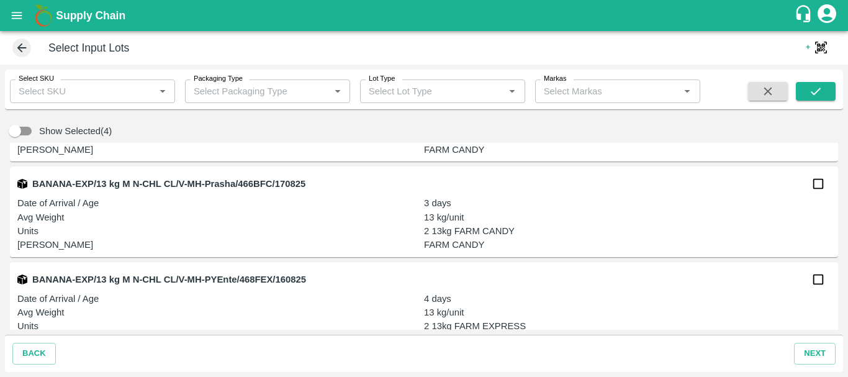
scroll to position [5574, 0]
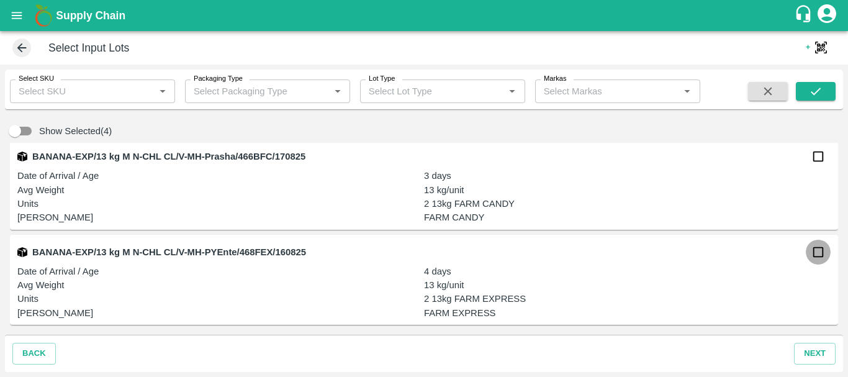
click at [814, 254] on input "checkbox" at bounding box center [817, 252] width 25 height 25
checkbox input "true"
click at [812, 349] on button "next" at bounding box center [815, 354] width 42 height 22
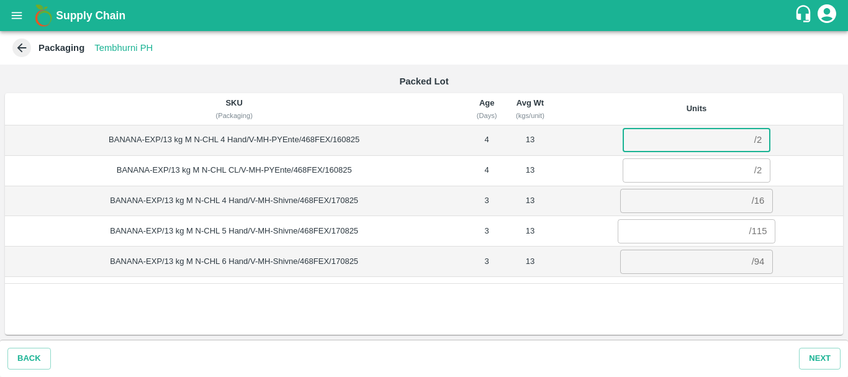
click at [664, 138] on input "number" at bounding box center [685, 140] width 127 height 24
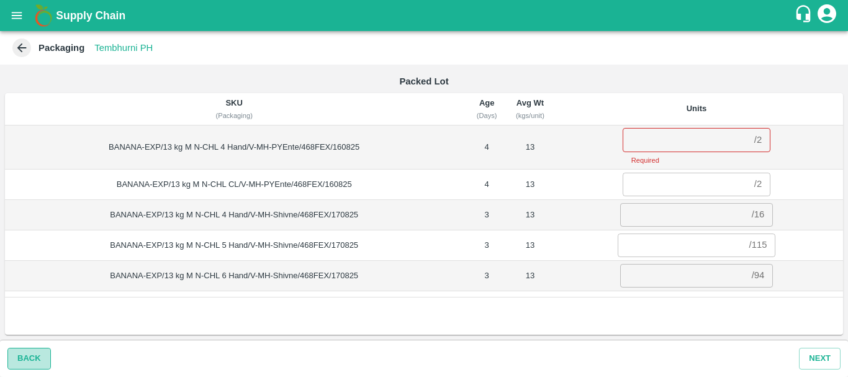
click at [35, 355] on button "Back" at bounding box center [28, 358] width 43 height 22
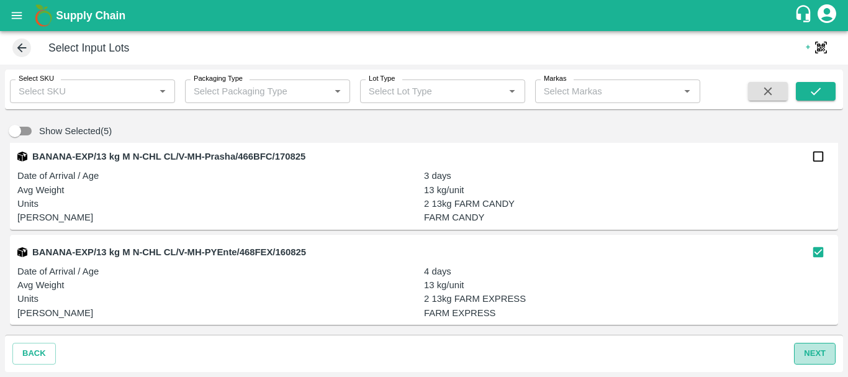
click at [812, 351] on button "next" at bounding box center [815, 354] width 42 height 22
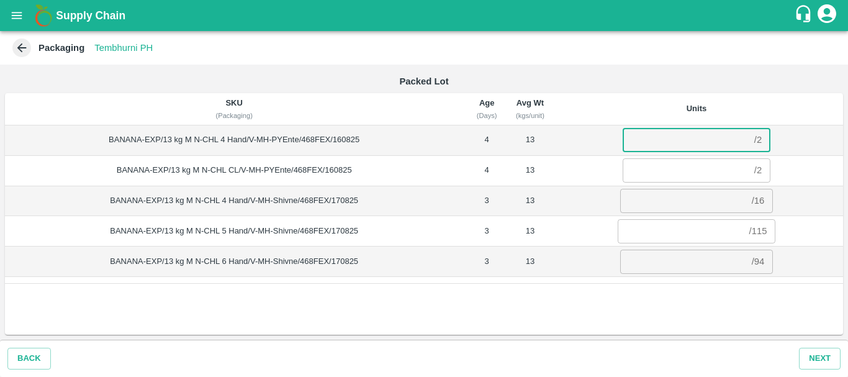
click at [694, 138] on input "number" at bounding box center [685, 140] width 127 height 24
type input "2"
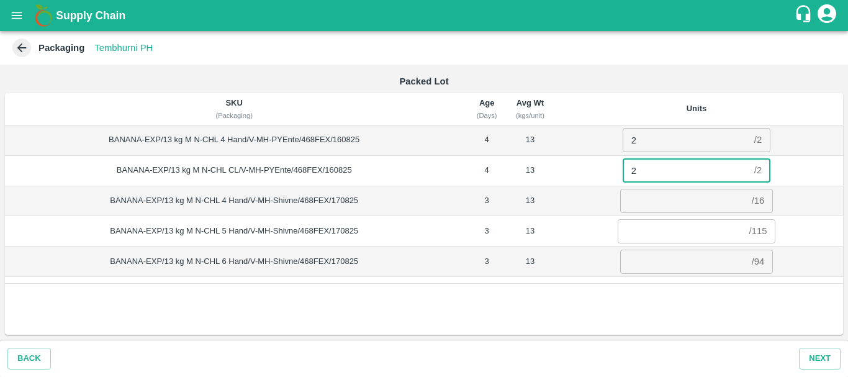
type input "2"
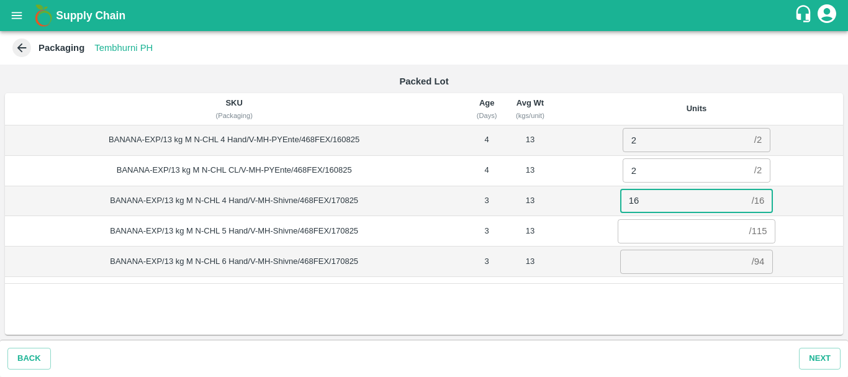
type input "16"
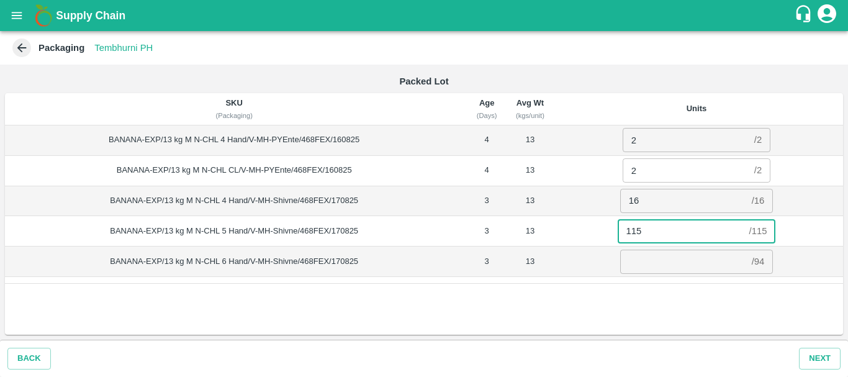
type input "115"
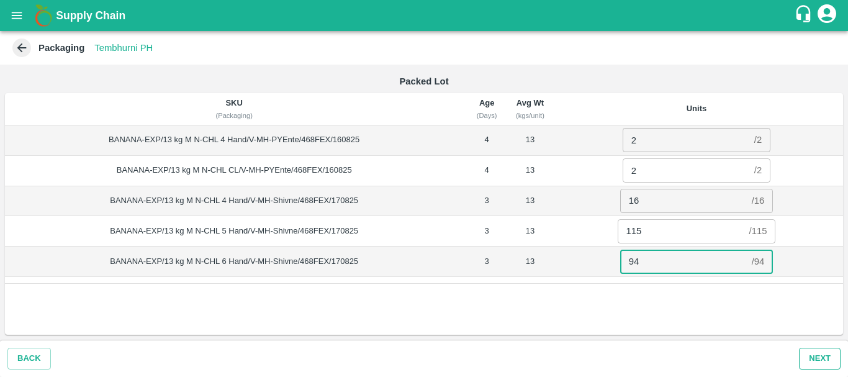
type input "94"
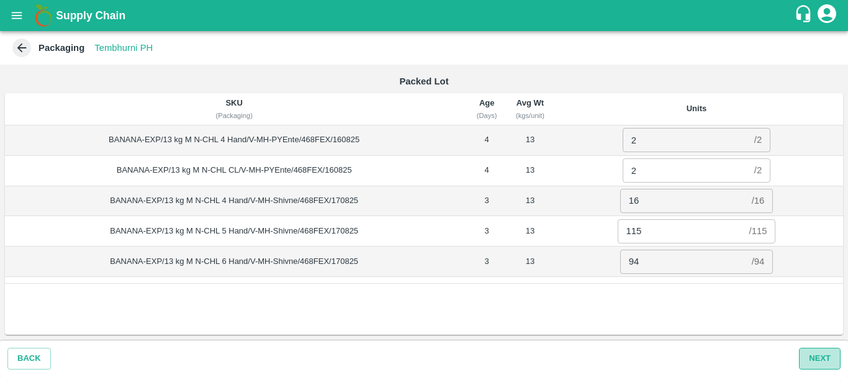
click at [822, 357] on button "Next" at bounding box center [820, 358] width 42 height 22
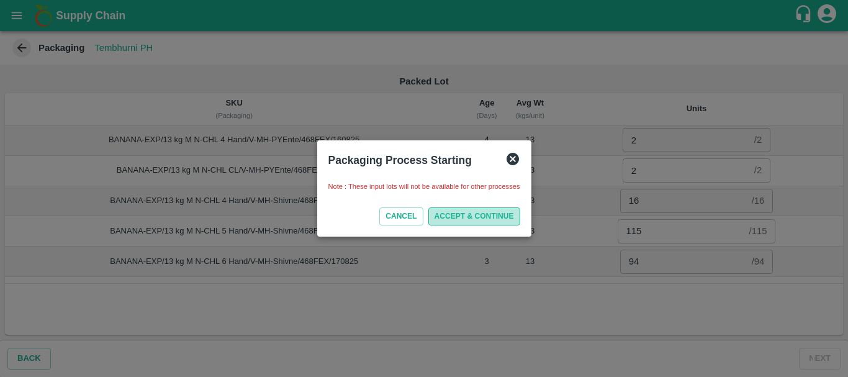
click at [485, 220] on button "ACCEPT & CONTINUE" at bounding box center [474, 216] width 92 height 18
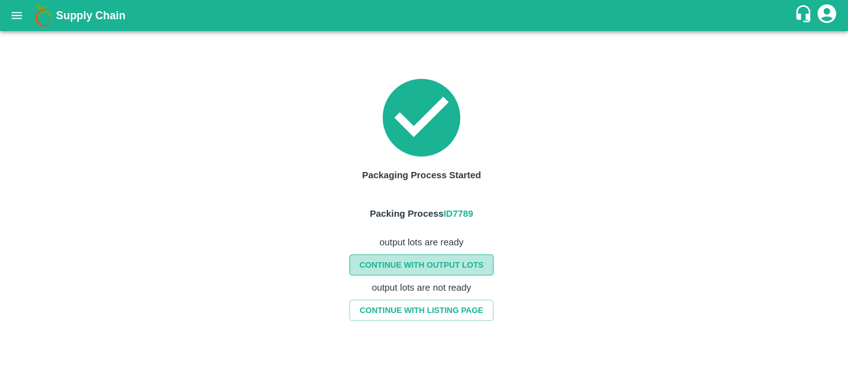
click at [447, 263] on link "CONTINUE WITH OUTPUT LOTS" at bounding box center [421, 265] width 144 height 22
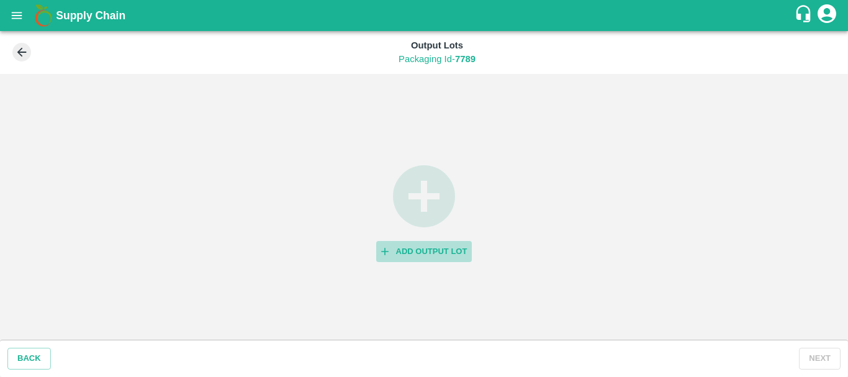
click at [425, 254] on button "Add Output Lot" at bounding box center [424, 252] width 96 height 22
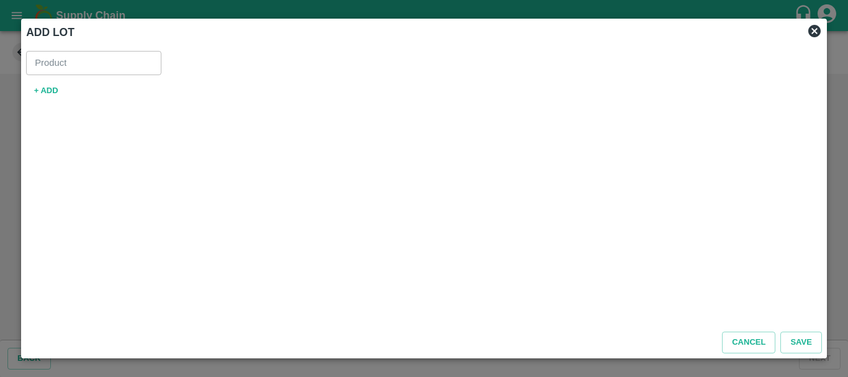
type input "Banana Export"
click at [52, 92] on button "+ ADD" at bounding box center [46, 91] width 40 height 22
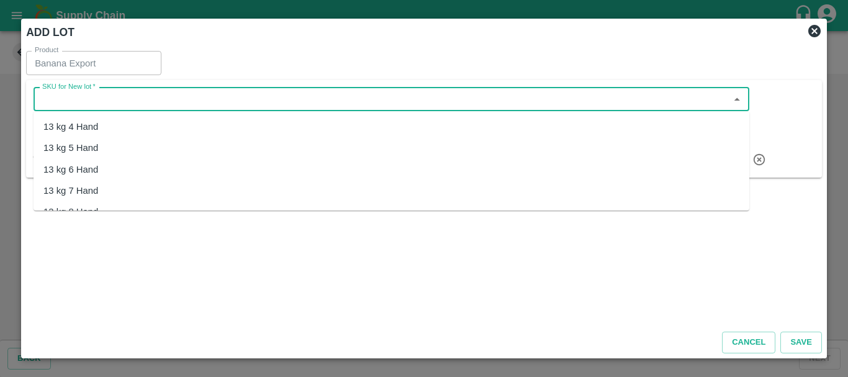
click at [135, 96] on input "SKU for New lot   *" at bounding box center [380, 99] width 687 height 16
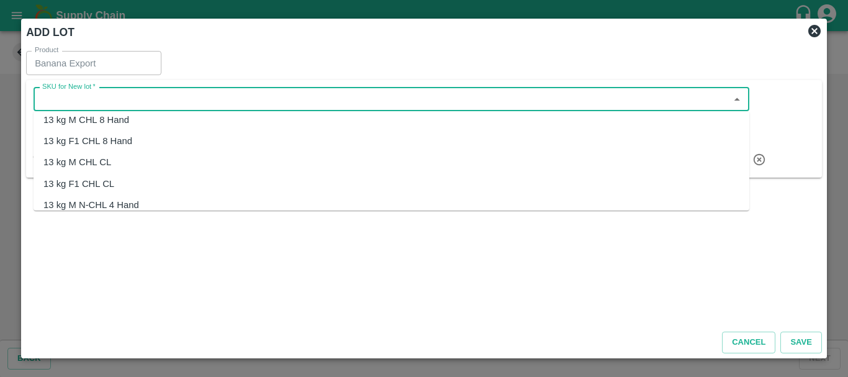
scroll to position [656, 0]
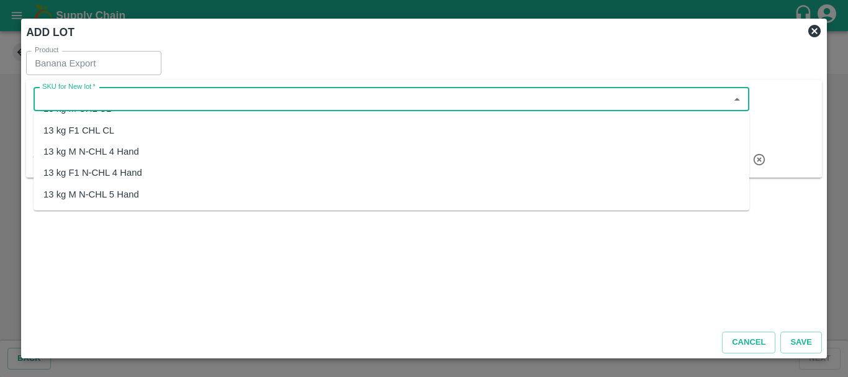
click at [73, 152] on div "13 kg M N-CHL 4 Hand" at bounding box center [91, 152] width 96 height 14
type input "13 kg M N-CHL 4 Hand"
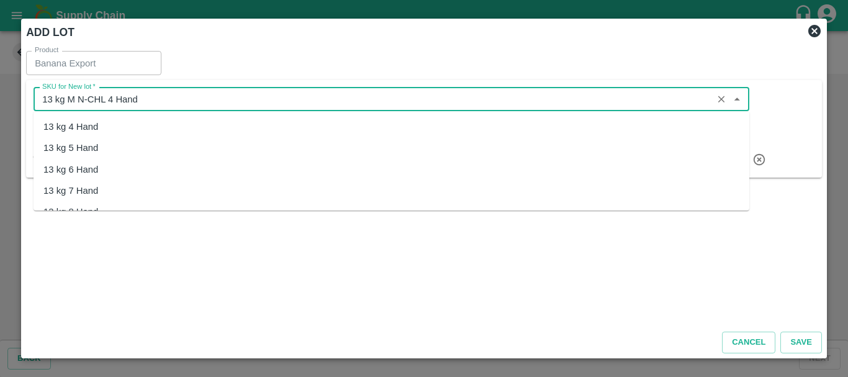
click at [45, 93] on input "SKU for New lot   *" at bounding box center [372, 99] width 671 height 16
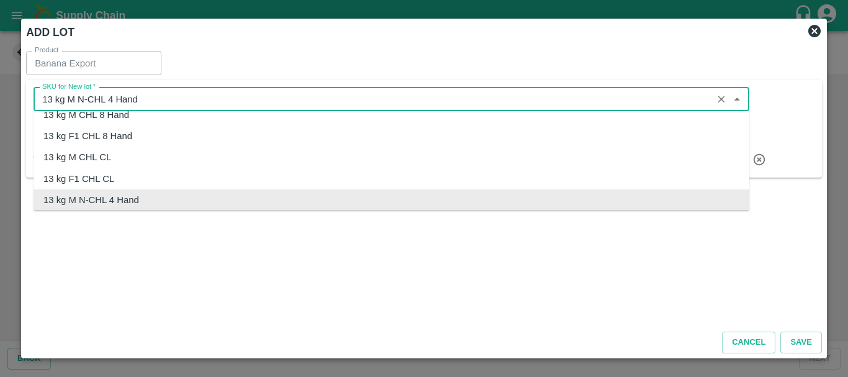
click at [45, 93] on input "SKU for New lot   *" at bounding box center [372, 99] width 671 height 16
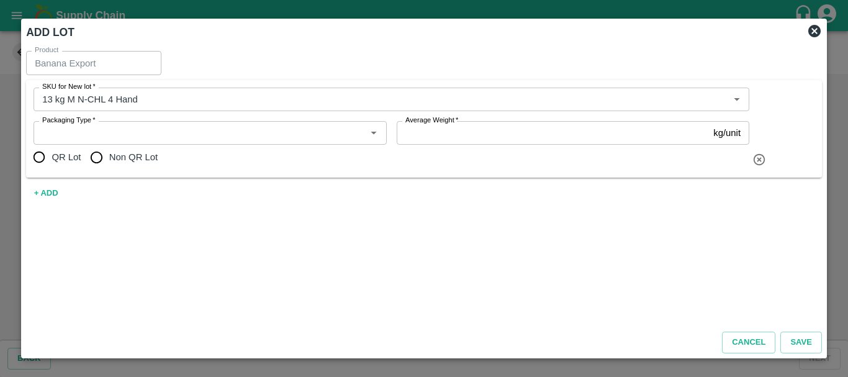
click at [270, 249] on div "Product Banana Export Product SKU for New lot   * SKU for New lot   * Packaging…" at bounding box center [423, 183] width 805 height 275
click at [50, 194] on button "+ ADD" at bounding box center [46, 193] width 40 height 22
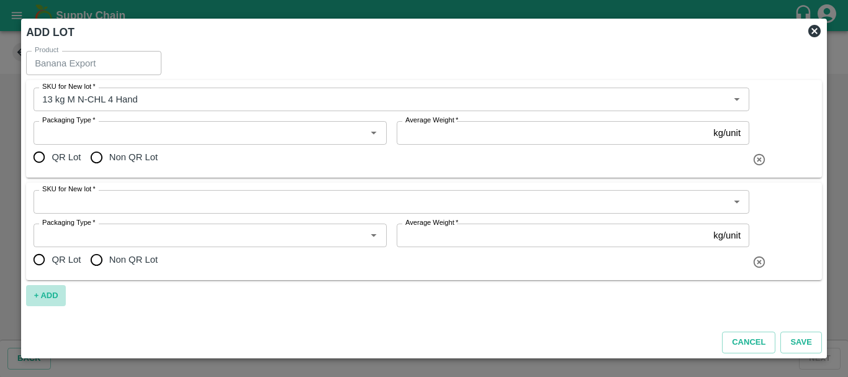
click at [53, 289] on button "+ ADD" at bounding box center [46, 296] width 40 height 22
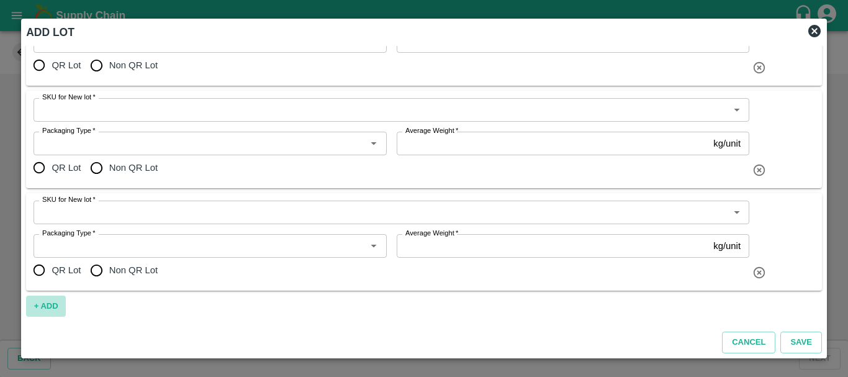
click at [44, 303] on button "+ ADD" at bounding box center [46, 306] width 40 height 22
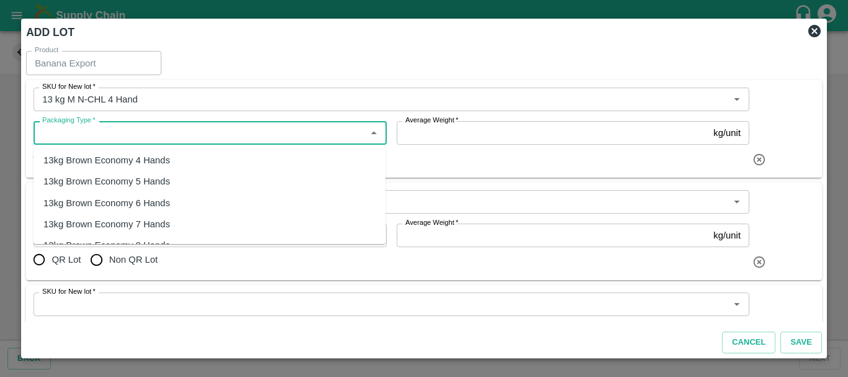
click at [107, 138] on input "Packaging Type   *" at bounding box center [199, 133] width 325 height 16
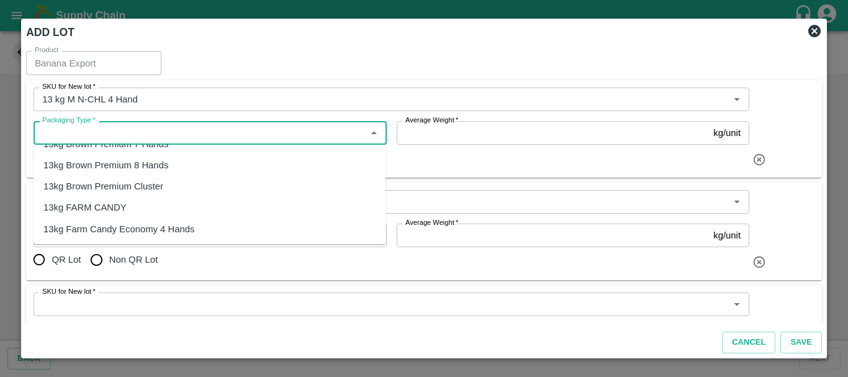
click at [82, 203] on div "13kg FARM CANDY" at bounding box center [84, 207] width 83 height 14
type input "13kg FARM CANDY"
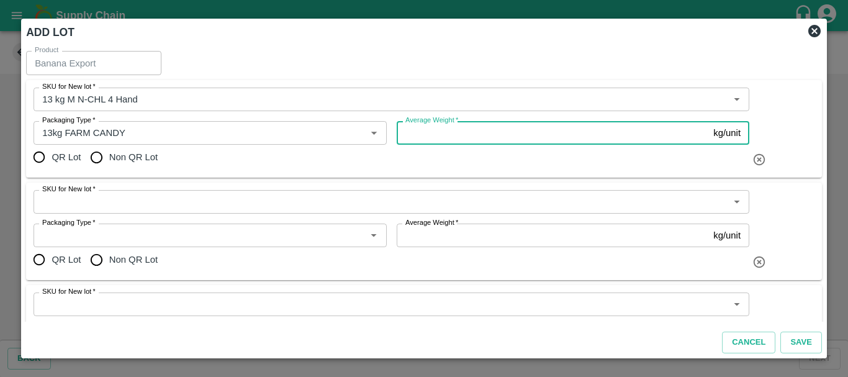
click at [507, 127] on input "Average Weight   *" at bounding box center [552, 133] width 312 height 24
type input "13"
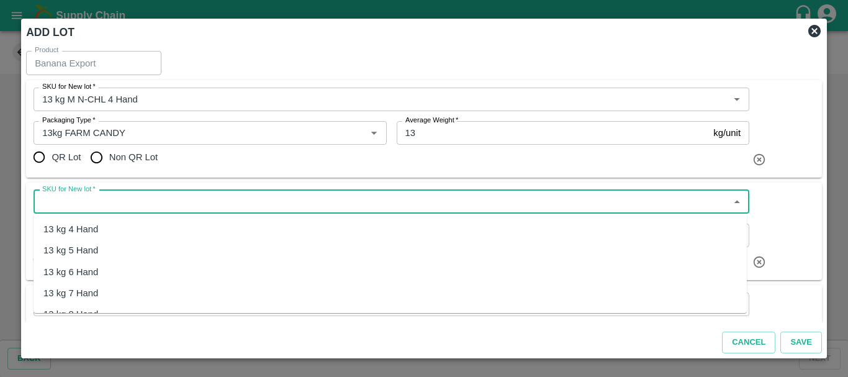
click at [151, 200] on input "SKU for New lot   *" at bounding box center [380, 202] width 687 height 16
paste input "13 kg M N-CHL"
click at [93, 247] on div "13 kg M N-CHL 5 Hand" at bounding box center [91, 250] width 96 height 14
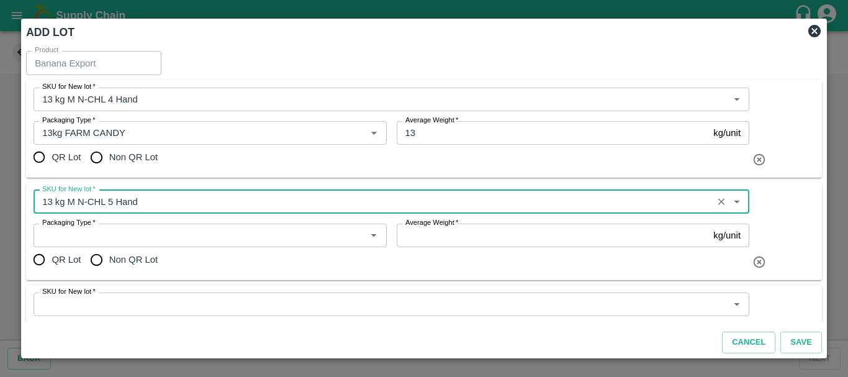
type input "13 kg M N-CHL 5 Hand"
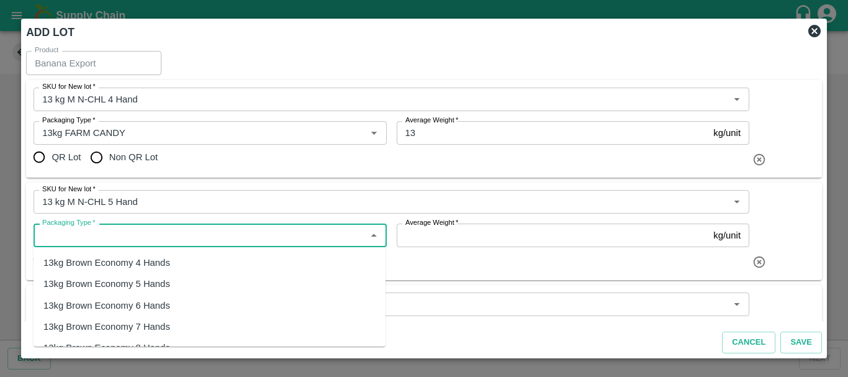
click at [150, 231] on input "Packaging Type   *" at bounding box center [199, 235] width 325 height 16
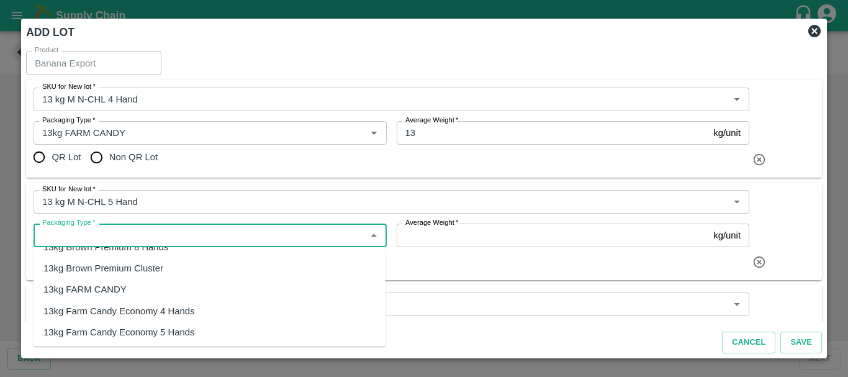
click at [88, 288] on div "13kg FARM CANDY" at bounding box center [84, 289] width 83 height 14
type input "13kg FARM CANDY"
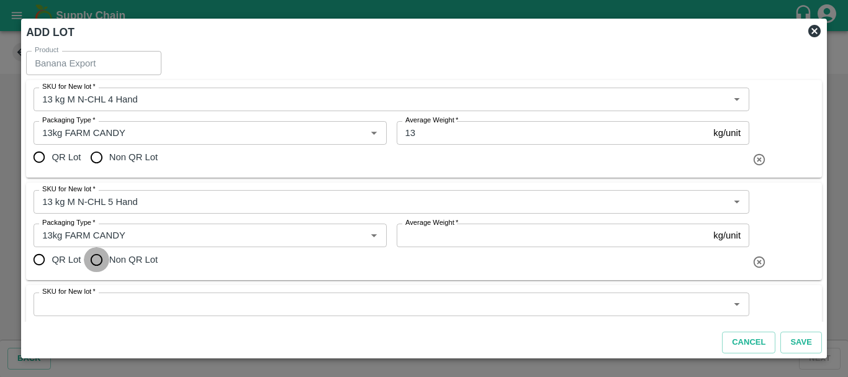
click at [91, 253] on input "Non QR Lot" at bounding box center [96, 259] width 25 height 25
radio input "true"
click at [98, 156] on input "Non QR Lot" at bounding box center [96, 157] width 25 height 25
radio input "true"
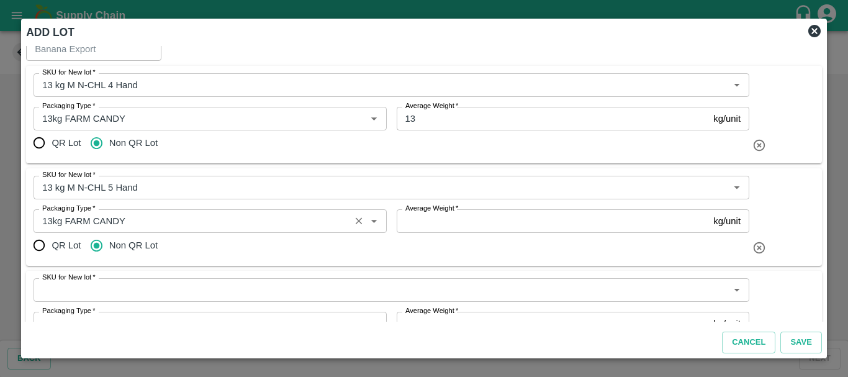
scroll to position [16, 0]
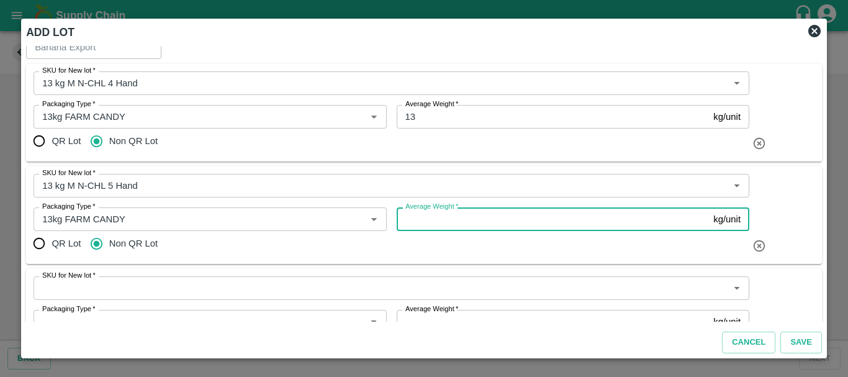
click at [413, 220] on input "Average Weight   *" at bounding box center [552, 219] width 312 height 24
type input "13"
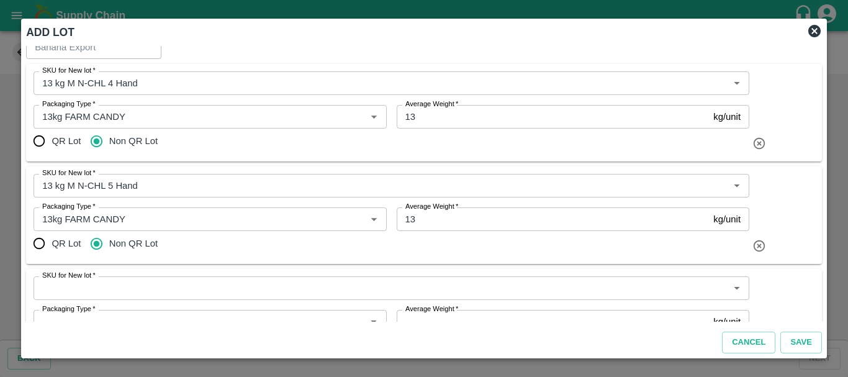
click at [311, 253] on div "QR Lot Non QR Lot" at bounding box center [391, 243] width 715 height 25
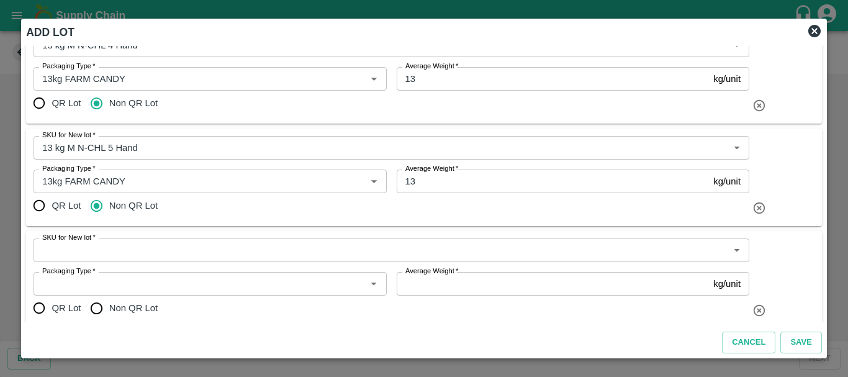
scroll to position [55, 0]
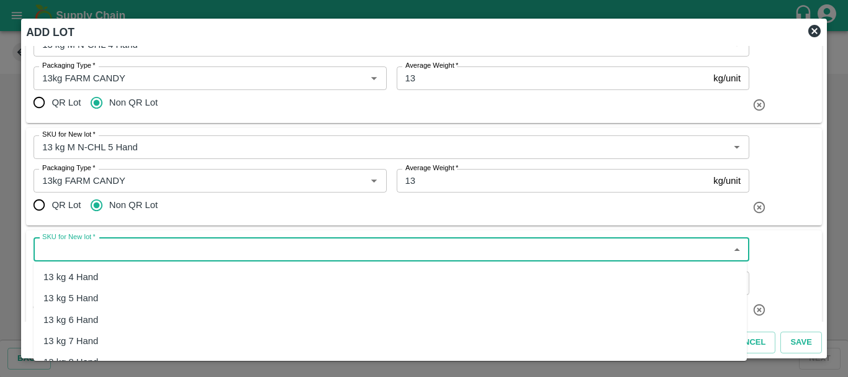
click at [182, 250] on input "SKU for New lot   *" at bounding box center [380, 249] width 687 height 16
paste input "13 kg M N-CHL"
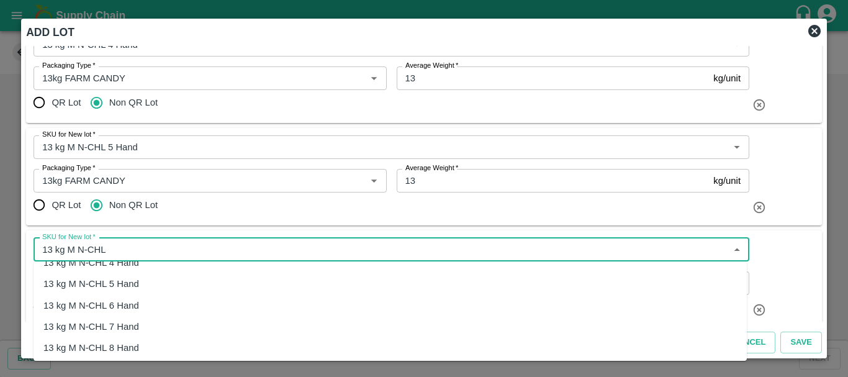
scroll to position [15, 0]
click at [82, 308] on div "13 kg M N-CHL 6 Hand" at bounding box center [91, 305] width 96 height 14
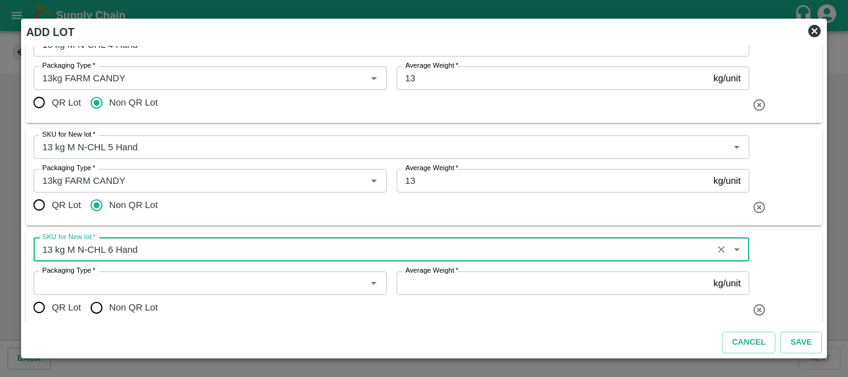
type input "13 kg M N-CHL 6 Hand"
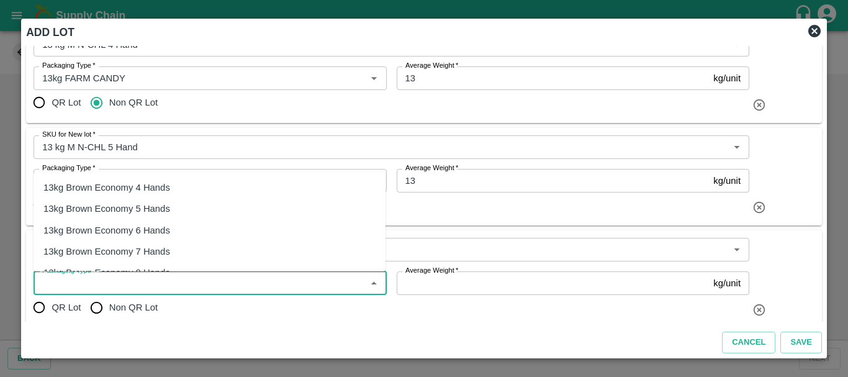
click at [132, 277] on input "Packaging Type   *" at bounding box center [199, 283] width 325 height 16
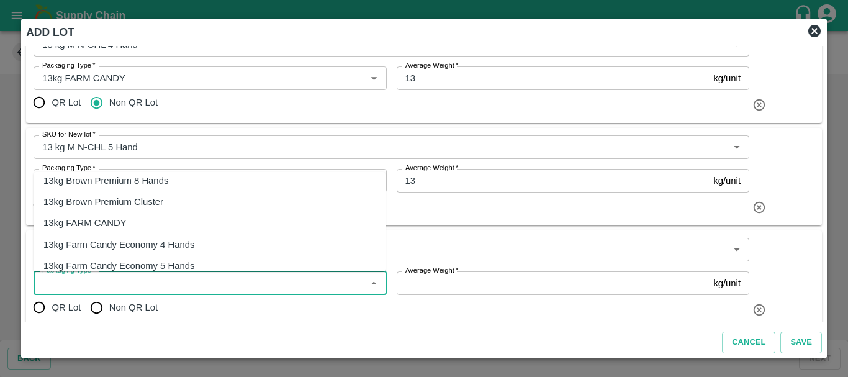
scroll to position [220, 0]
click at [86, 222] on div "13kg FARM CANDY" at bounding box center [84, 222] width 83 height 14
type input "13kg FARM CANDY"
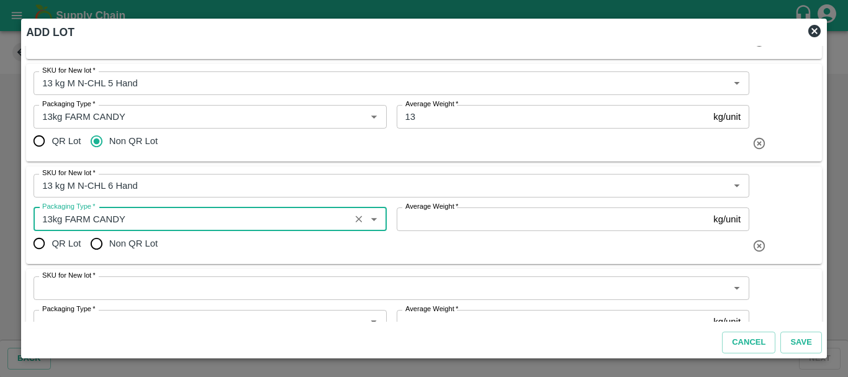
scroll to position [120, 0]
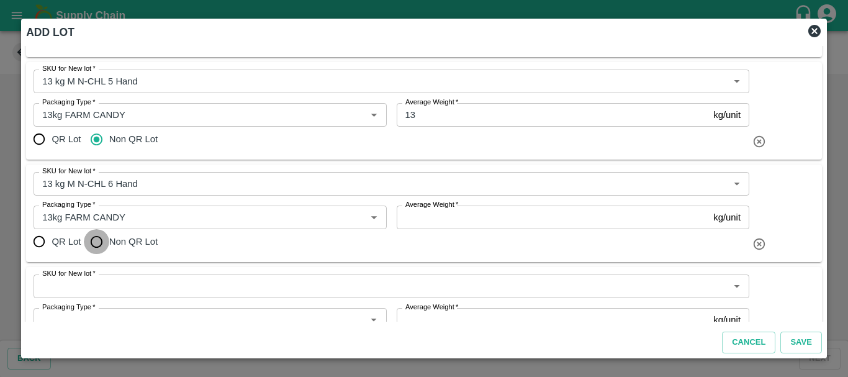
click at [97, 243] on input "Non QR Lot" at bounding box center [96, 241] width 25 height 25
radio input "true"
click at [437, 222] on input "Average Weight   *" at bounding box center [552, 217] width 312 height 24
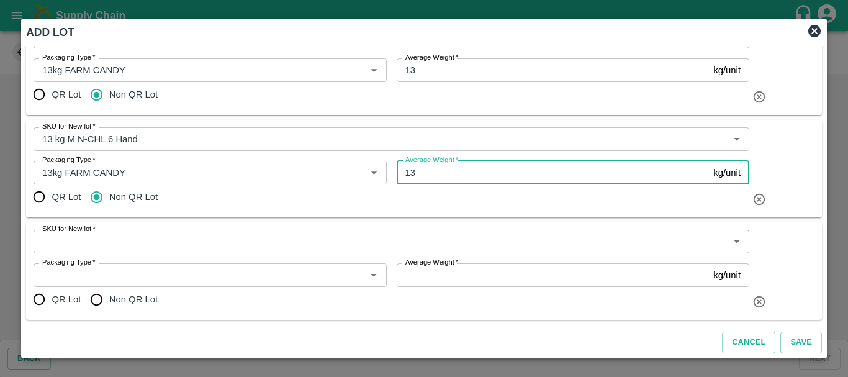
scroll to position [166, 0]
type input "13"
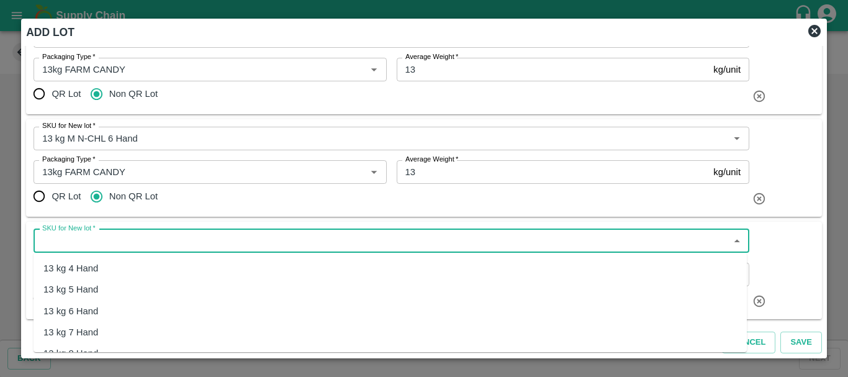
click at [151, 241] on input "SKU for New lot   *" at bounding box center [380, 241] width 687 height 16
paste input "13 kg M N-CHL"
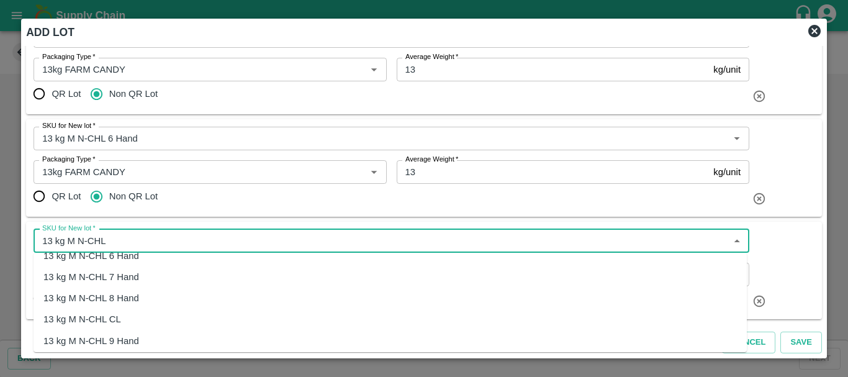
scroll to position [60, 0]
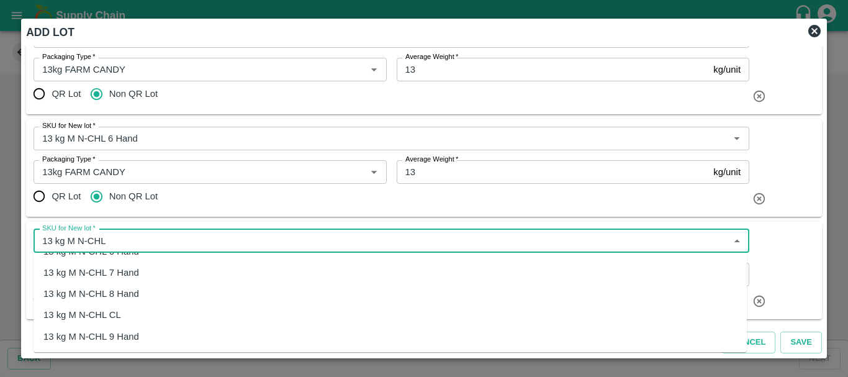
click at [85, 315] on div "13 kg M N-CHL CL" at bounding box center [82, 315] width 78 height 14
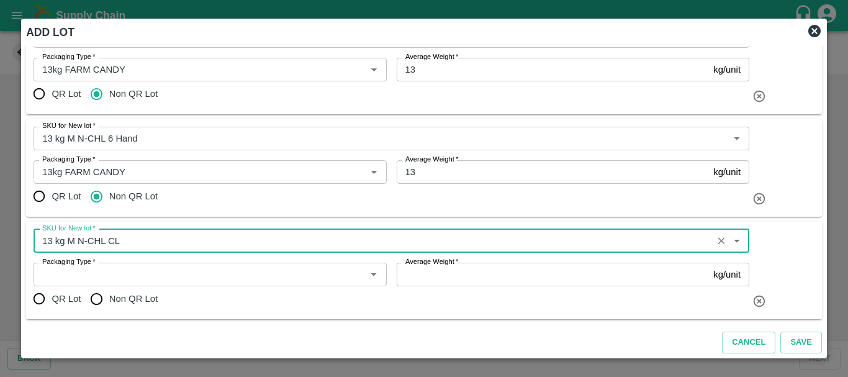
type input "13 kg M N-CHL CL"
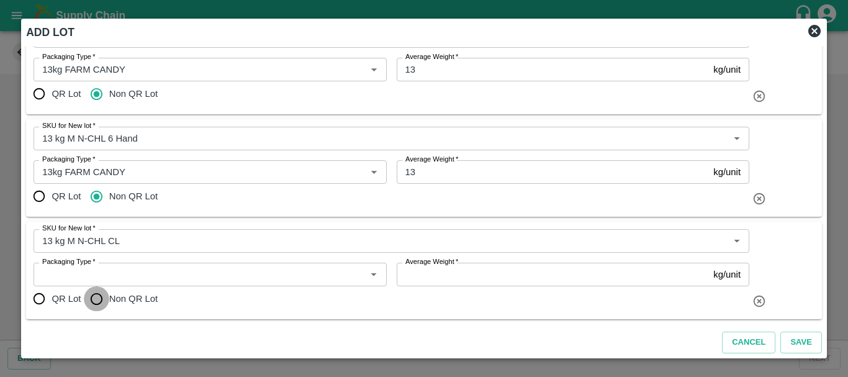
click at [94, 302] on input "Non QR Lot" at bounding box center [96, 298] width 25 height 25
radio input "true"
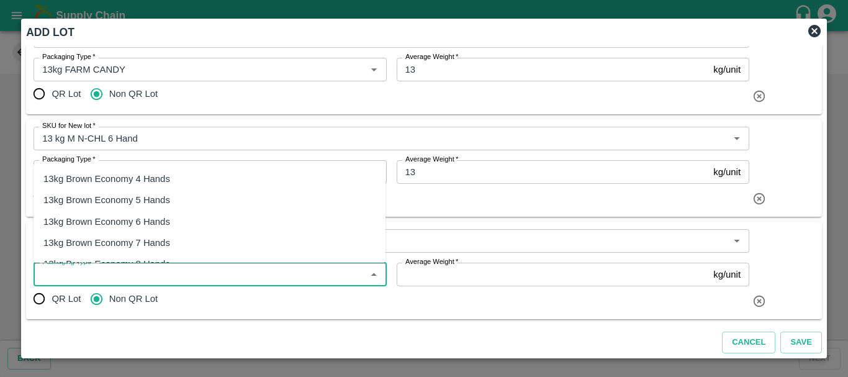
click at [135, 271] on input "Packaging Type   *" at bounding box center [199, 274] width 325 height 16
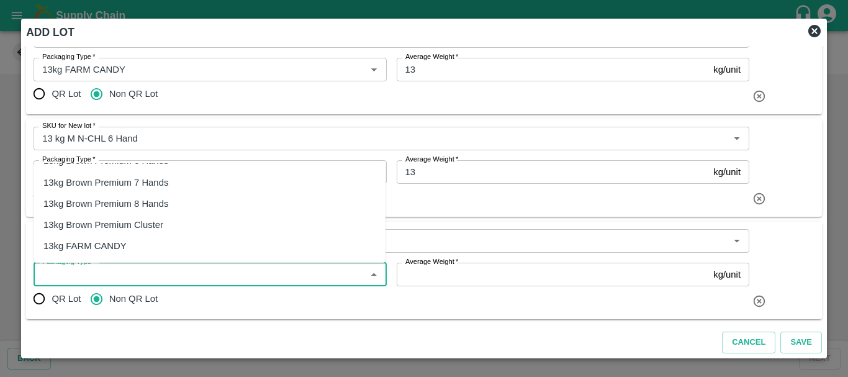
scroll to position [213, 0]
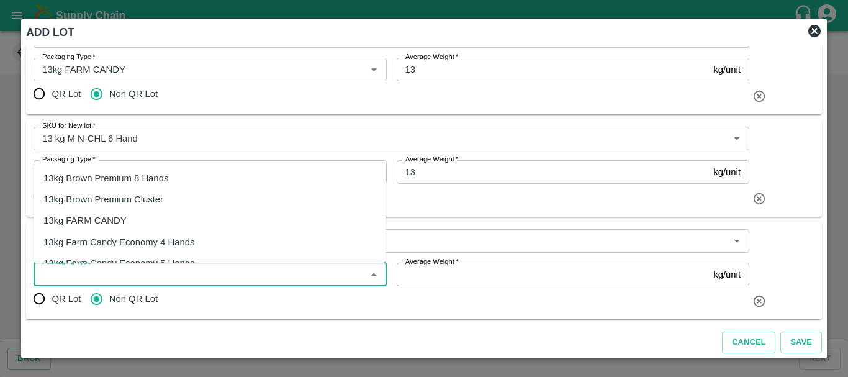
click at [81, 223] on div "13kg FARM CANDY" at bounding box center [84, 220] width 83 height 14
type input "13kg FARM CANDY"
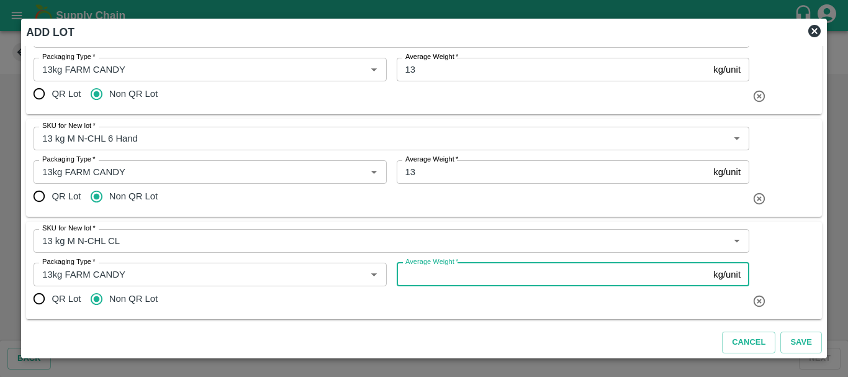
click at [408, 277] on input "Average Weight   *" at bounding box center [552, 274] width 312 height 24
type input "13"
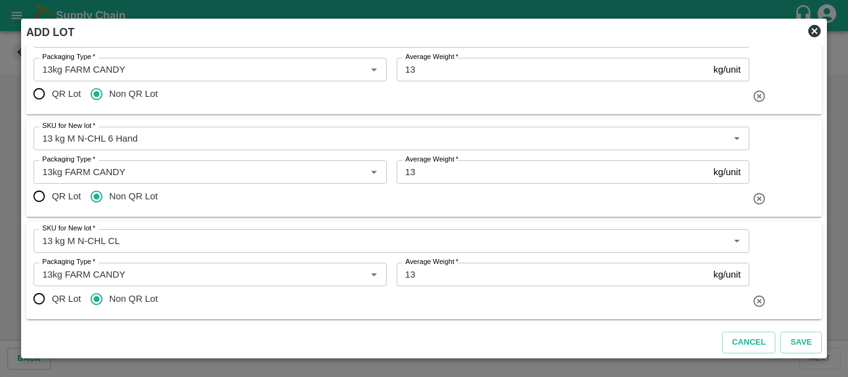
click at [370, 295] on div "QR Lot Non QR Lot" at bounding box center [391, 298] width 715 height 25
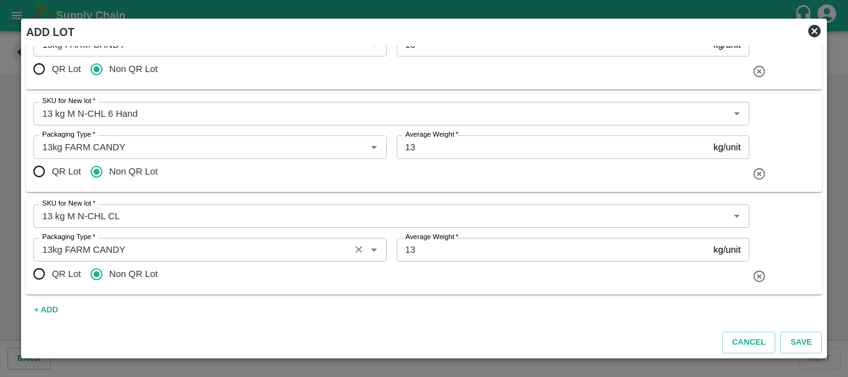
scroll to position [194, 0]
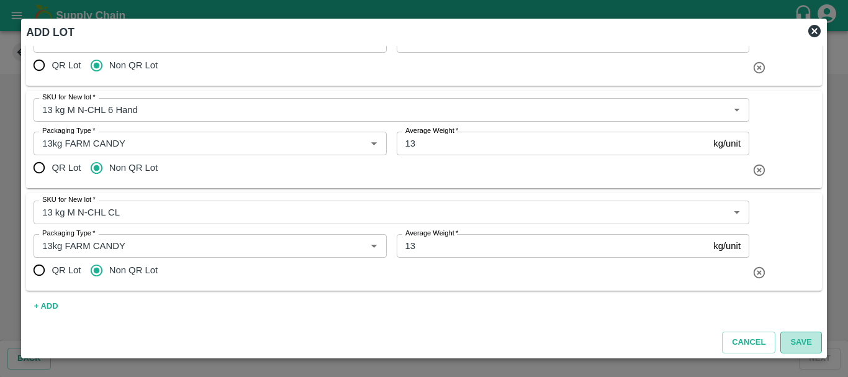
click at [789, 339] on button "Save" at bounding box center [800, 342] width 41 height 22
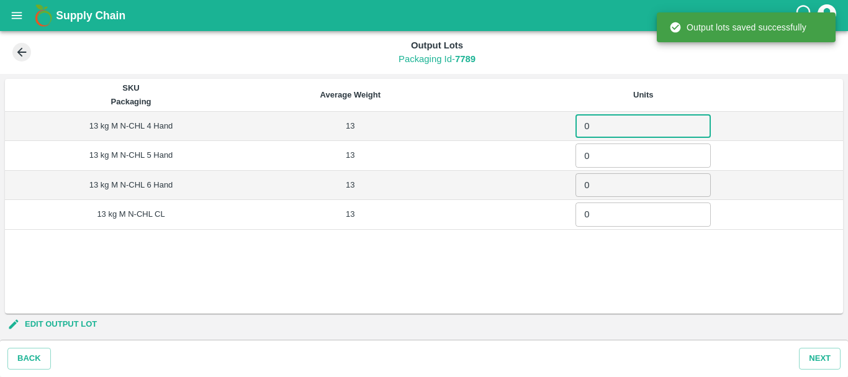
click at [624, 128] on input "0" at bounding box center [642, 126] width 135 height 24
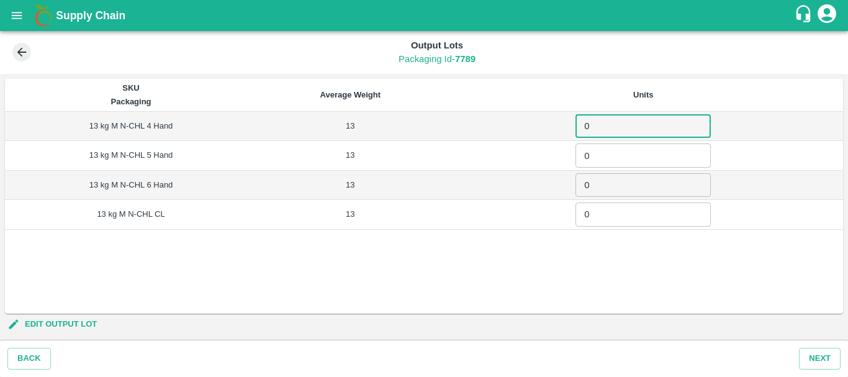
click at [624, 128] on input "0" at bounding box center [642, 126] width 135 height 24
type input "018"
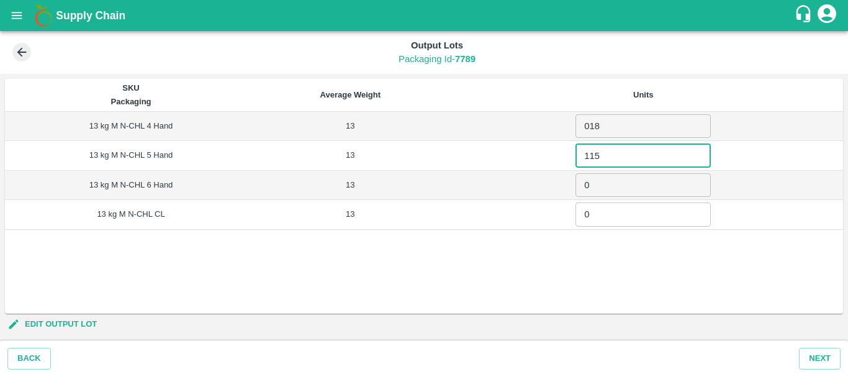
type input "115"
type input "94"
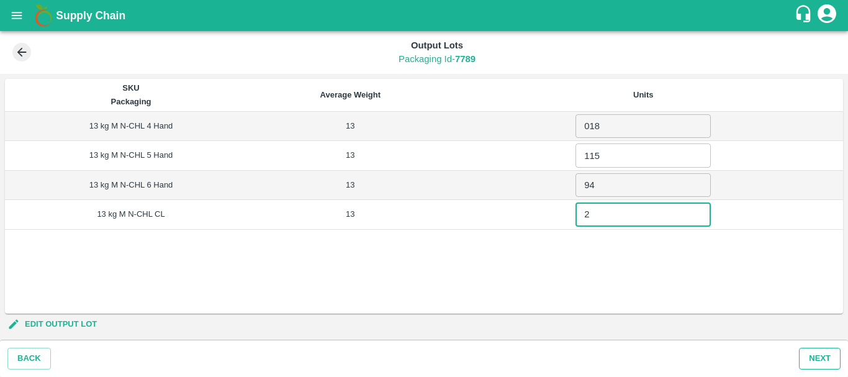
type input "2"
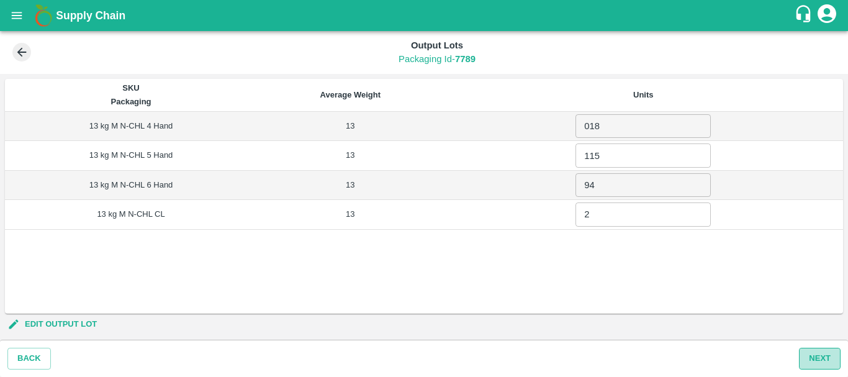
click at [811, 354] on button "Next" at bounding box center [820, 358] width 42 height 22
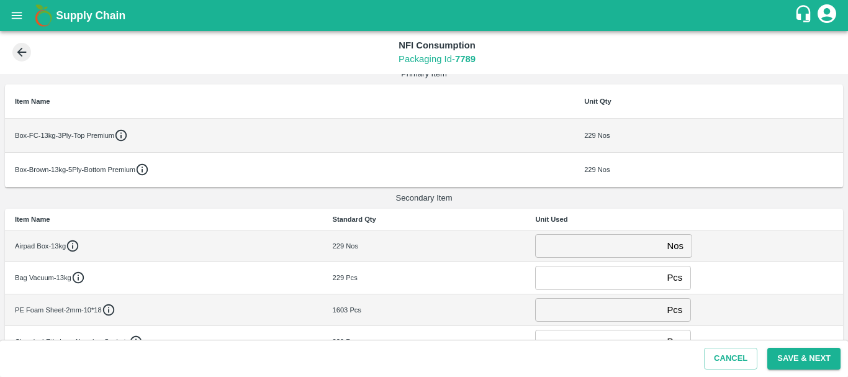
scroll to position [129, 0]
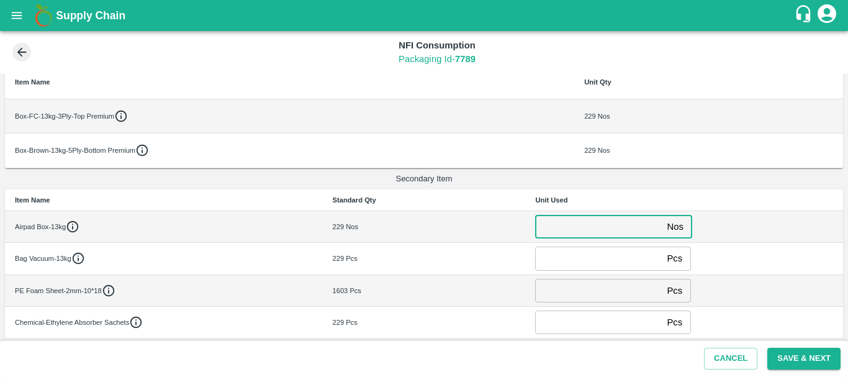
click at [561, 226] on input "number" at bounding box center [598, 227] width 127 height 24
type input "0"
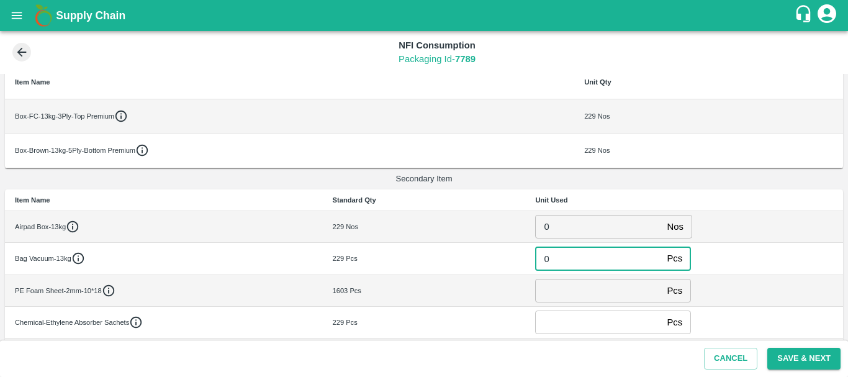
type input "0"
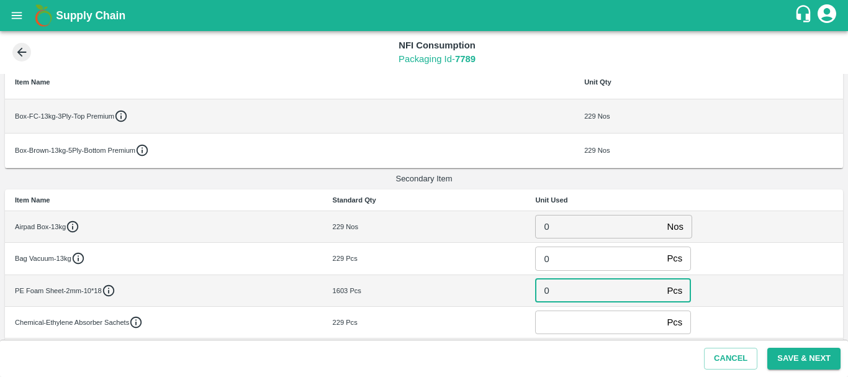
type input "0"
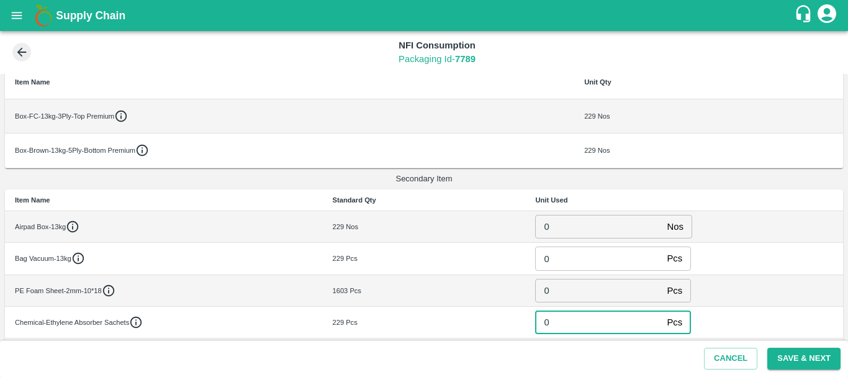
type input "0"
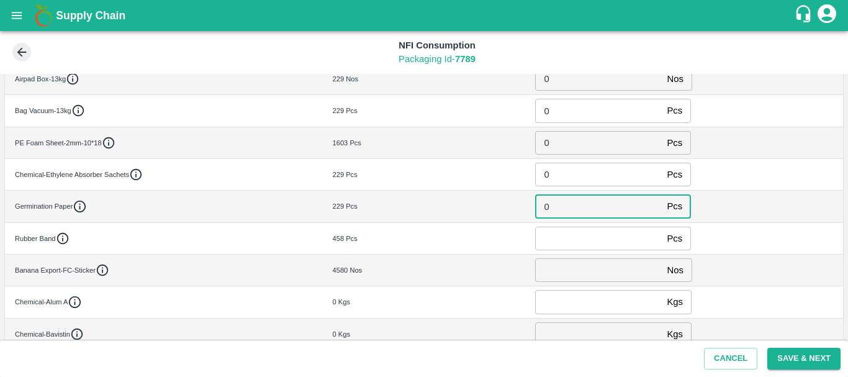
type input "0"
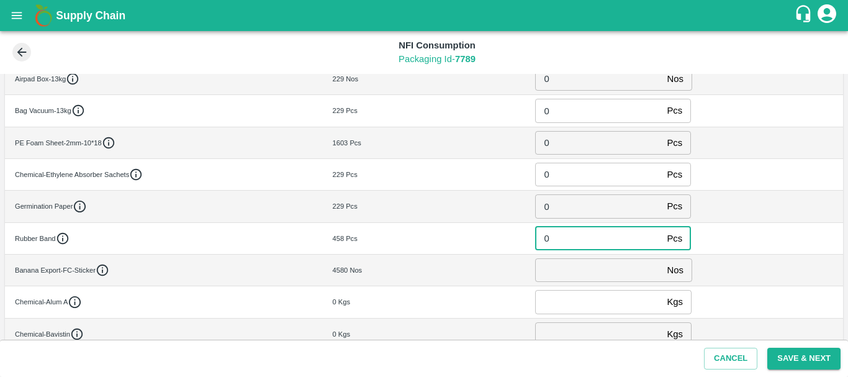
type input "0"
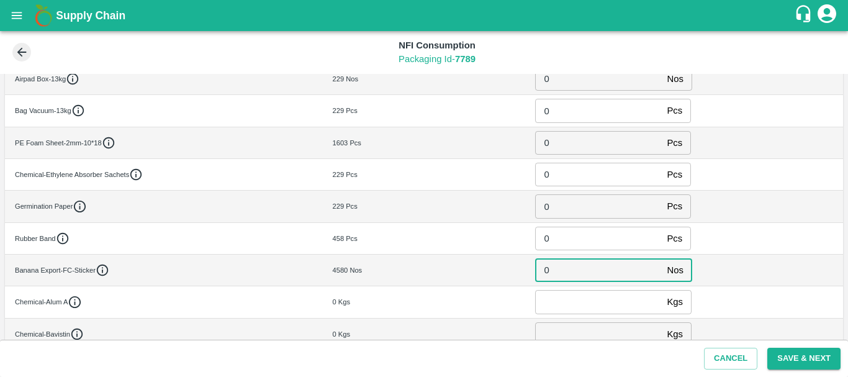
type input "0"
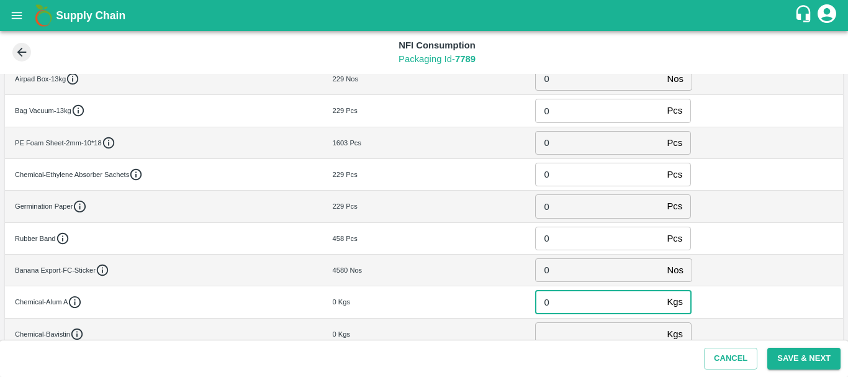
type input "0"
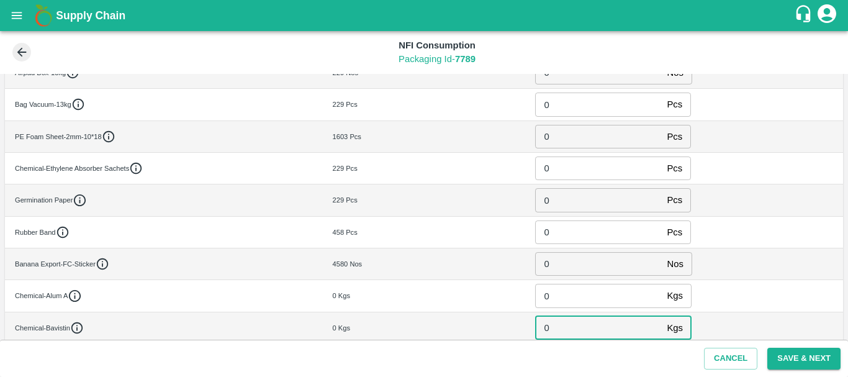
type input "0"
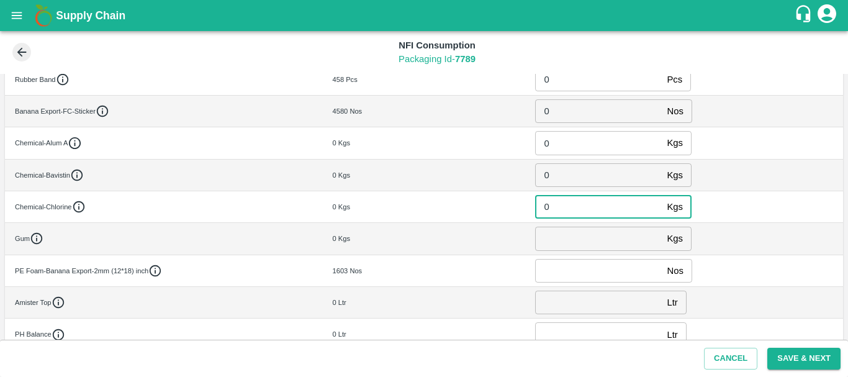
type input "0"
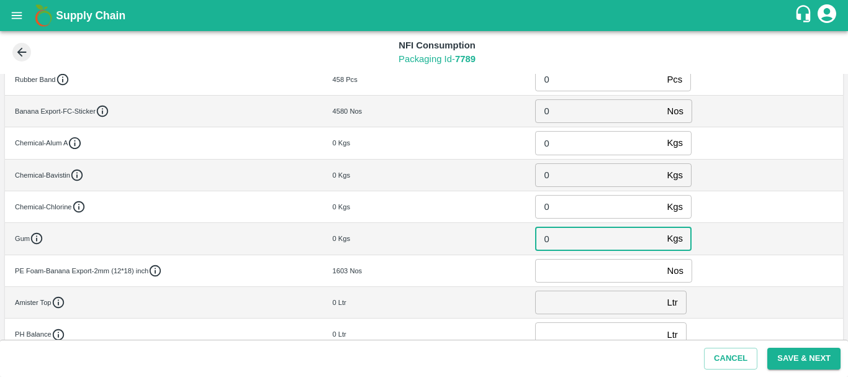
type input "0"
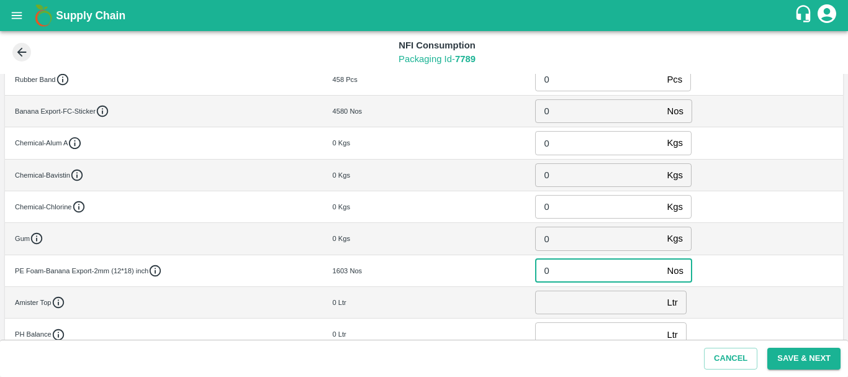
type input "0"
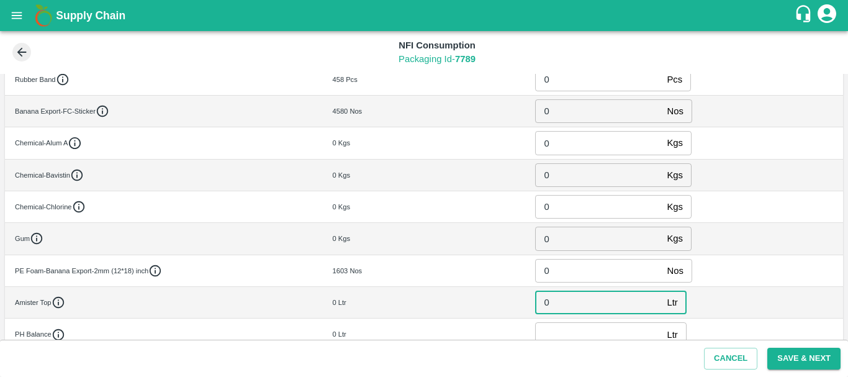
type input "0"
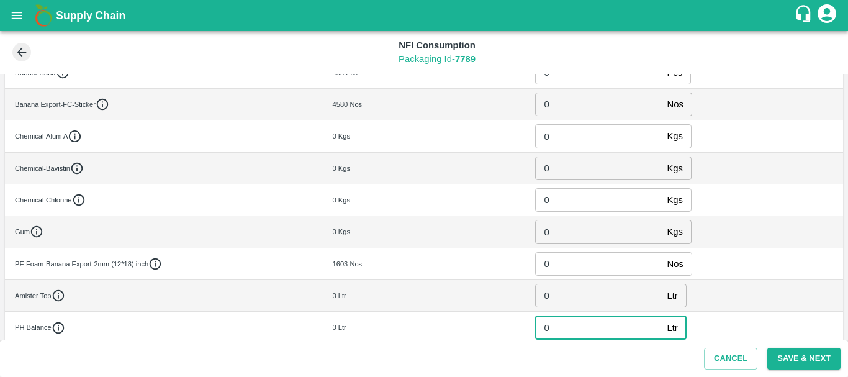
type input "0"
click at [484, 253] on td "1603 Nos" at bounding box center [424, 264] width 203 height 32
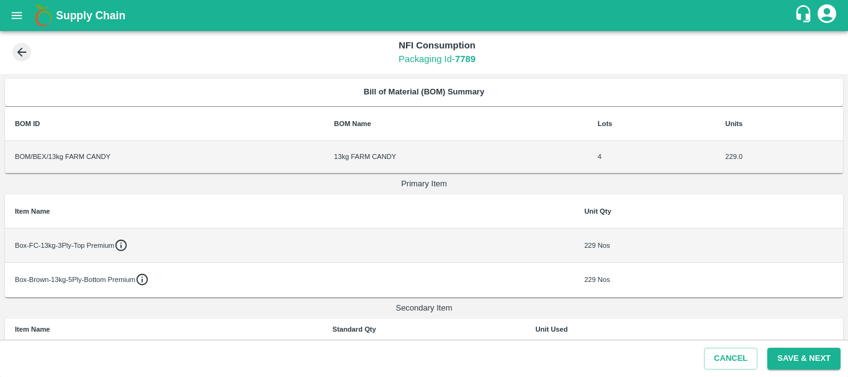
scroll to position [451, 0]
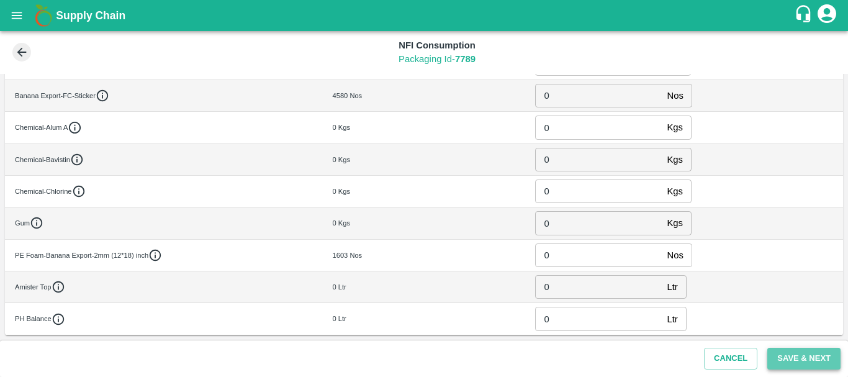
click at [793, 358] on button "Save & Next" at bounding box center [803, 358] width 73 height 22
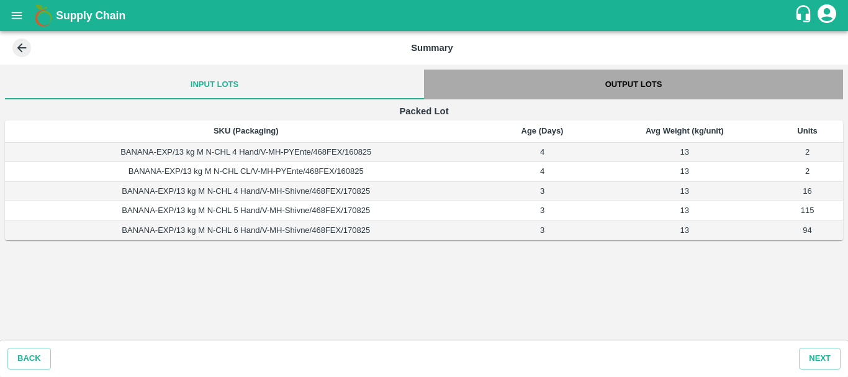
click at [623, 76] on button "Output Lots" at bounding box center [633, 84] width 419 height 30
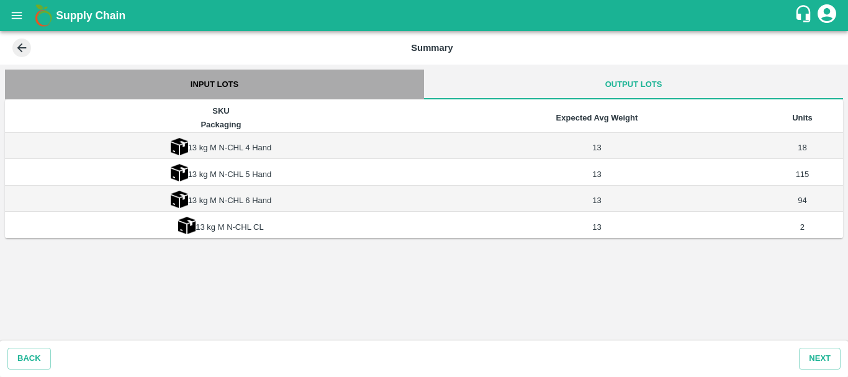
click at [215, 83] on button "Input Lots" at bounding box center [214, 84] width 419 height 30
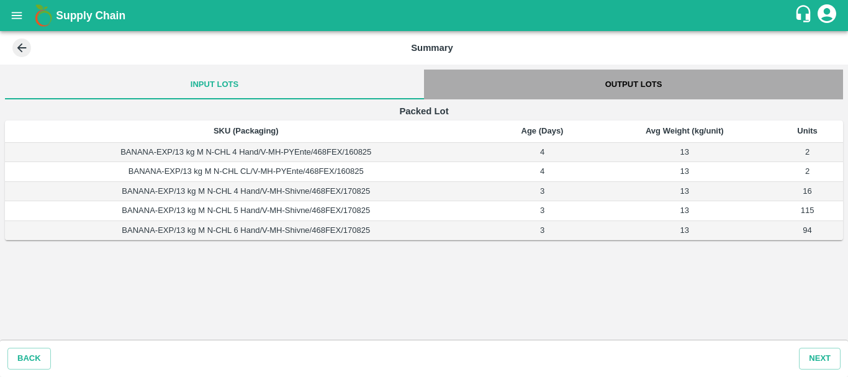
click at [637, 80] on button "Output Lots" at bounding box center [633, 84] width 419 height 30
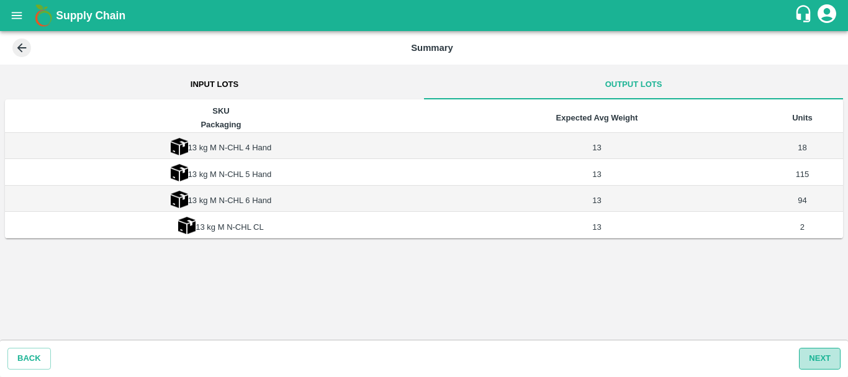
click at [816, 359] on button "Next" at bounding box center [820, 358] width 42 height 22
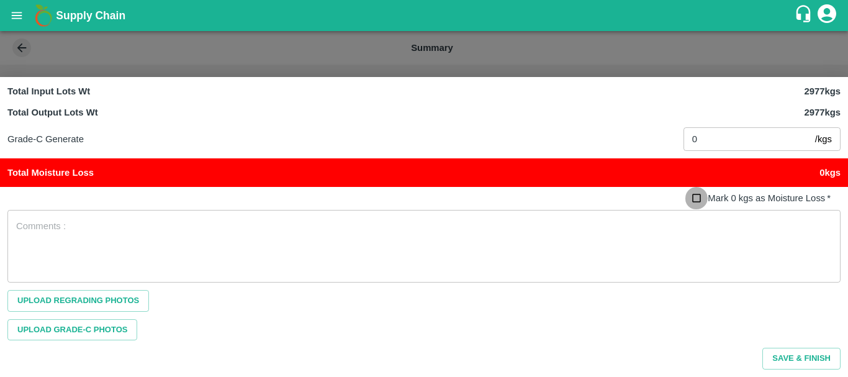
click at [702, 196] on input "Mark 0 kgs as Moisture Loss   *" at bounding box center [696, 198] width 23 height 23
checkbox input "true"
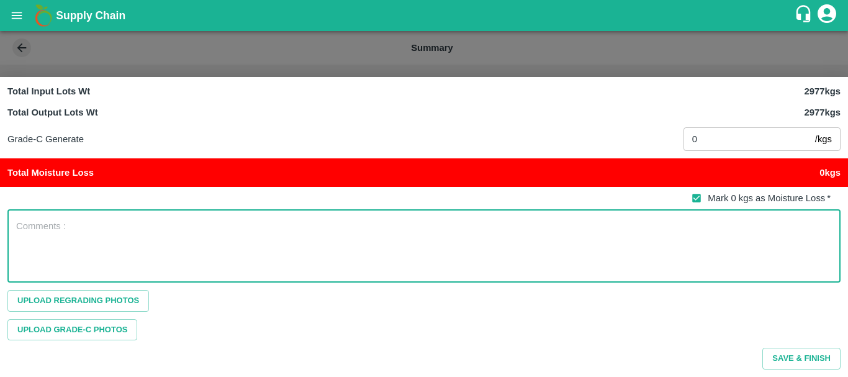
click at [35, 234] on textarea at bounding box center [423, 246] width 815 height 52
type textarea "C"
click at [94, 224] on textarea "Box Brand change at Cold storage for requirement" at bounding box center [423, 246] width 815 height 52
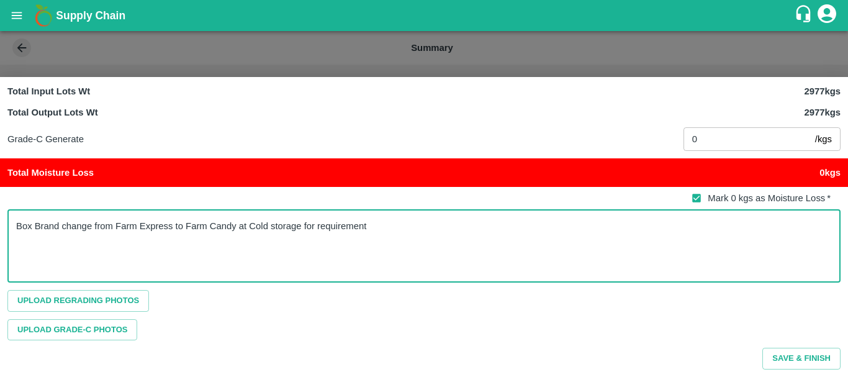
click at [249, 226] on textarea "Box Brand change from Farm Express to Farm Candy at Cold storage for requirement" at bounding box center [423, 246] width 815 height 52
click at [436, 223] on textarea "Box Brand change from Farm Express to Farm Candy at Vitthalganga Cold storage f…" at bounding box center [423, 246] width 815 height 52
type textarea "Box Brand change from Farm Express to Farm Candy at Vitthalganga Cold storage f…"
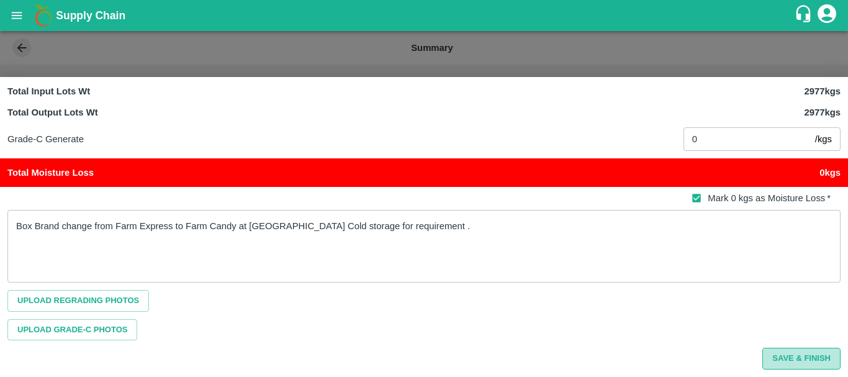
click at [781, 351] on button "Save & Finish" at bounding box center [801, 358] width 78 height 22
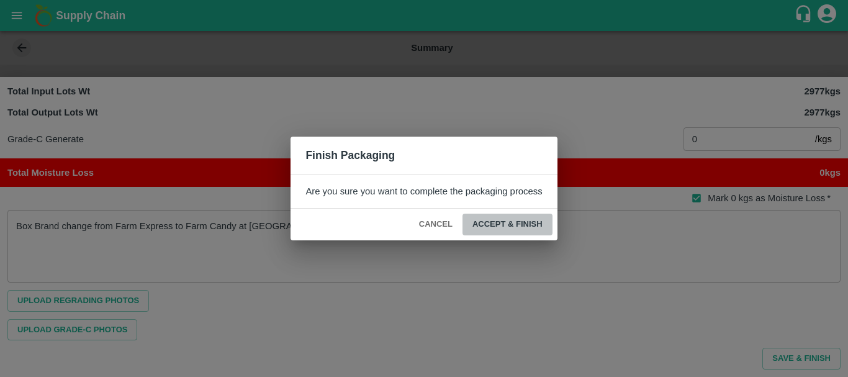
click at [503, 226] on button "ACCEPT & FINISH" at bounding box center [507, 224] width 90 height 22
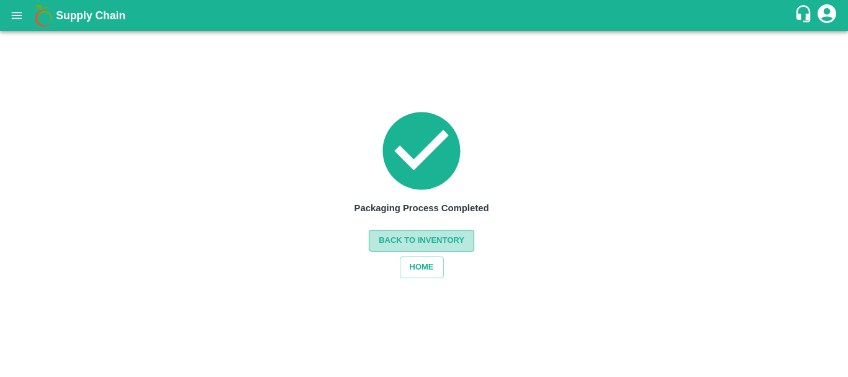
click at [446, 236] on button "Back to Inventory" at bounding box center [421, 241] width 105 height 22
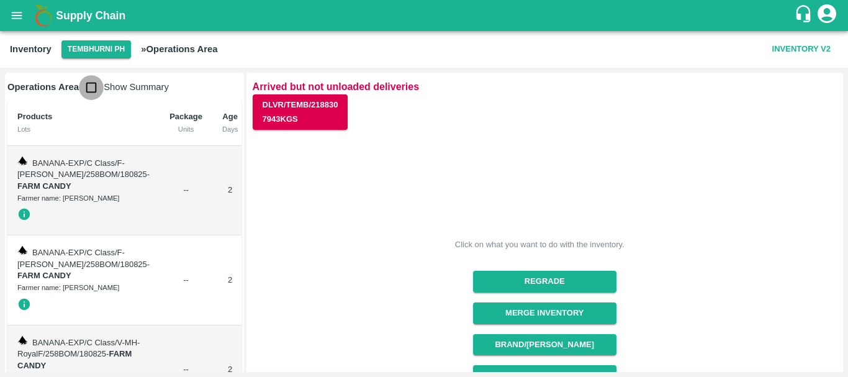
click at [90, 95] on input "checkbox" at bounding box center [91, 87] width 25 height 25
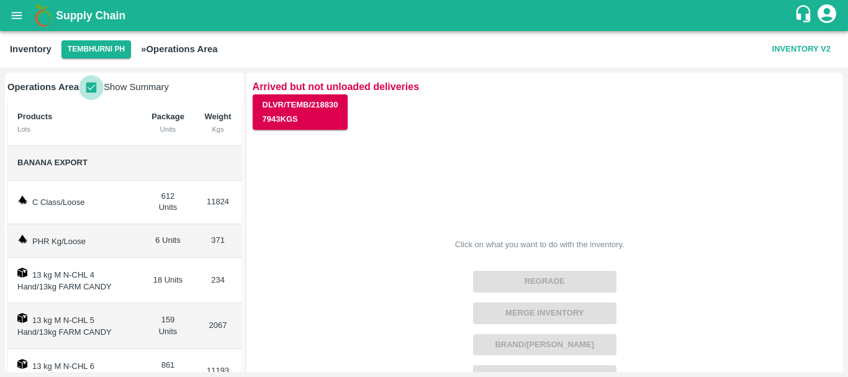
click at [89, 93] on input "checkbox" at bounding box center [91, 87] width 25 height 25
checkbox input "false"
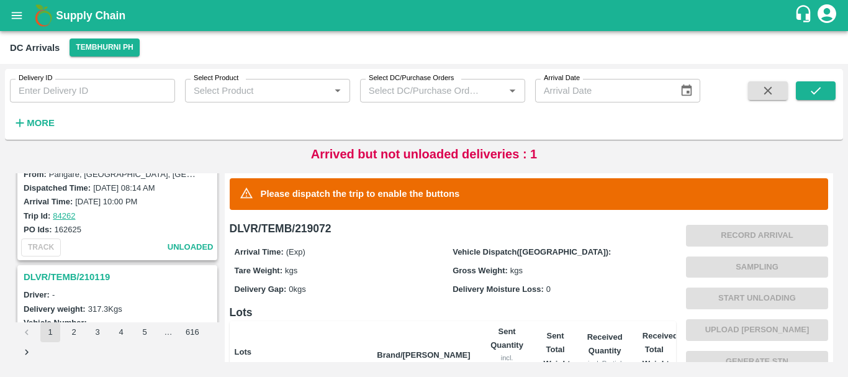
scroll to position [2052, 0]
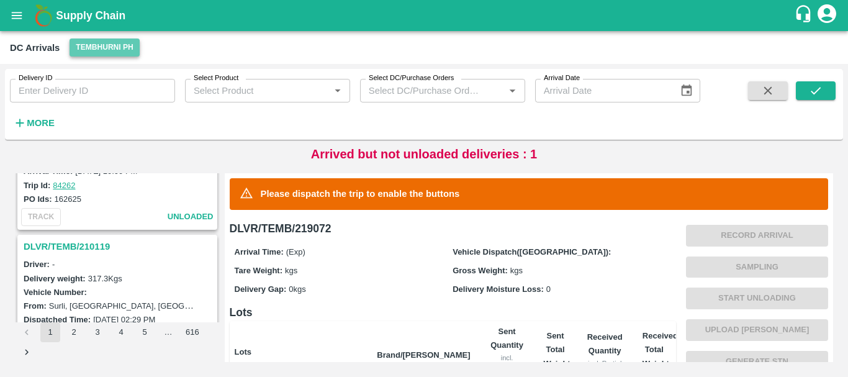
click at [97, 42] on button "Tembhurni PH" at bounding box center [103, 47] width 69 height 18
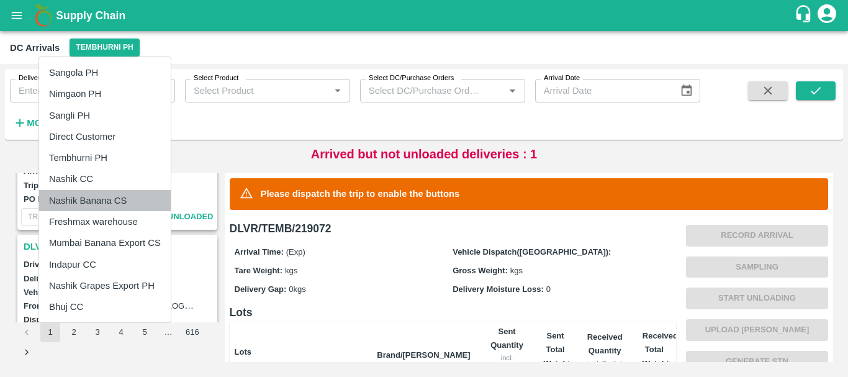
click at [101, 196] on li "Nashik Banana CS" at bounding box center [105, 200] width 132 height 21
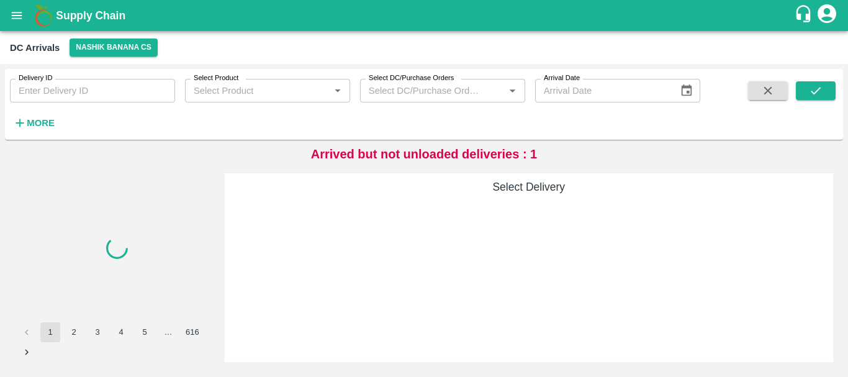
scroll to position [0, 0]
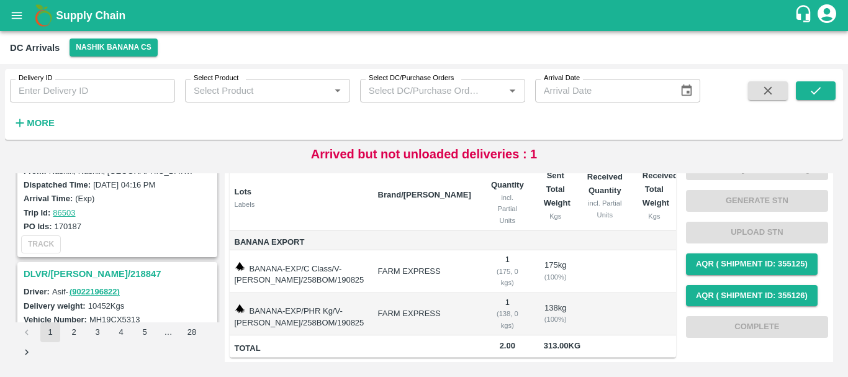
scroll to position [2025, 0]
click at [71, 270] on h3 "DLVR/NASH/218847" at bounding box center [119, 274] width 191 height 16
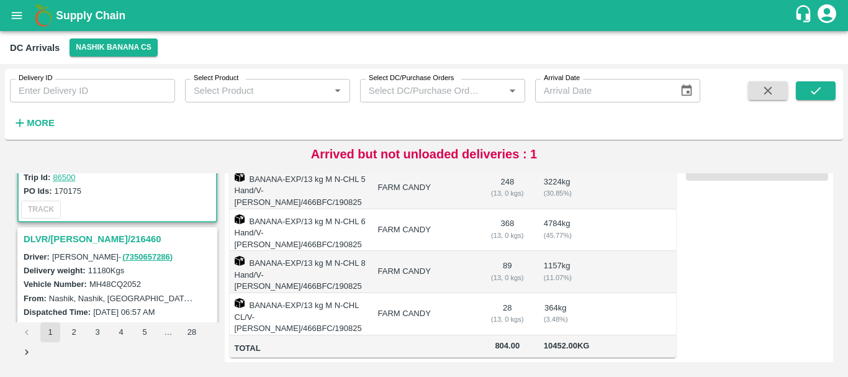
scroll to position [2221, 0]
click at [78, 236] on h3 "DLVR/NASH/216460" at bounding box center [119, 239] width 191 height 16
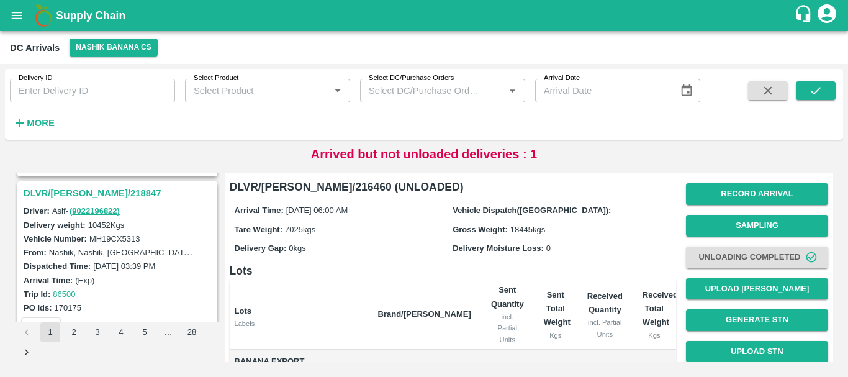
scroll to position [2105, 0]
click at [73, 188] on h3 "DLVR/NASH/218847" at bounding box center [119, 194] width 191 height 16
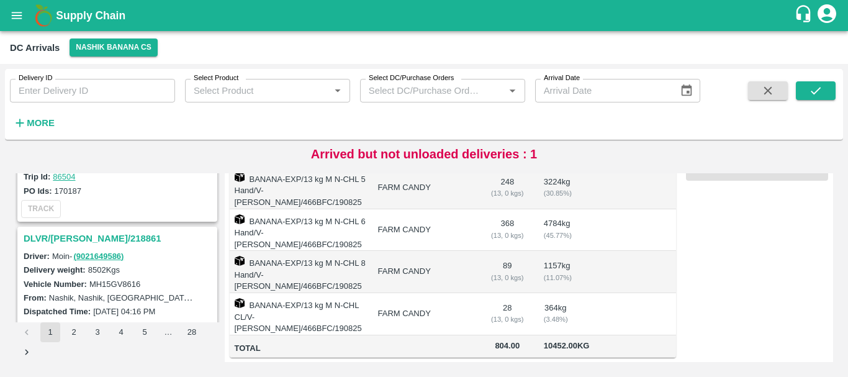
scroll to position [1897, 0]
click at [87, 236] on h3 "DLVR/NASH/218861" at bounding box center [119, 239] width 191 height 16
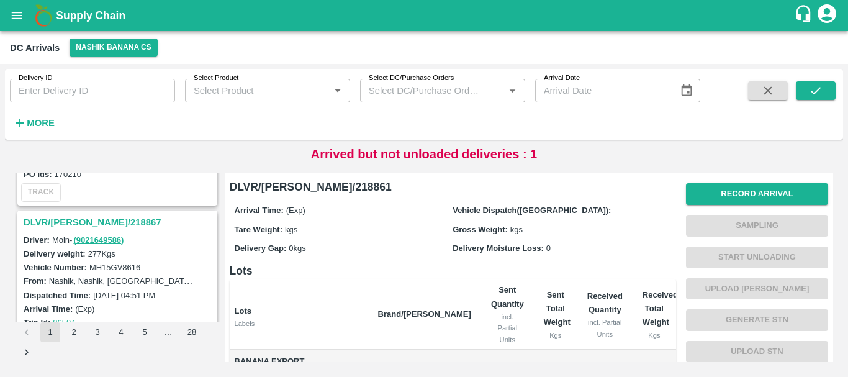
scroll to position [1751, 0]
click at [85, 218] on h3 "DLVR/NASH/218867" at bounding box center [119, 223] width 191 height 16
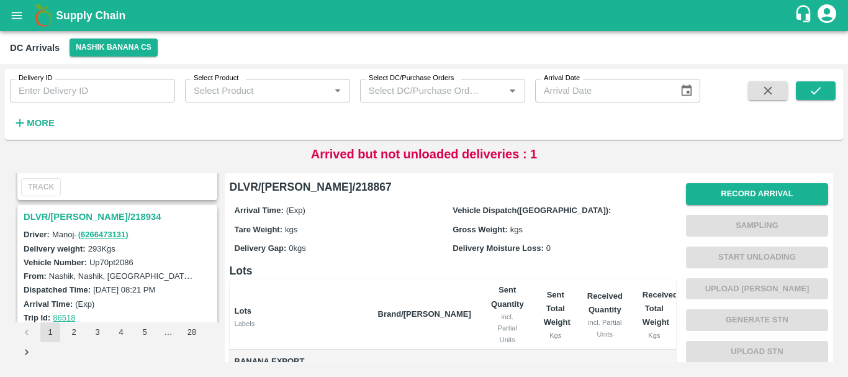
scroll to position [1593, 0]
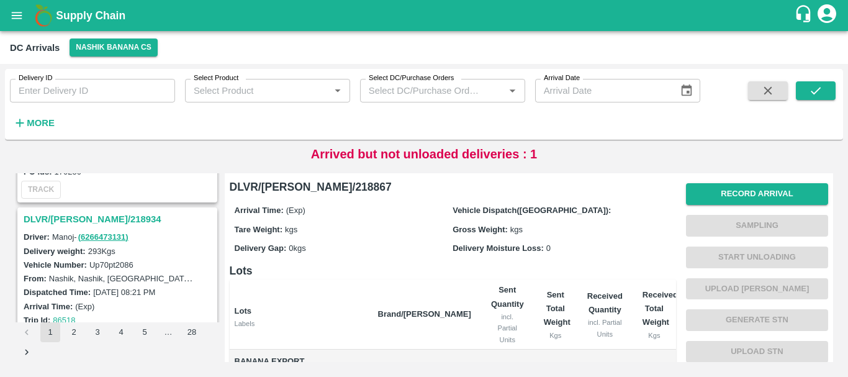
click at [97, 217] on h3 "DLVR/NASH/218934" at bounding box center [119, 219] width 191 height 16
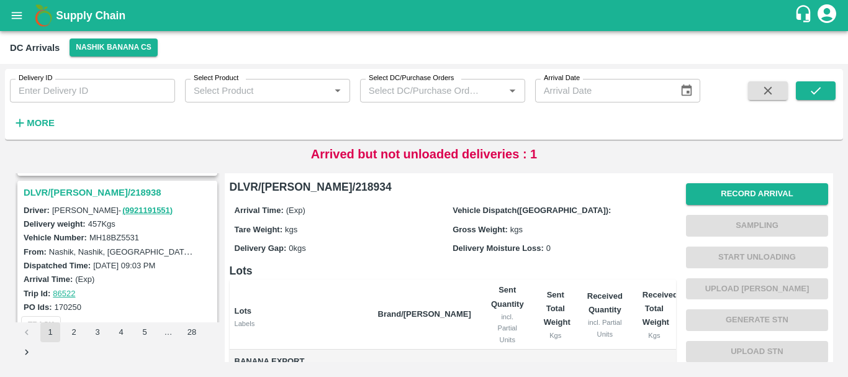
scroll to position [1413, 0]
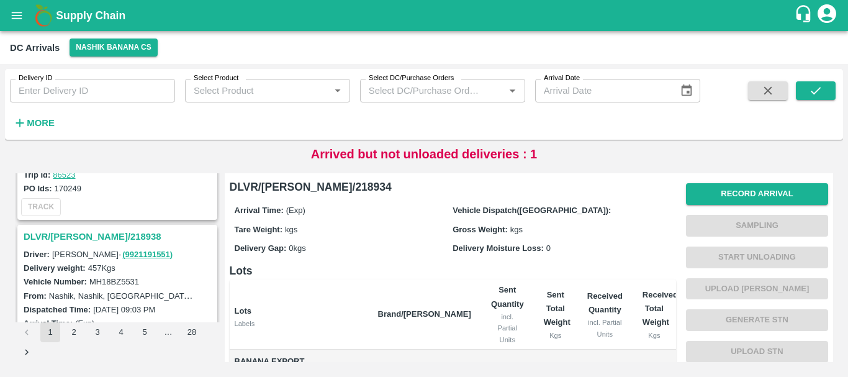
click at [79, 232] on h3 "DLVR/NASH/218938" at bounding box center [119, 236] width 191 height 16
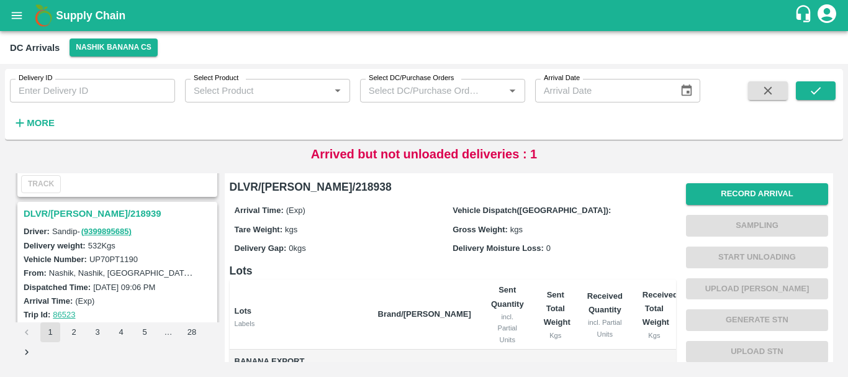
scroll to position [1273, 0]
click at [83, 211] on h3 "DLVR/NASH/218939" at bounding box center [119, 215] width 191 height 16
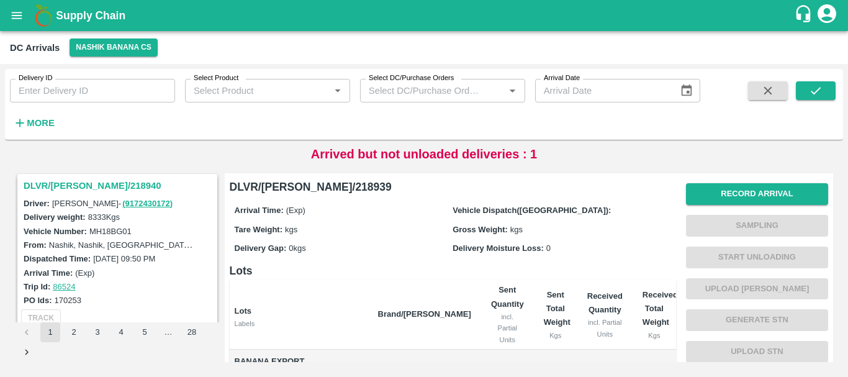
scroll to position [1139, 0]
click at [83, 182] on h3 "DLVR/NASH/218940" at bounding box center [119, 186] width 191 height 16
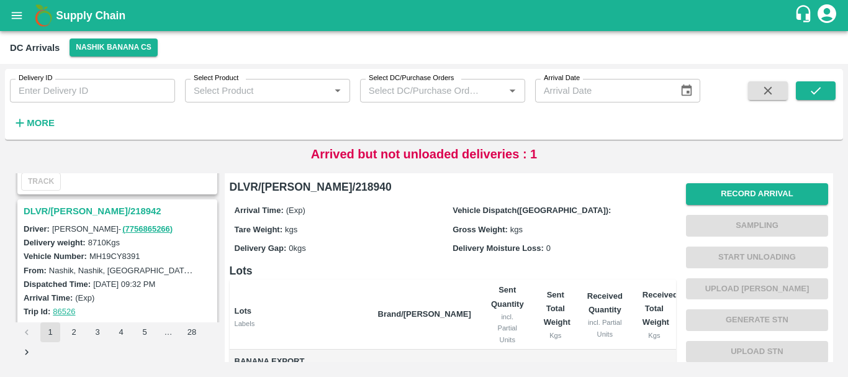
scroll to position [950, 0]
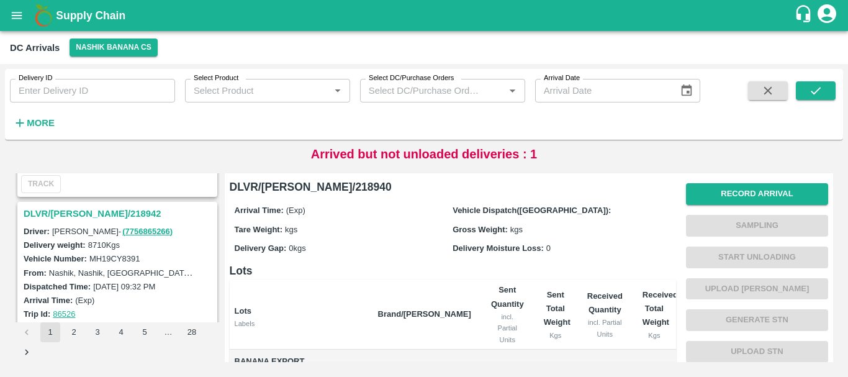
click at [81, 210] on h3 "DLVR/NASH/218942" at bounding box center [119, 213] width 191 height 16
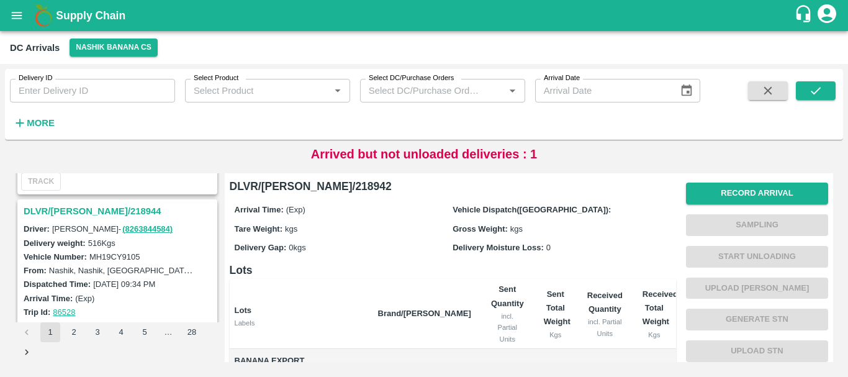
click at [84, 211] on h3 "DLVR/NASH/218944" at bounding box center [119, 211] width 191 height 16
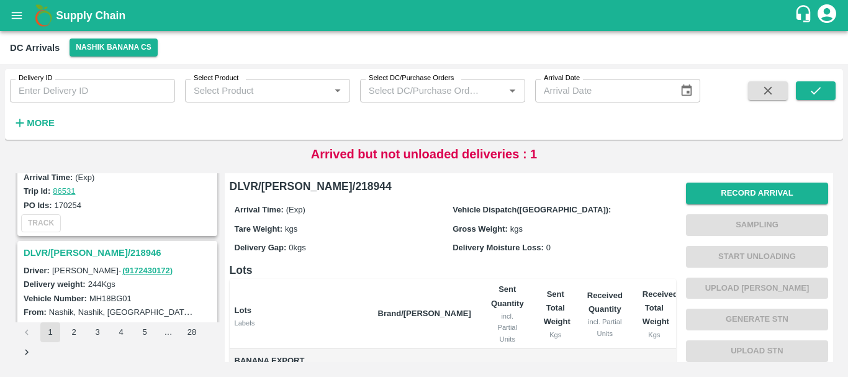
click at [96, 248] on h3 "DLVR/NASH/218946" at bounding box center [119, 252] width 191 height 16
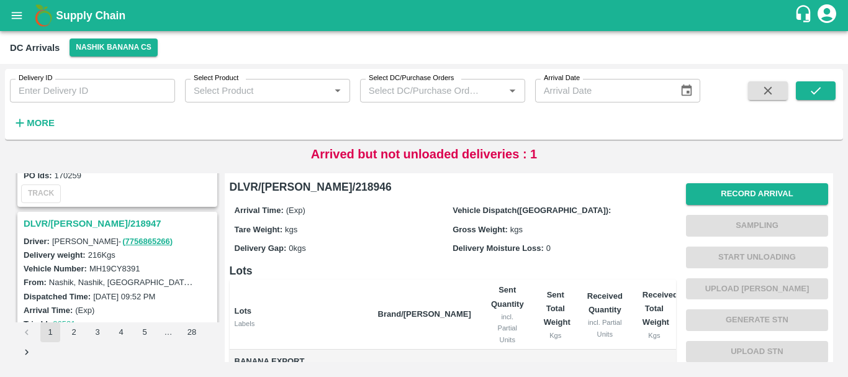
click at [97, 223] on h3 "DLVR/NASH/218947" at bounding box center [119, 223] width 191 height 16
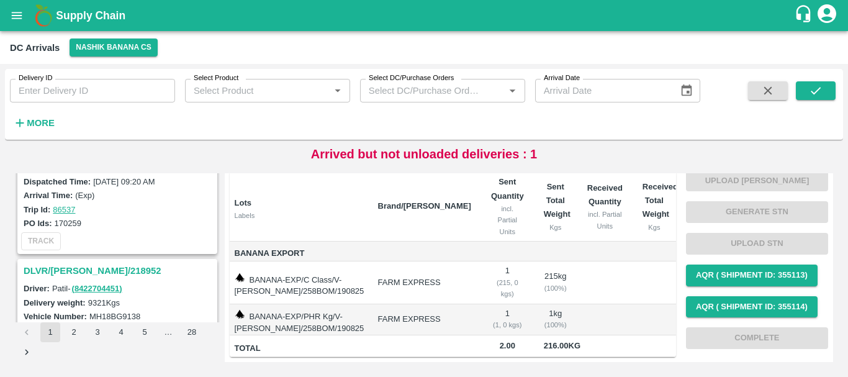
click at [96, 267] on h3 "DLVR/NASH/218952" at bounding box center [119, 270] width 191 height 16
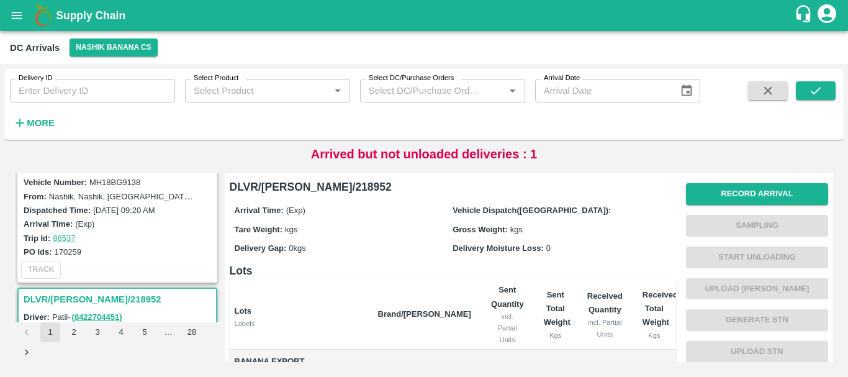
scroll to position [148, 0]
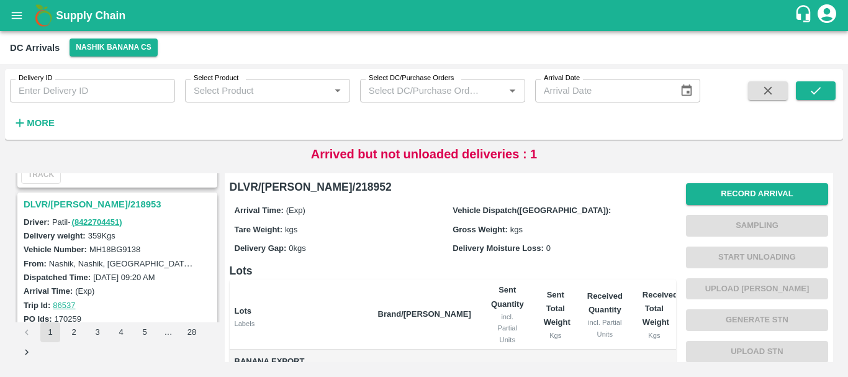
click at [96, 204] on h3 "DLVR/NASH/218953" at bounding box center [119, 204] width 191 height 16
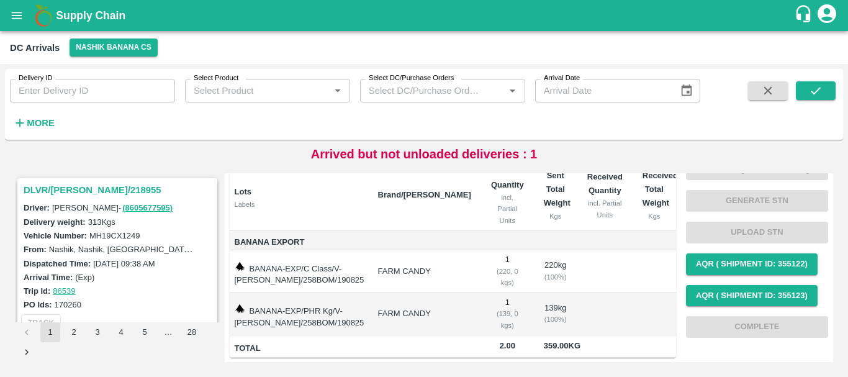
click at [84, 190] on h3 "DLVR/NASH/218955" at bounding box center [119, 190] width 191 height 16
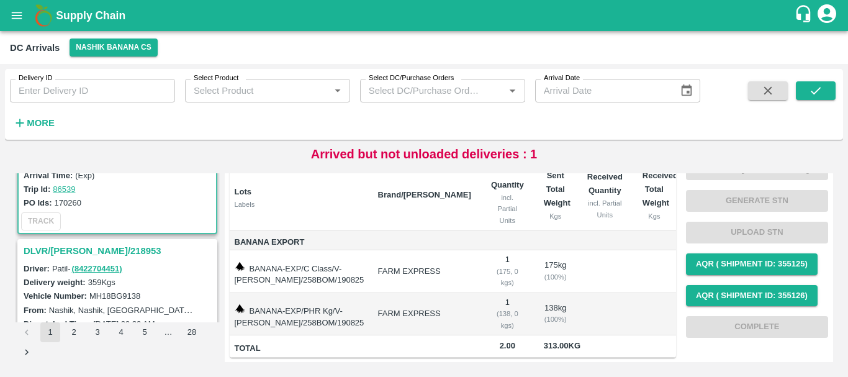
click at [91, 249] on h3 "DLVR/NASH/218953" at bounding box center [119, 251] width 191 height 16
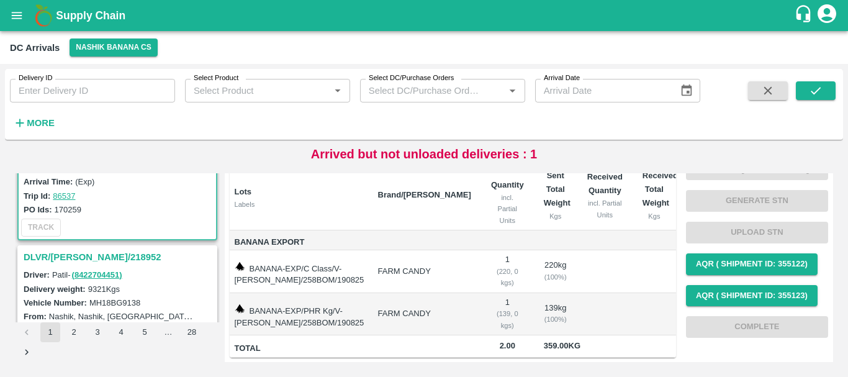
click at [89, 254] on h3 "DLVR/NASH/218952" at bounding box center [119, 257] width 191 height 16
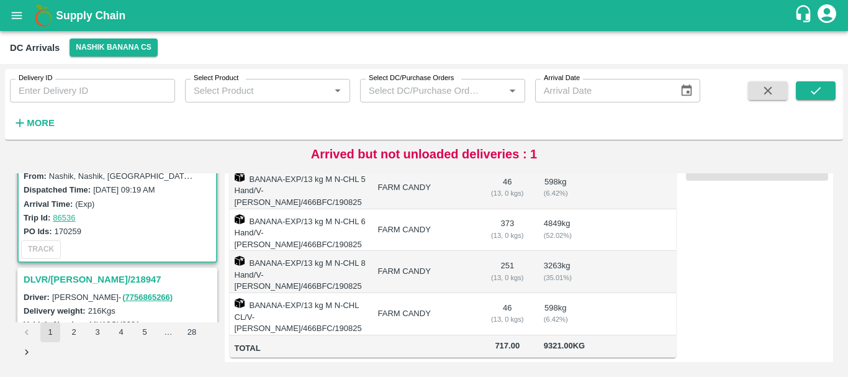
click at [91, 280] on h3 "DLVR/NASH/218947" at bounding box center [119, 279] width 191 height 16
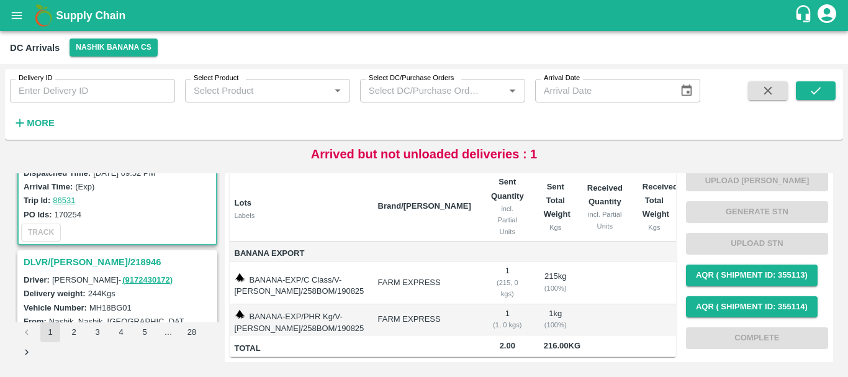
click at [96, 261] on h3 "DLVR/NASH/218946" at bounding box center [119, 262] width 191 height 16
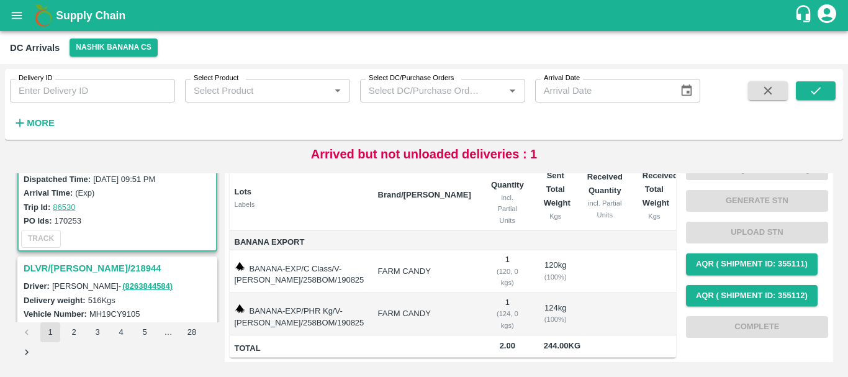
click at [79, 271] on h3 "DLVR/NASH/218944" at bounding box center [119, 268] width 191 height 16
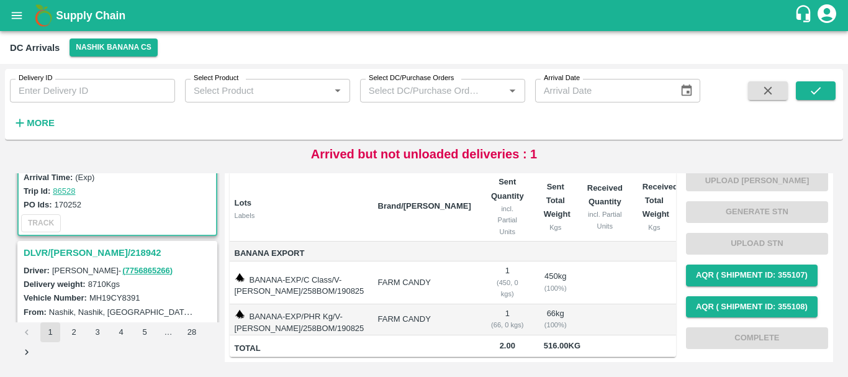
click at [76, 244] on h3 "DLVR/NASH/218942" at bounding box center [119, 252] width 191 height 16
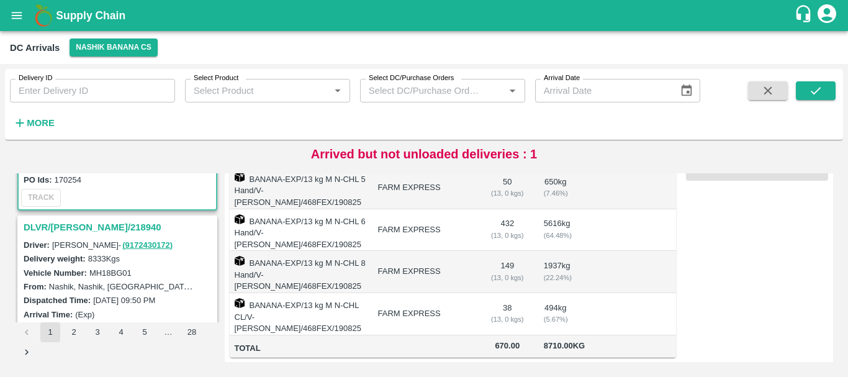
click at [79, 226] on h3 "DLVR/NASH/218940" at bounding box center [119, 227] width 191 height 16
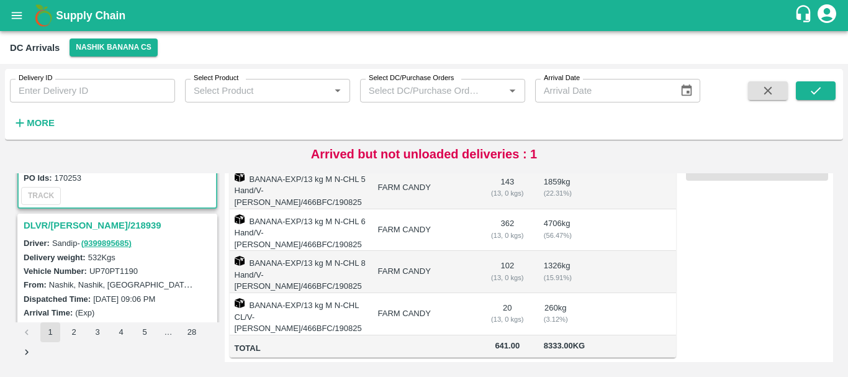
click at [65, 217] on h3 "DLVR/NASH/218939" at bounding box center [119, 225] width 191 height 16
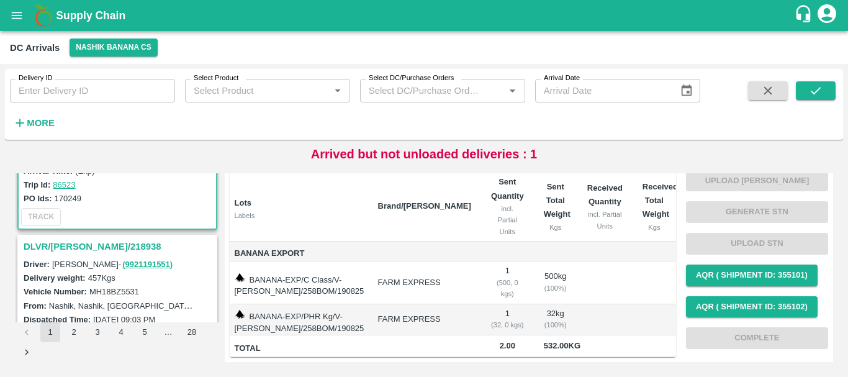
click at [91, 246] on h3 "DLVR/[PERSON_NAME]/218938" at bounding box center [119, 246] width 191 height 16
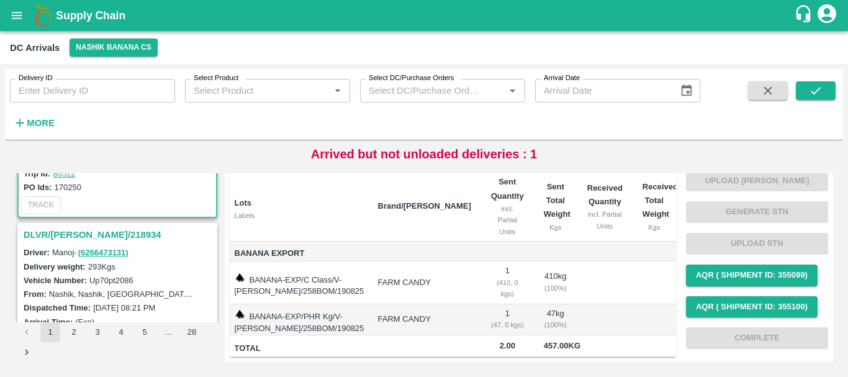
click at [76, 229] on h3 "DLVR/[PERSON_NAME]/218934" at bounding box center [119, 234] width 191 height 16
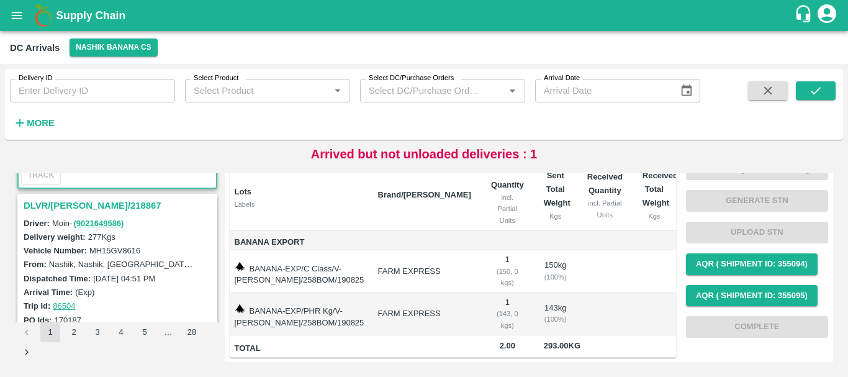
click at [73, 203] on h3 "DLVR/[PERSON_NAME]/218867" at bounding box center [119, 205] width 191 height 16
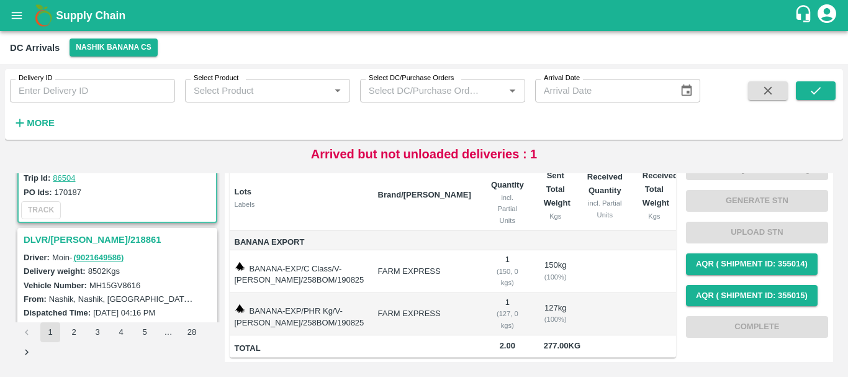
click at [86, 238] on h3 "DLVR/[PERSON_NAME]/218861" at bounding box center [119, 239] width 191 height 16
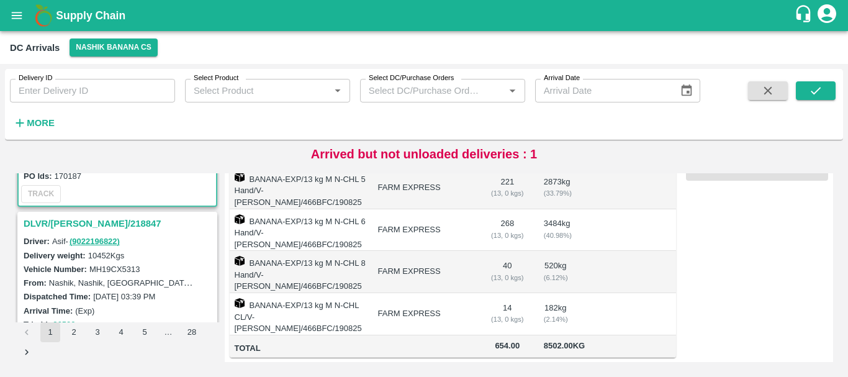
click at [82, 223] on h3 "DLVR/[PERSON_NAME]/218847" at bounding box center [119, 223] width 191 height 16
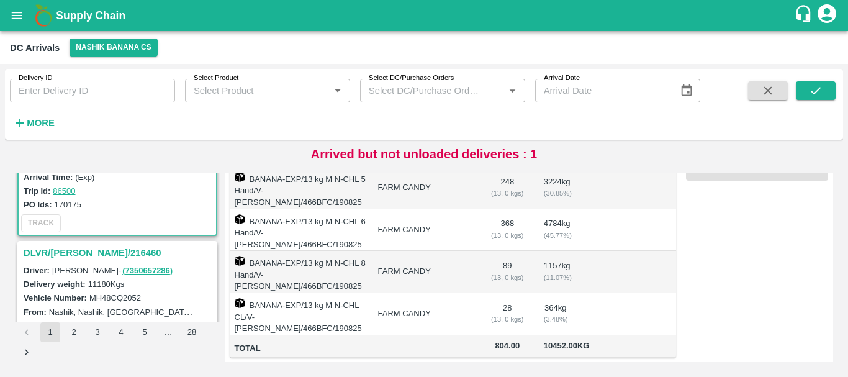
click at [84, 254] on h3 "DLVR/[PERSON_NAME]/216460" at bounding box center [119, 252] width 191 height 16
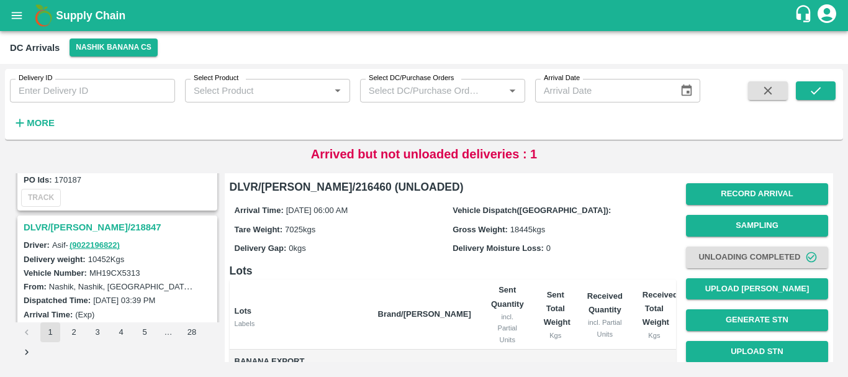
click at [86, 232] on h3 "DLVR/[PERSON_NAME]/218847" at bounding box center [119, 227] width 191 height 16
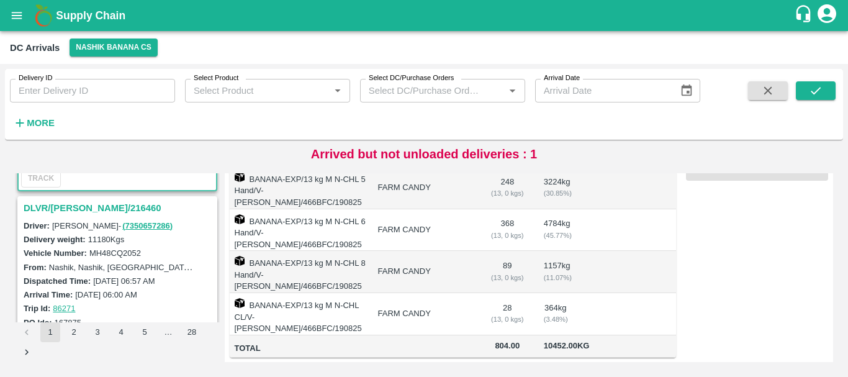
scroll to position [2254, 0]
click at [63, 206] on h3 "DLVR/[PERSON_NAME]/216460" at bounding box center [119, 207] width 191 height 16
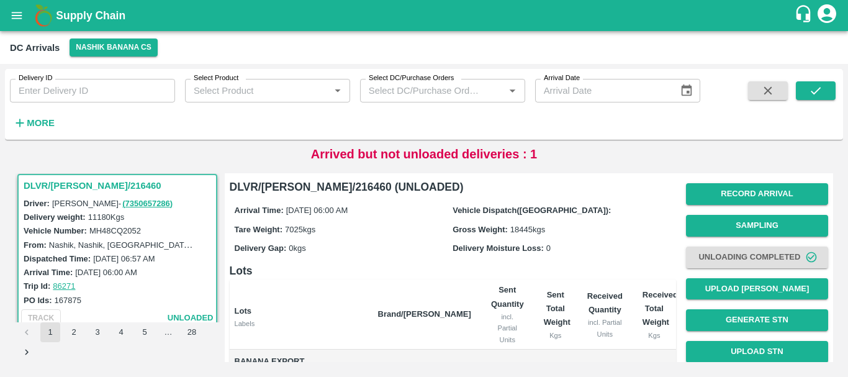
scroll to position [246, 0]
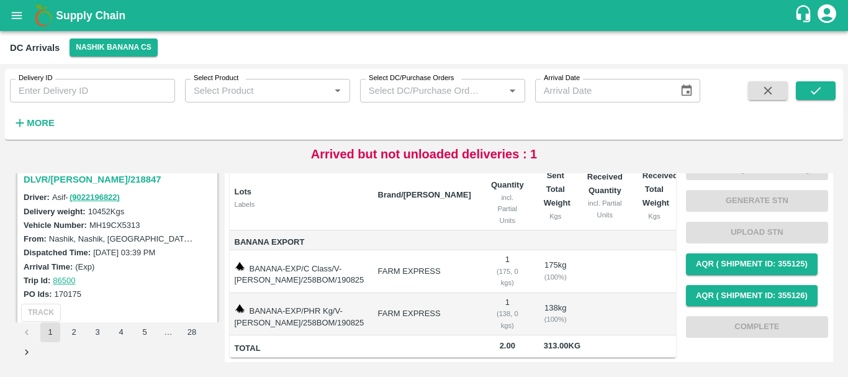
scroll to position [2185, 0]
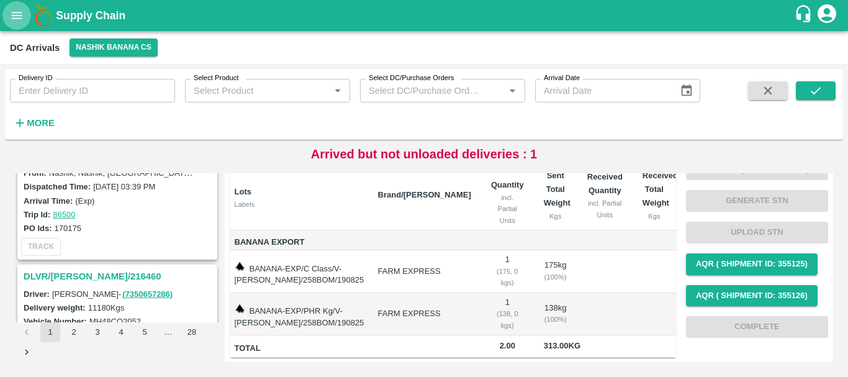
click at [15, 7] on button "open drawer" at bounding box center [16, 15] width 29 height 29
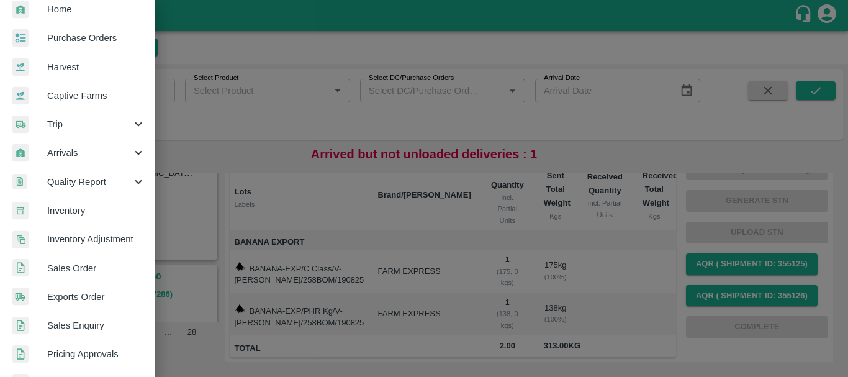
scroll to position [45, 0]
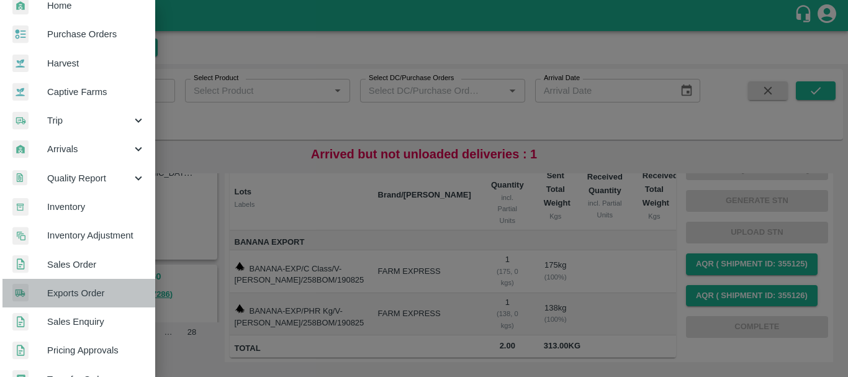
click at [80, 291] on span "Exports Order" at bounding box center [96, 293] width 98 height 14
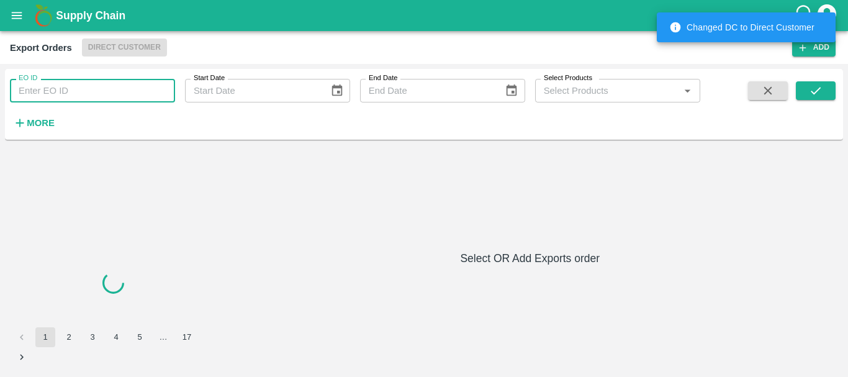
click at [98, 91] on input "EO ID" at bounding box center [92, 91] width 165 height 24
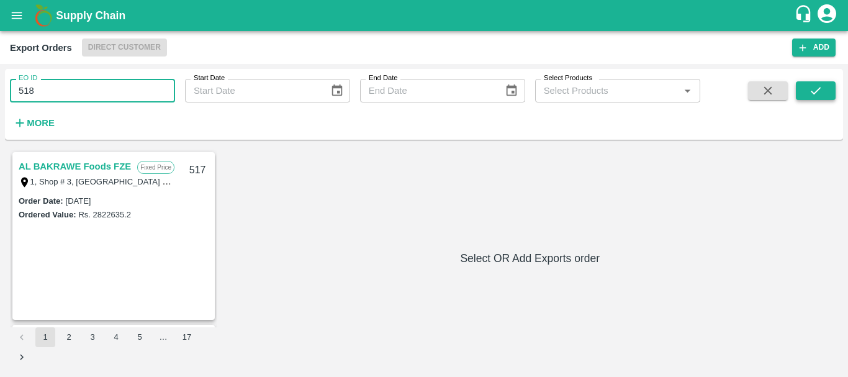
type input "518"
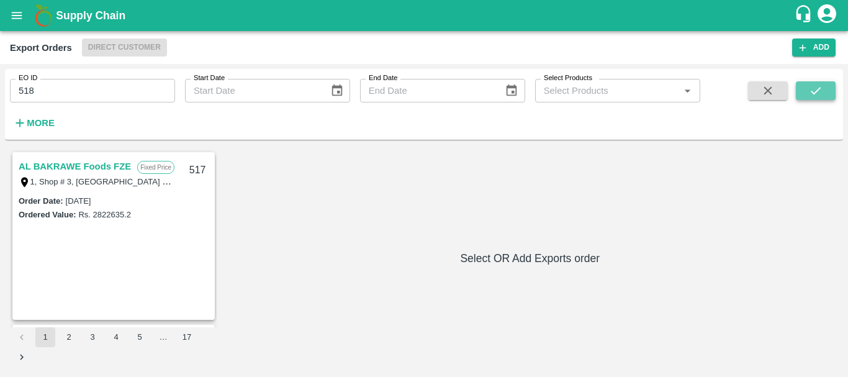
click at [816, 91] on icon "submit" at bounding box center [815, 90] width 10 height 7
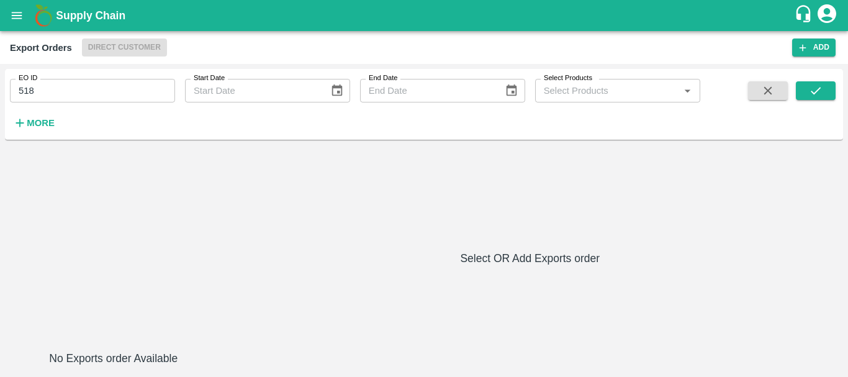
click at [362, 178] on div "No Exports order Available Select OR Add Exports order" at bounding box center [424, 258] width 828 height 217
click at [807, 95] on button "submit" at bounding box center [815, 90] width 40 height 19
click at [815, 91] on icon "submit" at bounding box center [815, 91] width 14 height 14
click at [810, 86] on icon "submit" at bounding box center [815, 91] width 14 height 14
click at [812, 93] on icon "submit" at bounding box center [815, 91] width 14 height 14
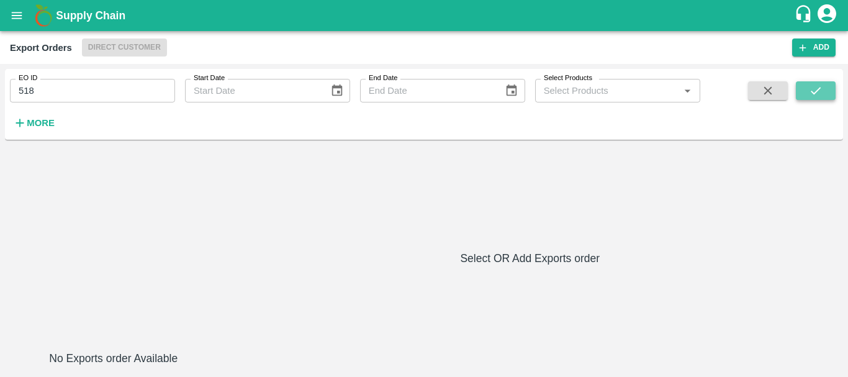
click at [817, 86] on icon "submit" at bounding box center [815, 91] width 14 height 14
click at [21, 10] on icon "open drawer" at bounding box center [17, 16] width 14 height 14
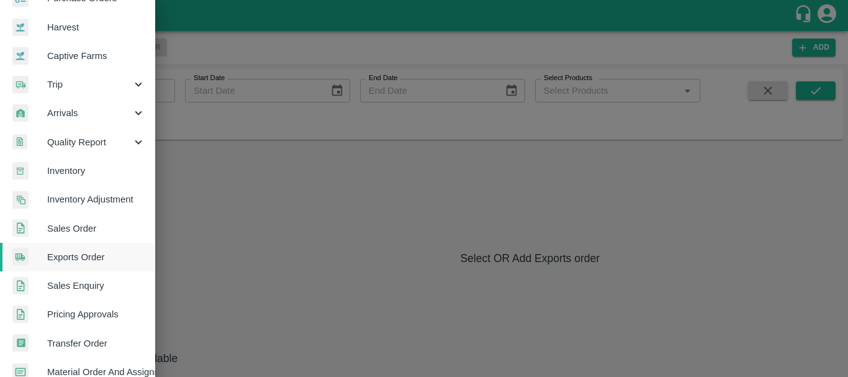
scroll to position [82, 0]
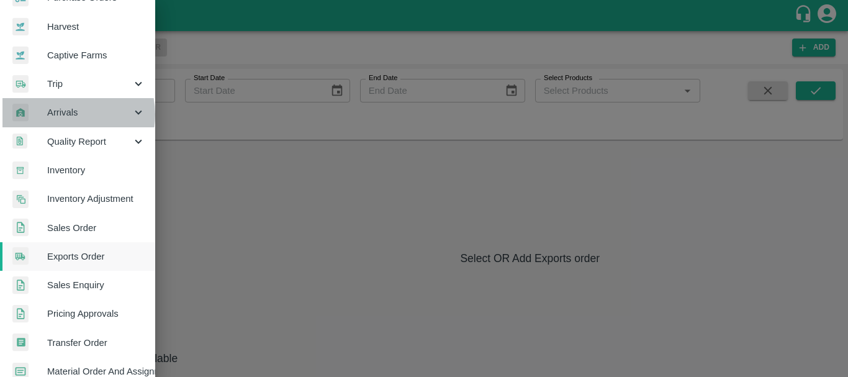
click at [66, 114] on span "Arrivals" at bounding box center [89, 112] width 84 height 14
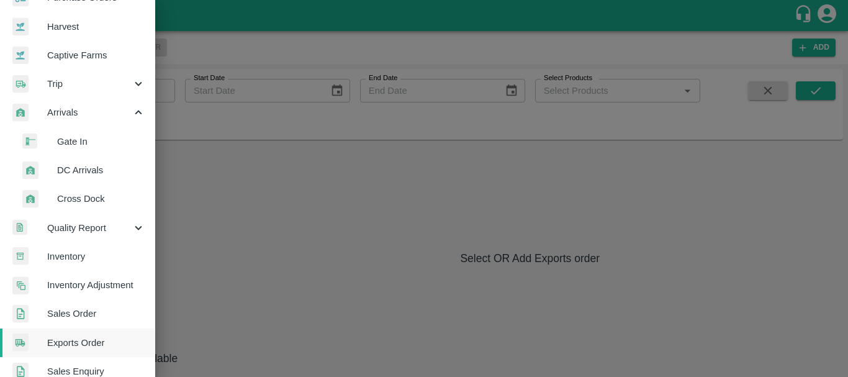
click at [82, 166] on span "DC Arrivals" at bounding box center [101, 170] width 88 height 14
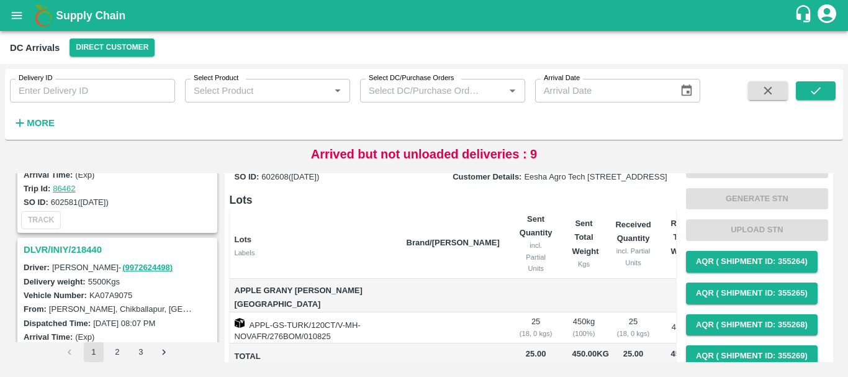
scroll to position [807, 0]
click at [155, 260] on div "Driver: KUMAR - ( 9972624498 )" at bounding box center [119, 266] width 191 height 14
click at [81, 246] on h3 "DLVR/INIY/218440" at bounding box center [119, 249] width 191 height 16
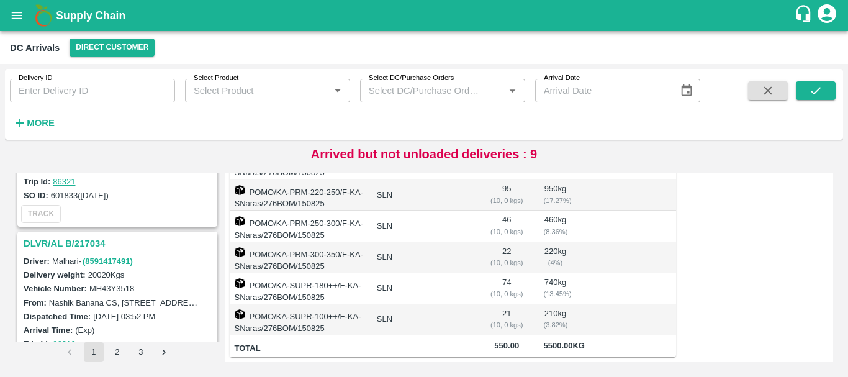
click at [68, 239] on h3 "DLVR/AL B/217034" at bounding box center [119, 243] width 191 height 16
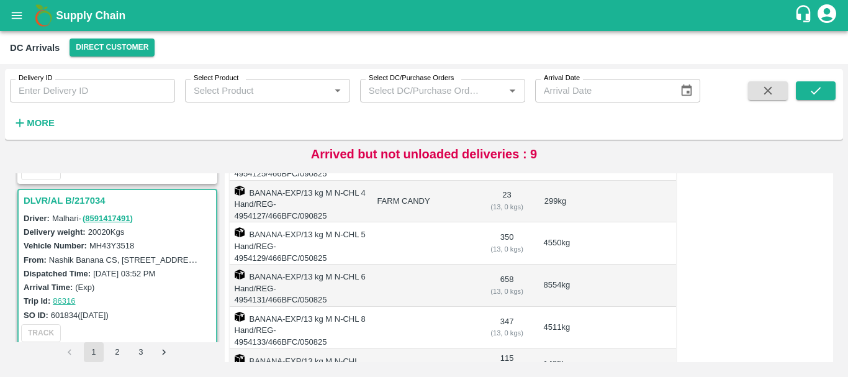
scroll to position [4006, 0]
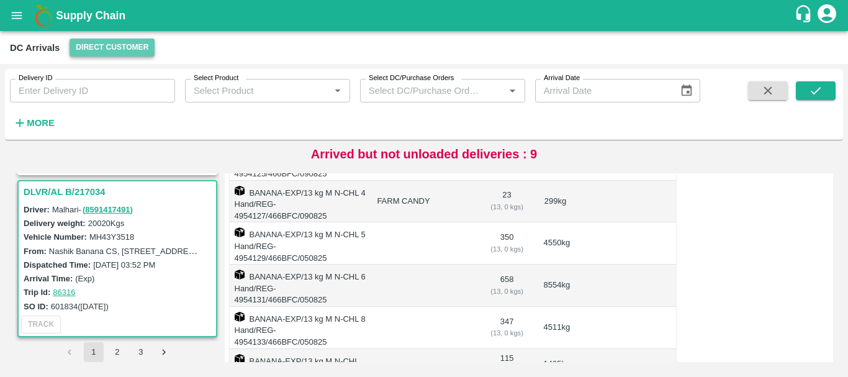
click at [97, 41] on button "Direct Customer" at bounding box center [111, 47] width 85 height 18
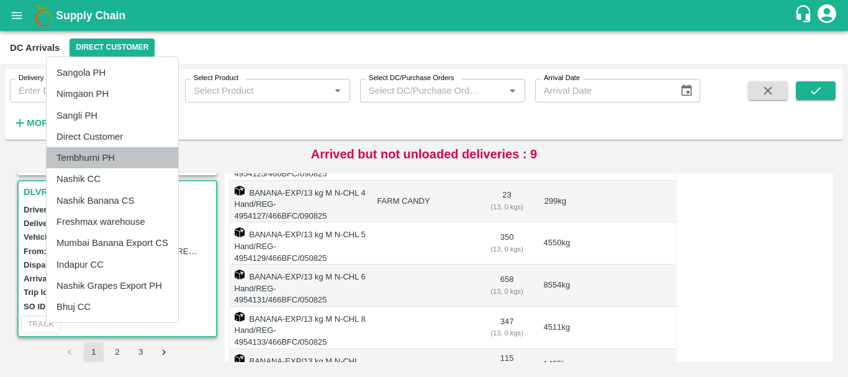
click at [91, 153] on li "Tembhurni PH" at bounding box center [113, 157] width 132 height 21
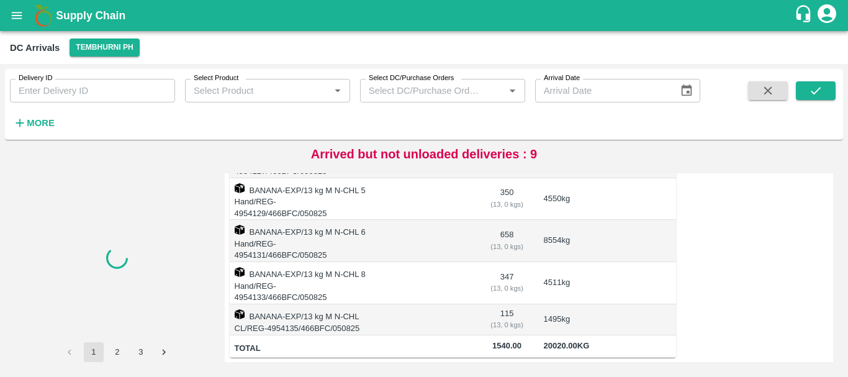
scroll to position [0, 0]
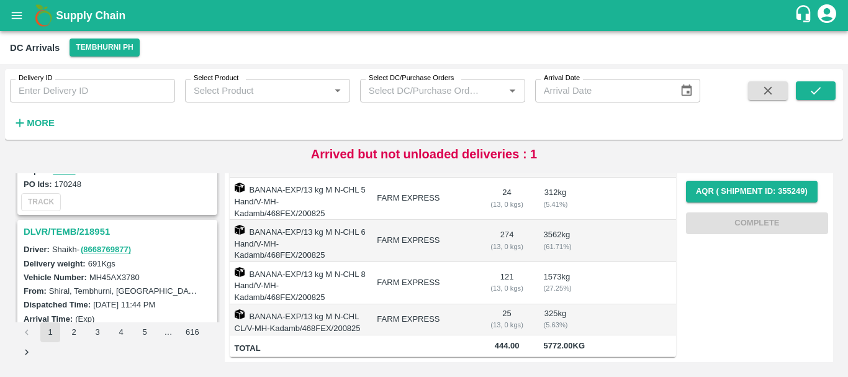
scroll to position [284, 0]
click at [78, 231] on h3 "DLVR/TEMB/218951" at bounding box center [119, 231] width 191 height 16
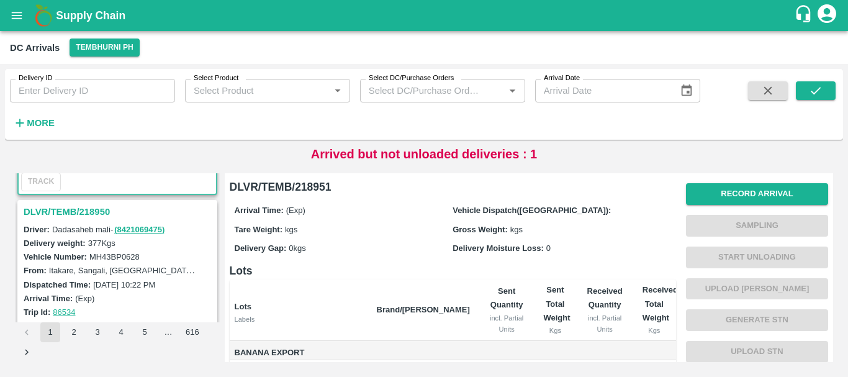
scroll to position [466, 0]
click at [61, 206] on h3 "DLVR/TEMB/218950" at bounding box center [119, 211] width 191 height 16
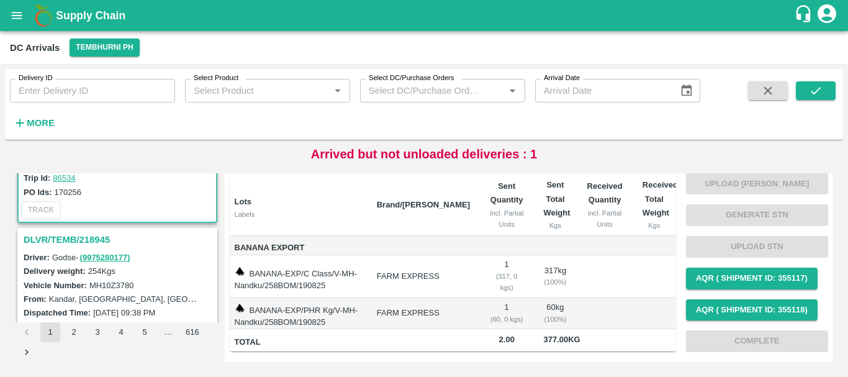
scroll to position [607, 0]
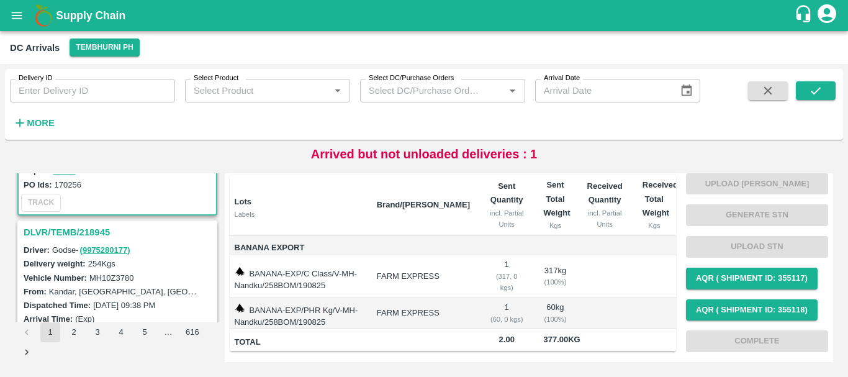
click at [81, 237] on h3 "DLVR/TEMB/218945" at bounding box center [119, 232] width 191 height 16
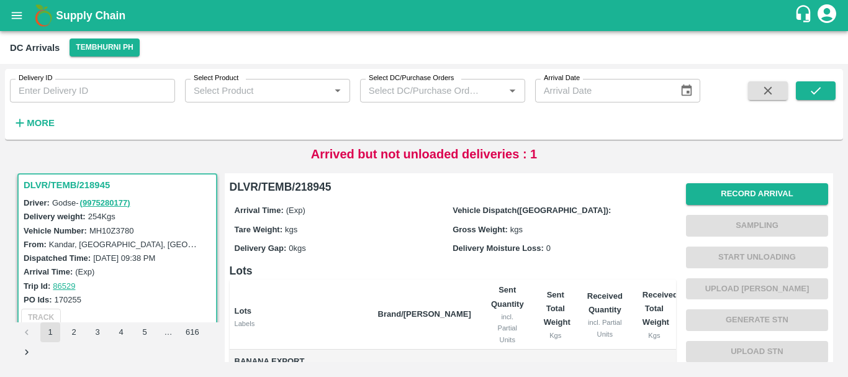
scroll to position [118, 0]
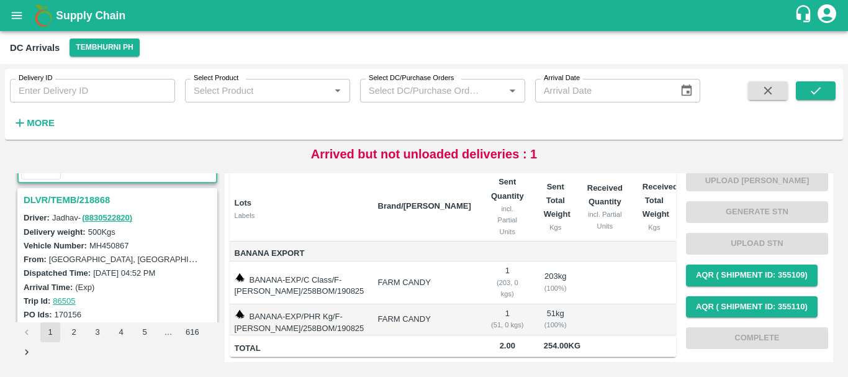
click at [66, 200] on h3 "DLVR/TEMB/218868" at bounding box center [119, 200] width 191 height 16
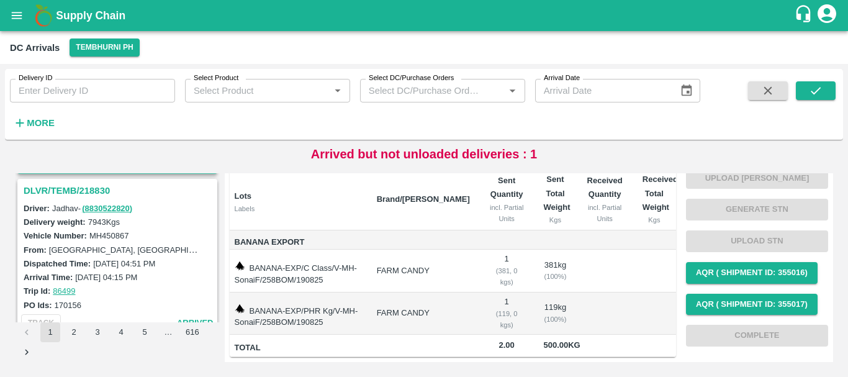
click at [78, 193] on h3 "DLVR/TEMB/218830" at bounding box center [119, 190] width 191 height 16
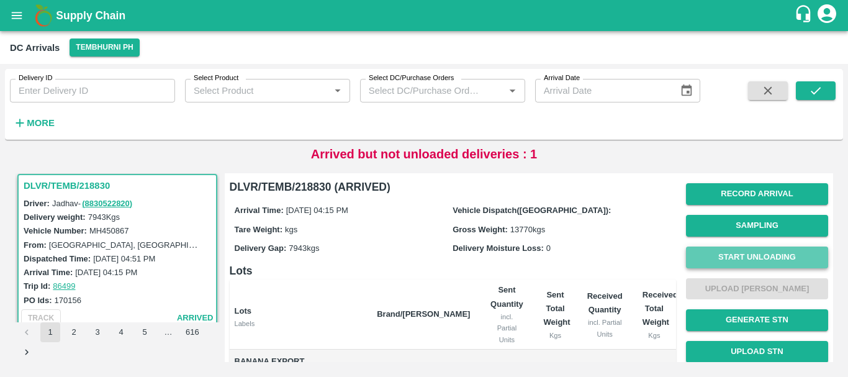
click at [715, 257] on button "Start Unloading" at bounding box center [757, 257] width 142 height 22
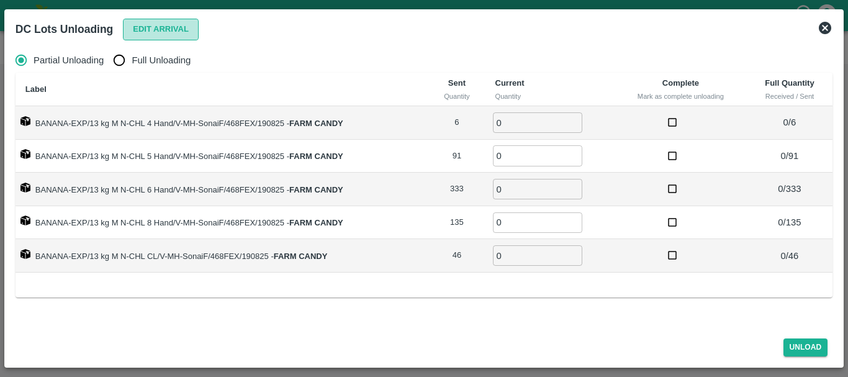
click at [168, 34] on button "Edit Arrival" at bounding box center [161, 30] width 76 height 22
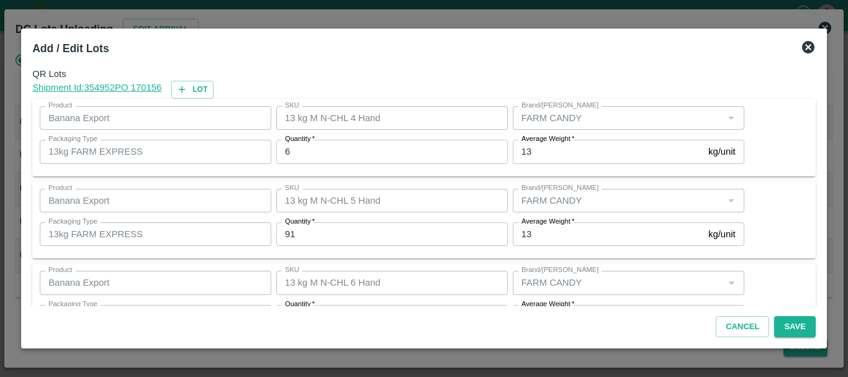
click at [804, 48] on icon at bounding box center [808, 47] width 12 height 12
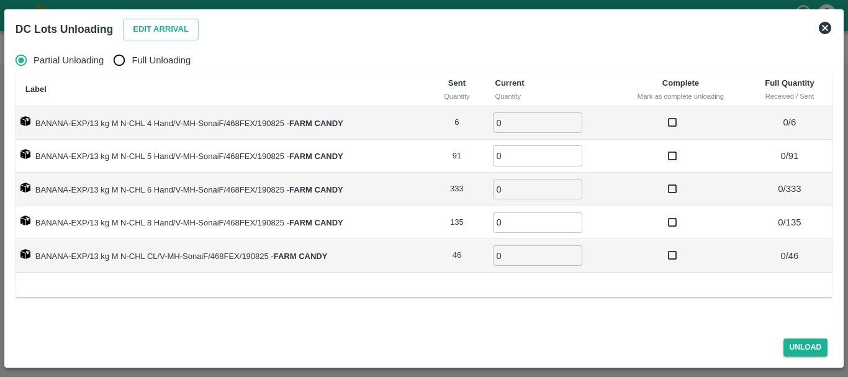
click at [830, 32] on icon at bounding box center [824, 27] width 15 height 15
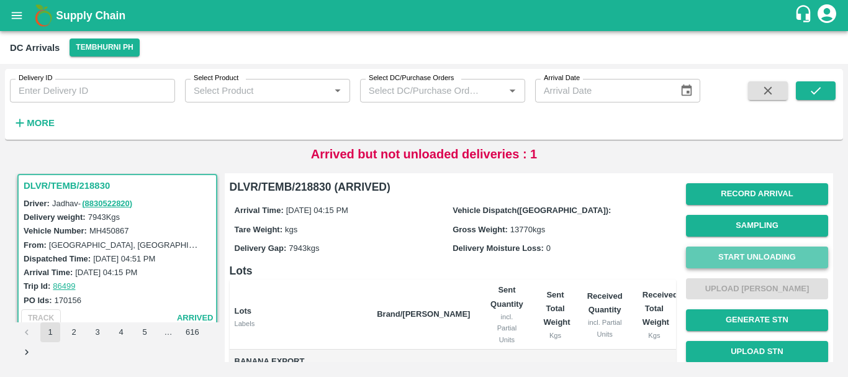
click at [730, 261] on button "Start Unloading" at bounding box center [757, 257] width 142 height 22
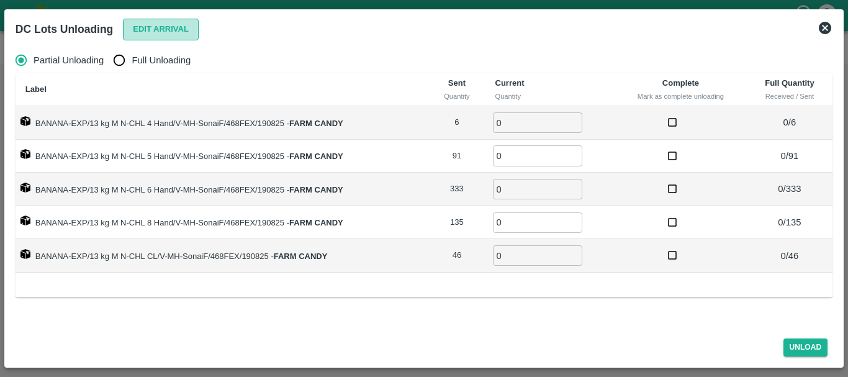
click at [150, 35] on button "Edit Arrival" at bounding box center [161, 30] width 76 height 22
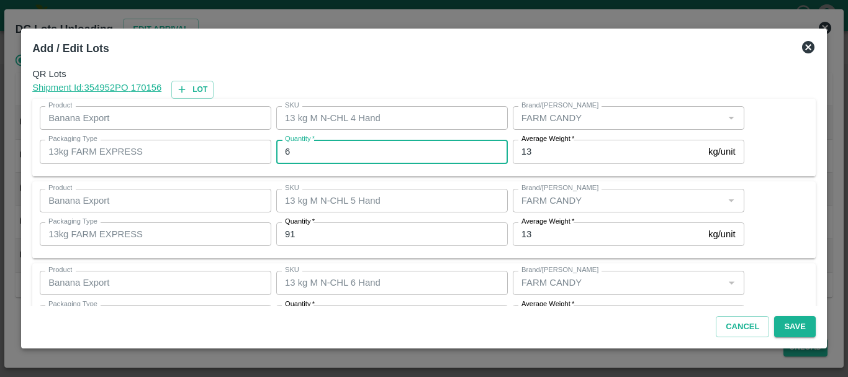
click at [323, 152] on input "6" at bounding box center [391, 152] width 231 height 24
type input "5"
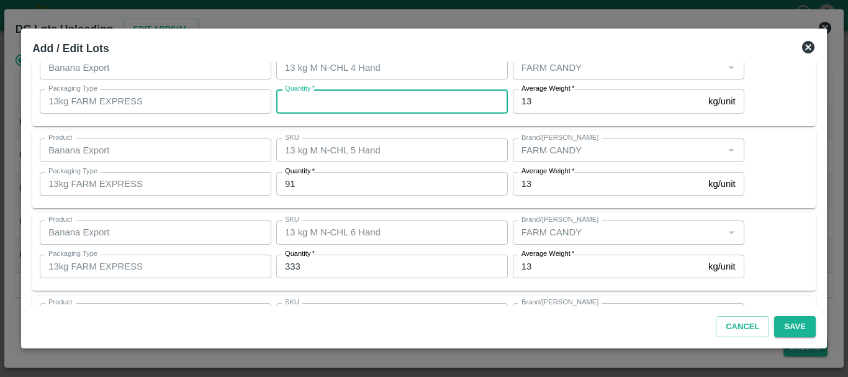
type input "6"
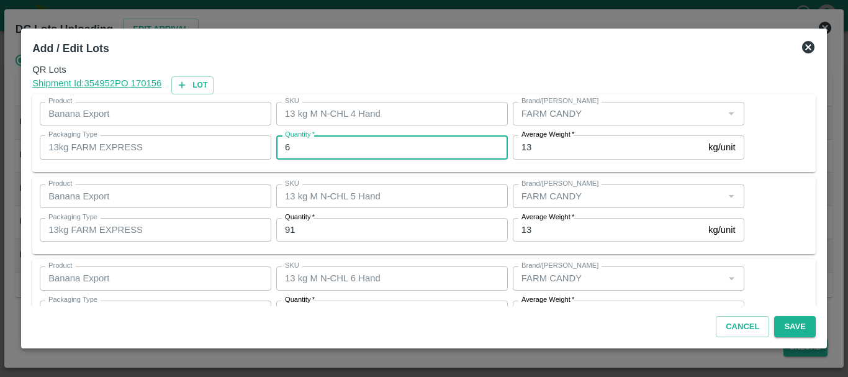
scroll to position [40, 0]
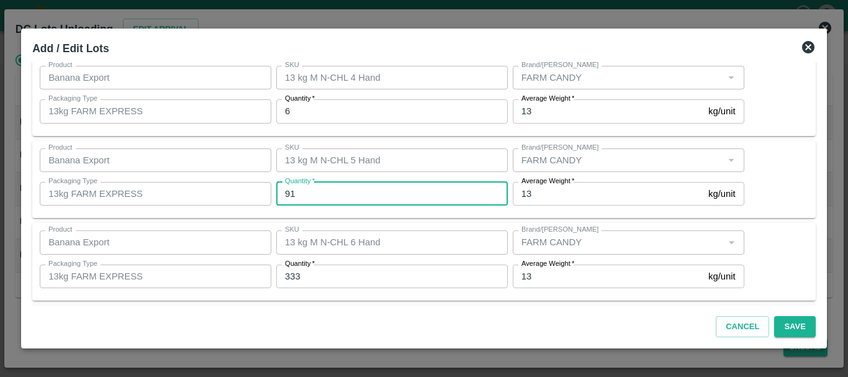
click at [357, 199] on input "91" at bounding box center [391, 194] width 231 height 24
type input "9"
type input "91"
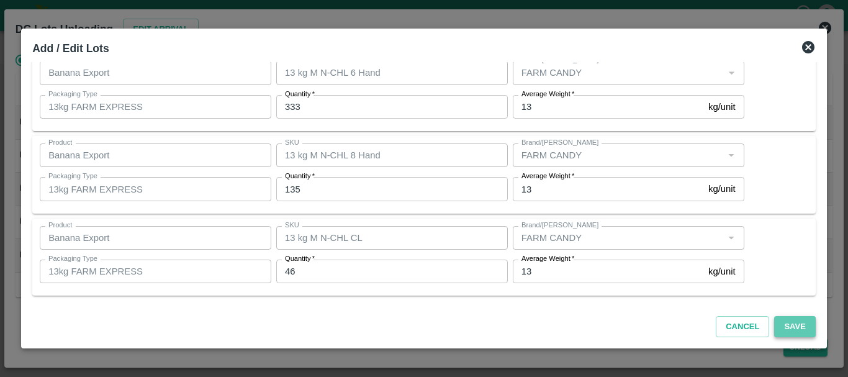
click at [792, 329] on button "Save" at bounding box center [794, 327] width 41 height 22
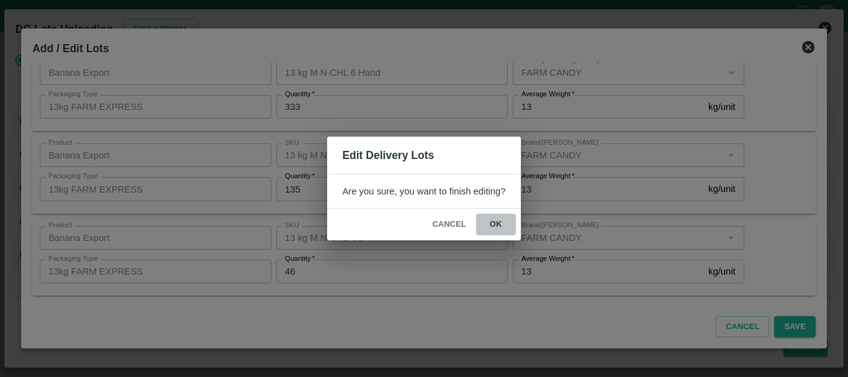
click at [499, 229] on button "ok" at bounding box center [496, 224] width 40 height 22
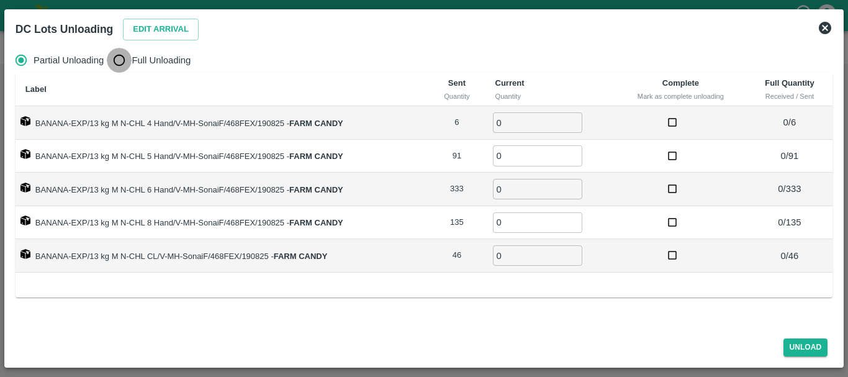
click at [116, 62] on input "Full Unloading" at bounding box center [119, 60] width 25 height 25
radio input "true"
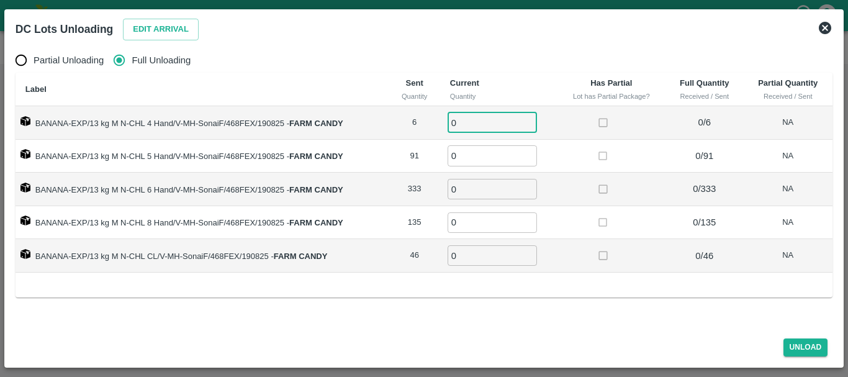
click at [490, 118] on input "0" at bounding box center [491, 122] width 89 height 20
type input "06"
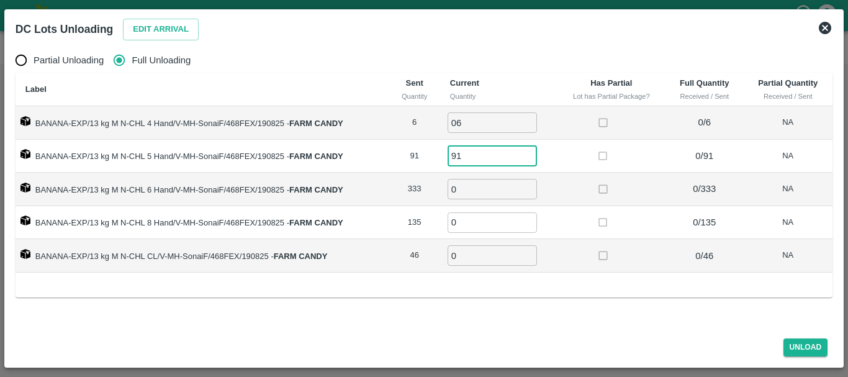
type input "91"
type input "333"
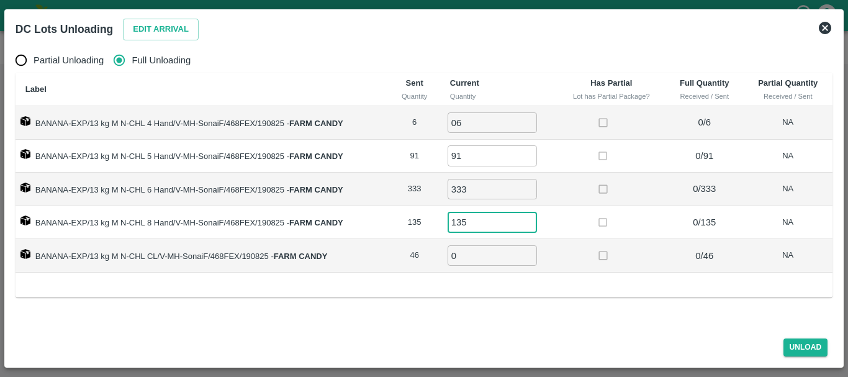
type input "135"
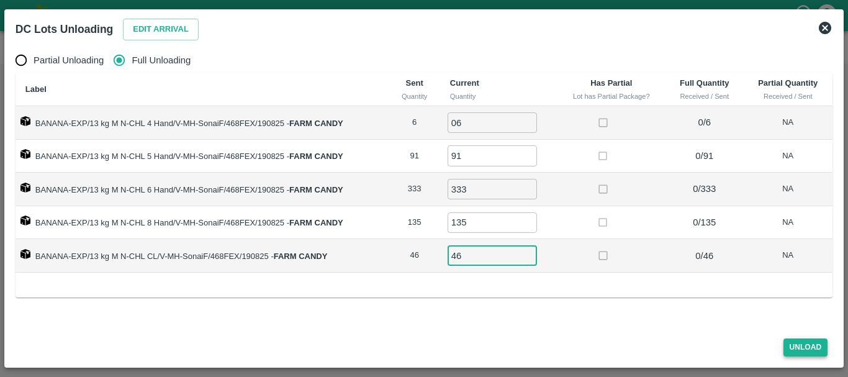
type input "46"
click at [799, 345] on button "Unload" at bounding box center [805, 347] width 45 height 18
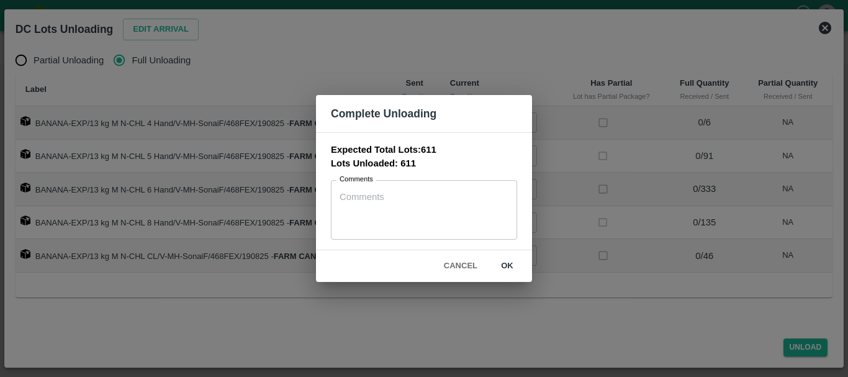
click at [495, 269] on button "ok" at bounding box center [507, 266] width 40 height 22
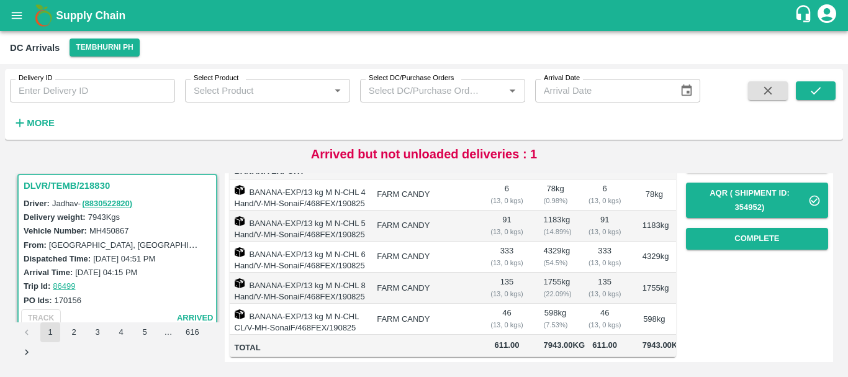
scroll to position [0, 0]
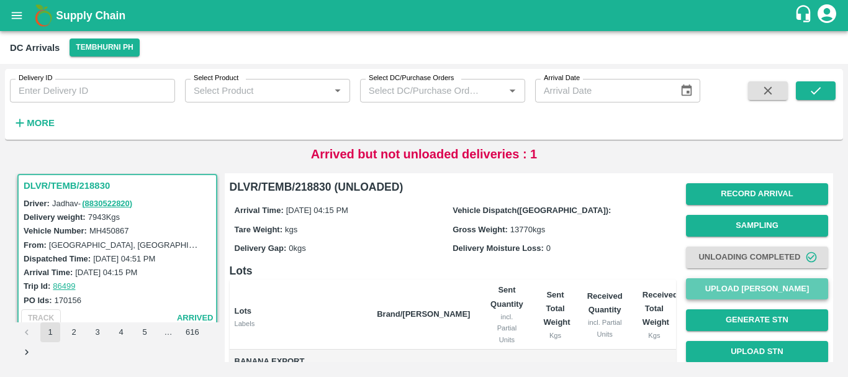
click at [717, 283] on button "Upload [PERSON_NAME]" at bounding box center [757, 289] width 142 height 22
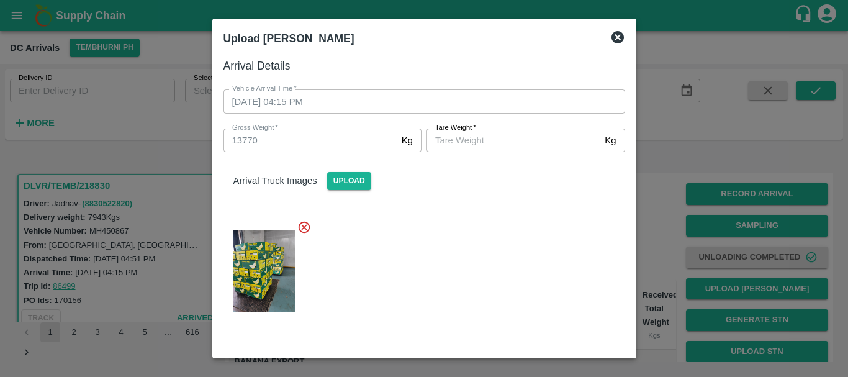
click at [445, 139] on input "Tare Weight   *" at bounding box center [512, 140] width 173 height 24
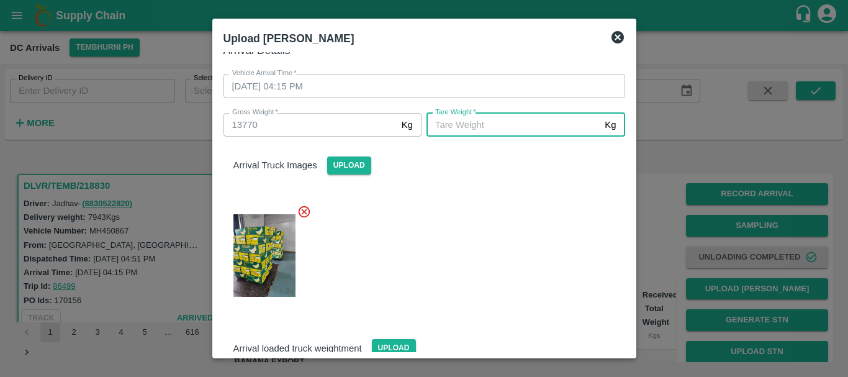
scroll to position [249, 0]
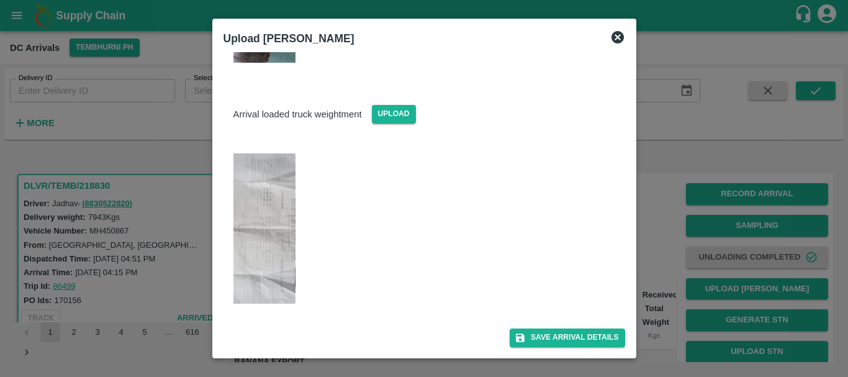
click at [249, 211] on img at bounding box center [264, 228] width 62 height 151
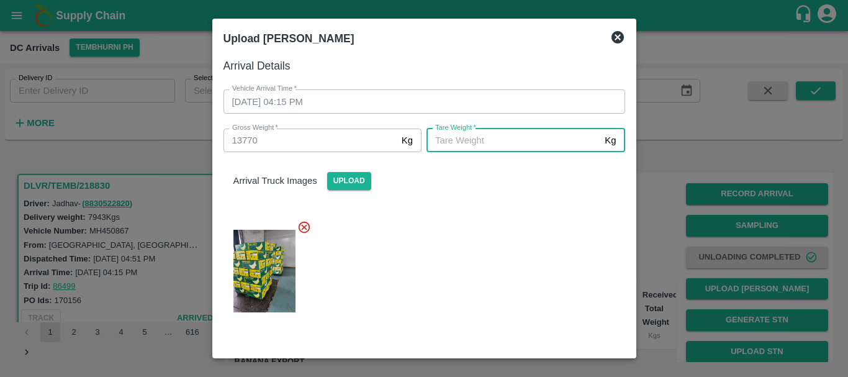
click at [478, 137] on input "Tare Weight   *" at bounding box center [512, 140] width 173 height 24
type input "5040"
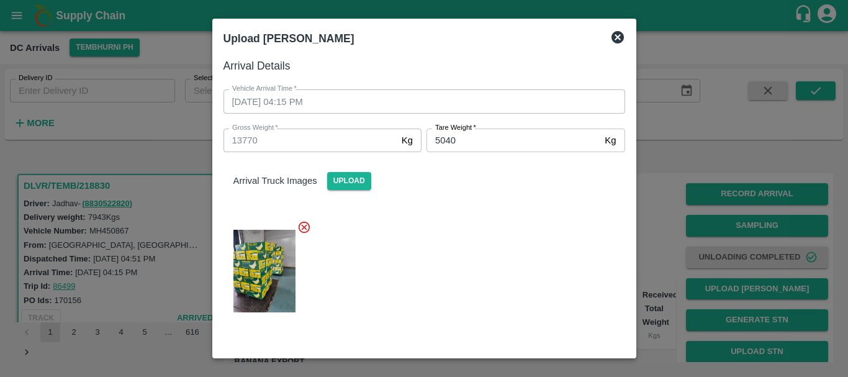
click at [468, 235] on div at bounding box center [418, 267] width 411 height 115
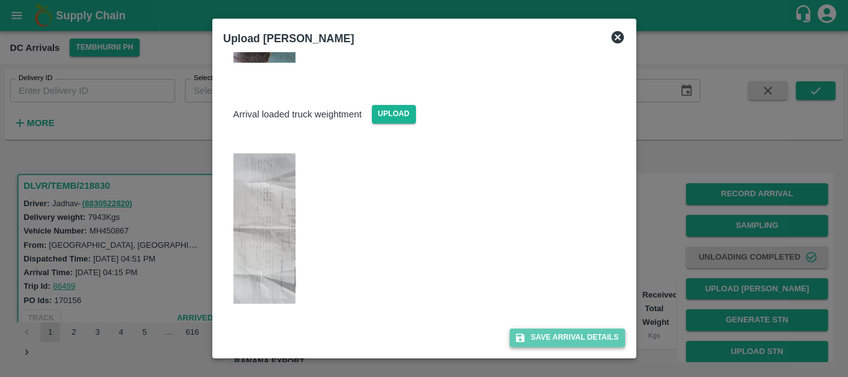
click at [540, 331] on button "Save Arrival Details" at bounding box center [566, 337] width 115 height 18
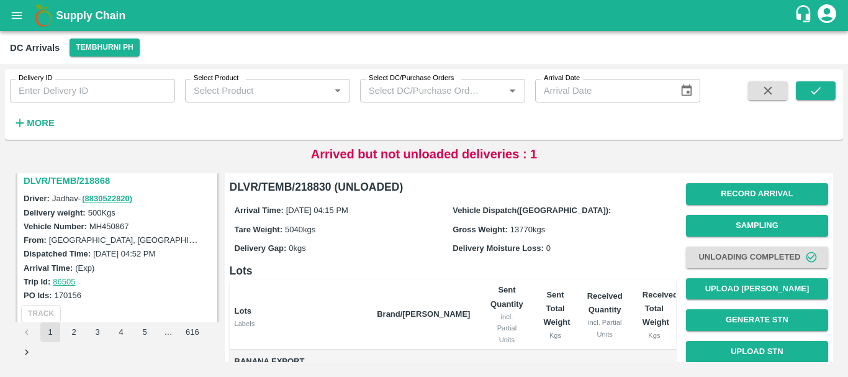
scroll to position [818, 0]
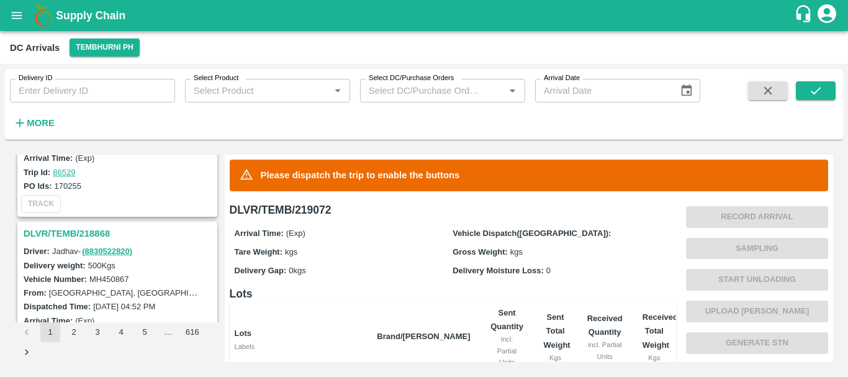
scroll to position [753, 0]
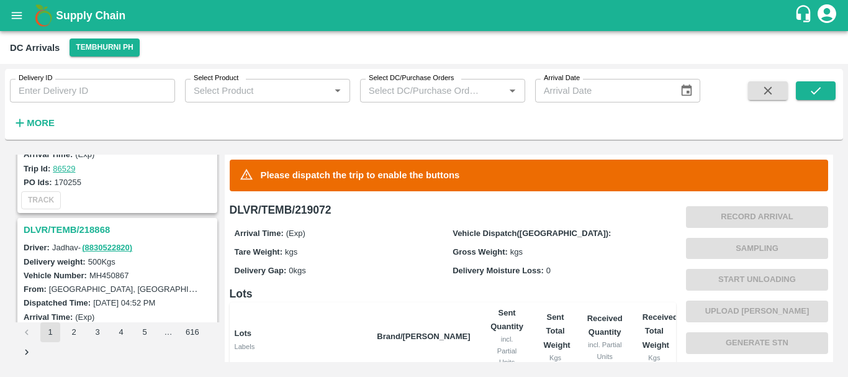
click at [95, 226] on h3 "DLVR/TEMB/218868" at bounding box center [119, 230] width 191 height 16
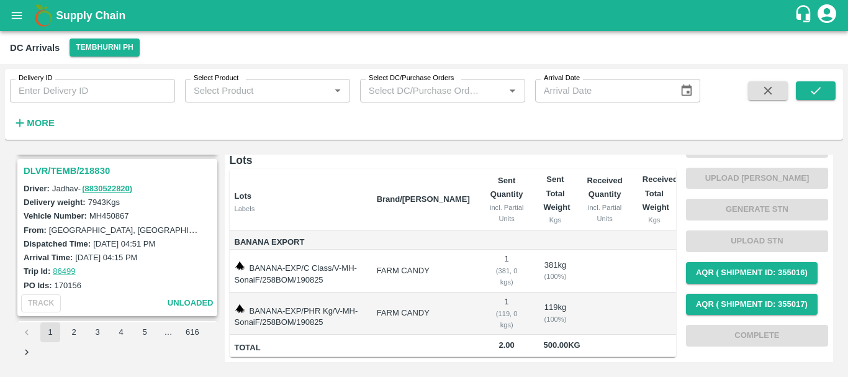
scroll to position [967, 0]
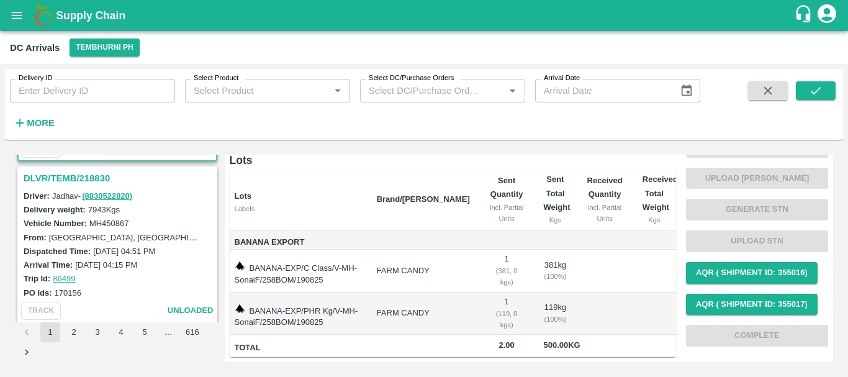
click at [91, 181] on h3 "DLVR/TEMB/218830" at bounding box center [119, 178] width 191 height 16
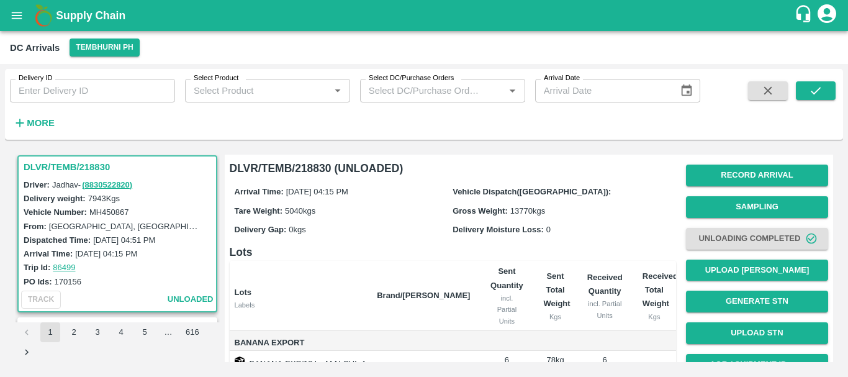
scroll to position [227, 0]
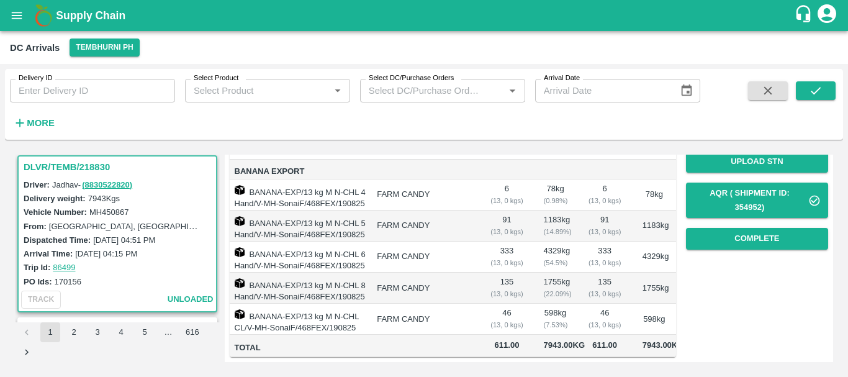
click at [15, 18] on icon "open drawer" at bounding box center [17, 15] width 11 height 7
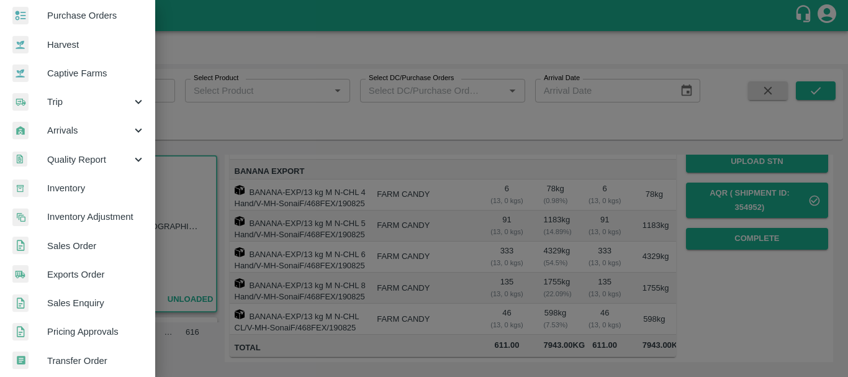
scroll to position [65, 0]
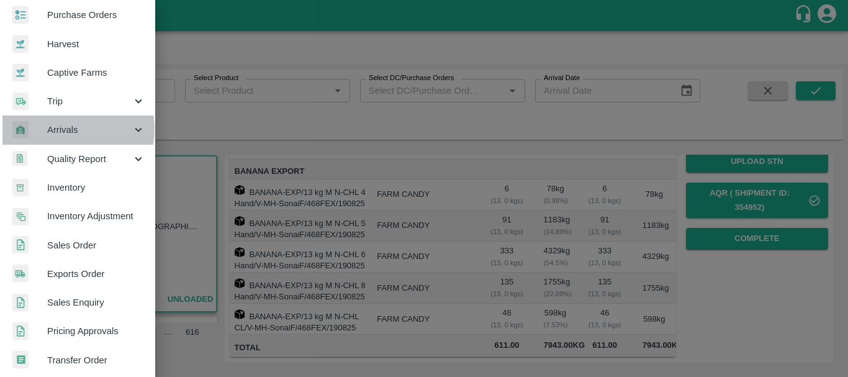
click at [69, 128] on span "Arrivals" at bounding box center [89, 130] width 84 height 14
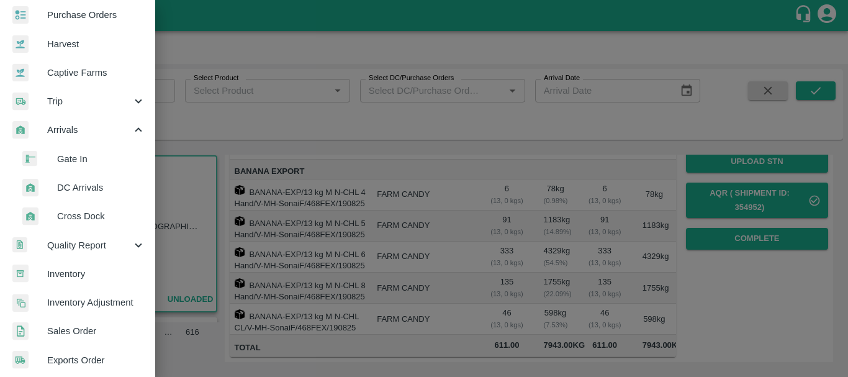
click at [73, 187] on span "DC Arrivals" at bounding box center [101, 188] width 88 height 14
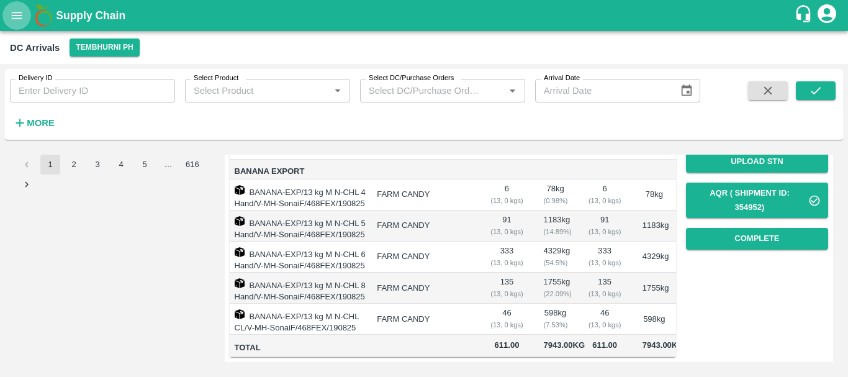
click at [19, 4] on button "open drawer" at bounding box center [16, 15] width 29 height 29
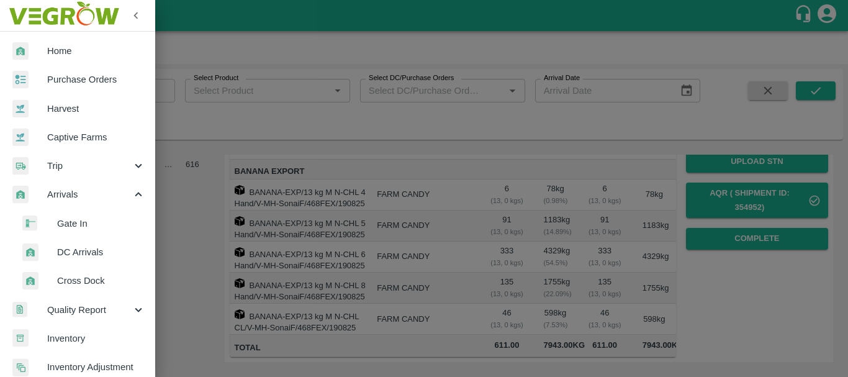
scroll to position [101, 0]
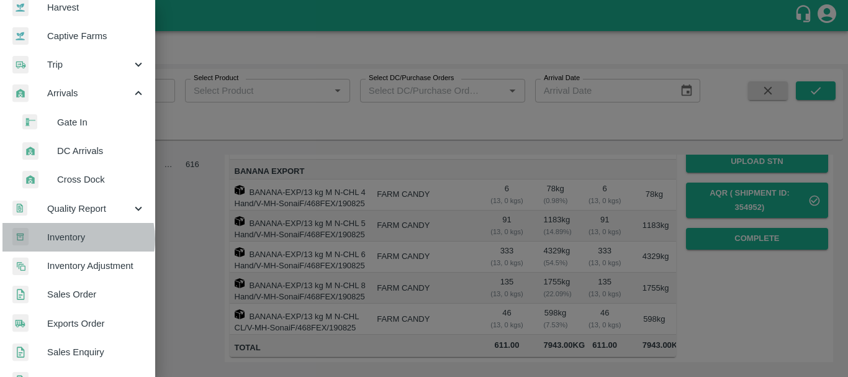
click at [74, 239] on span "Inventory" at bounding box center [96, 237] width 98 height 14
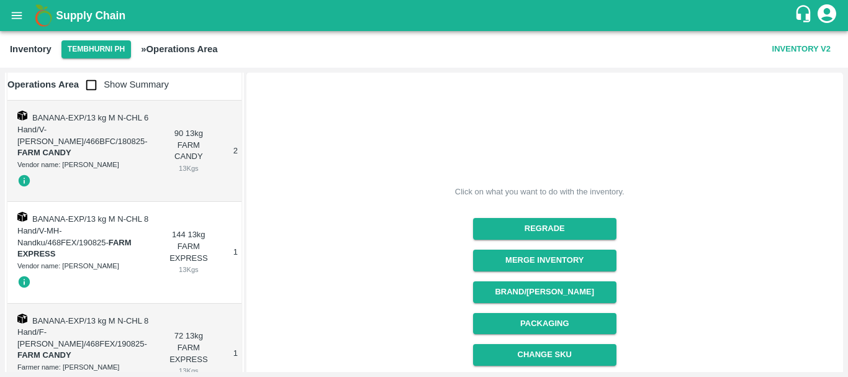
scroll to position [5655, 0]
